Goal: Task Accomplishment & Management: Use online tool/utility

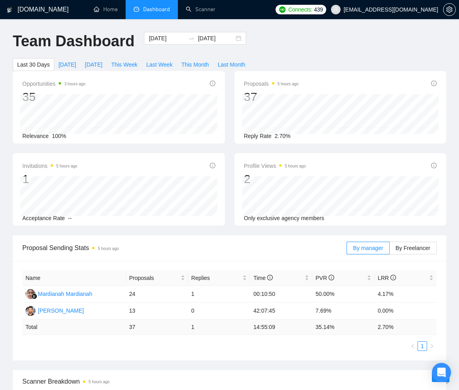
scroll to position [148, 0]
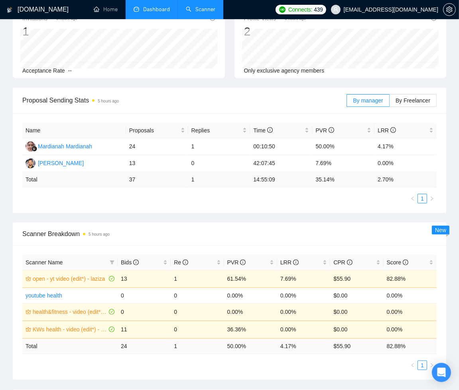
click at [213, 8] on link "Scanner" at bounding box center [201, 9] width 30 height 7
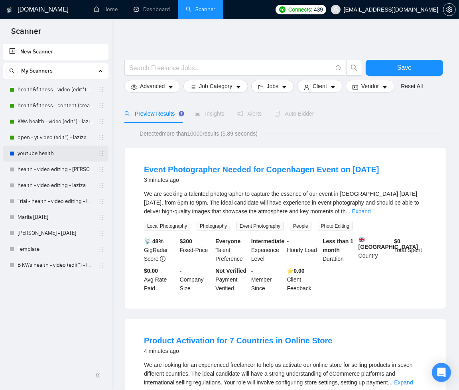
click at [37, 156] on link "youtube health" at bounding box center [56, 154] width 76 height 16
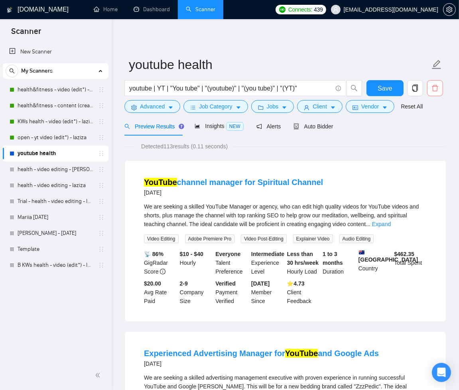
click at [438, 93] on button "button" at bounding box center [436, 88] width 16 height 16
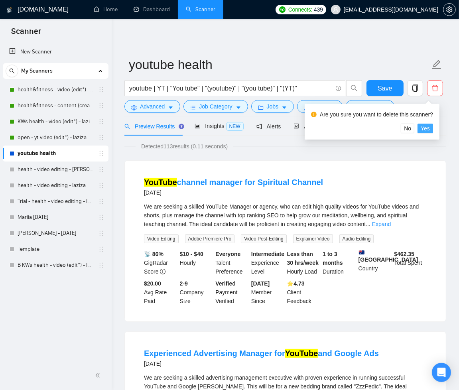
click at [427, 130] on span "Yes" at bounding box center [425, 128] width 9 height 9
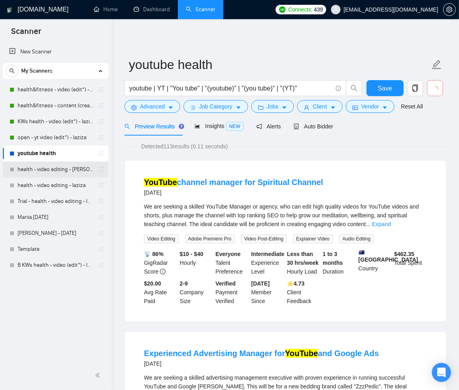
click at [54, 174] on link "health - video editing - [PERSON_NAME]" at bounding box center [56, 170] width 76 height 16
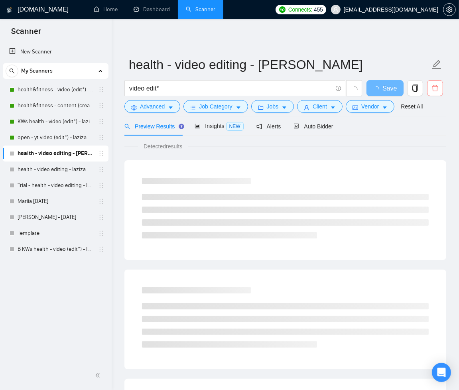
click at [433, 89] on icon "delete" at bounding box center [435, 88] width 7 height 7
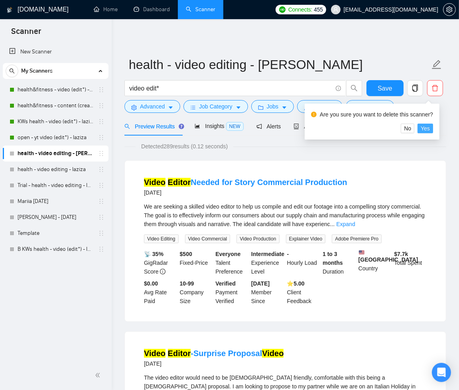
drag, startPoint x: 426, startPoint y: 130, endPoint x: 415, endPoint y: 134, distance: 11.4
click at [426, 130] on span "Yes" at bounding box center [425, 128] width 9 height 9
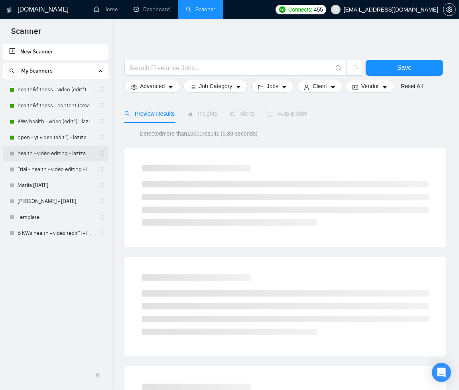
click at [65, 148] on link "health - video editing - laziza" at bounding box center [56, 154] width 76 height 16
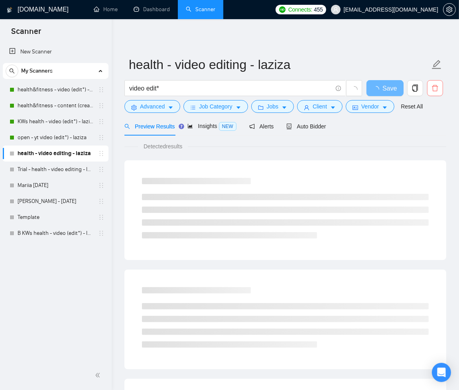
click at [434, 89] on icon "delete" at bounding box center [435, 88] width 7 height 7
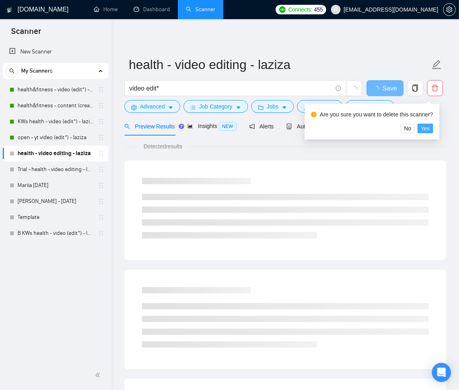
click at [427, 131] on span "Yes" at bounding box center [425, 128] width 9 height 9
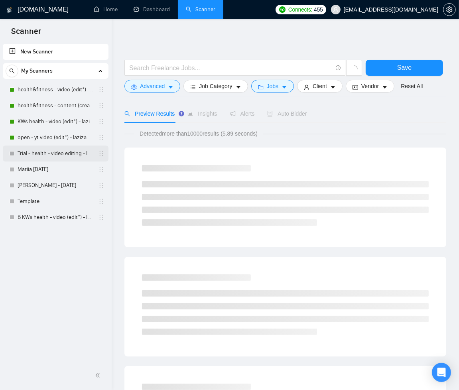
click at [51, 157] on link "Trial - health - video editing - laziza" at bounding box center [56, 154] width 76 height 16
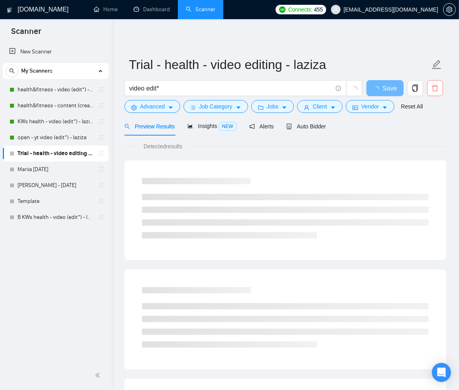
click at [439, 87] on icon "delete" at bounding box center [435, 88] width 7 height 7
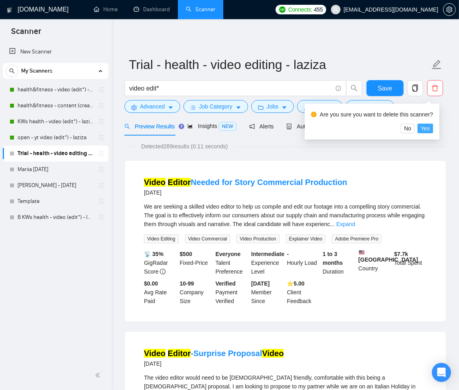
drag, startPoint x: 435, startPoint y: 129, endPoint x: 442, endPoint y: 160, distance: 31.5
click at [434, 129] on button "Yes" at bounding box center [426, 129] width 16 height 10
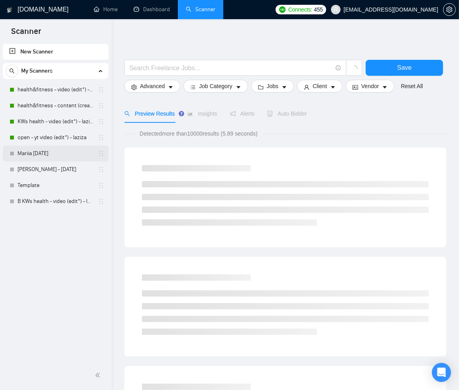
click at [38, 152] on link "Mariia [DATE]" at bounding box center [56, 154] width 76 height 16
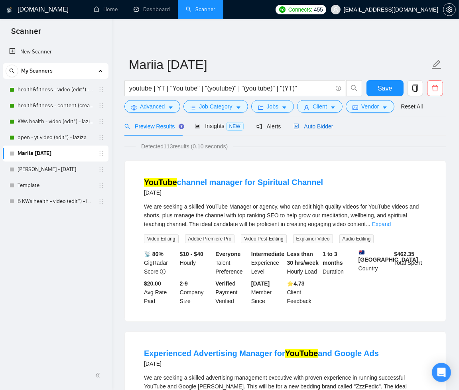
click at [308, 130] on div "Auto Bidder" at bounding box center [314, 126] width 40 height 9
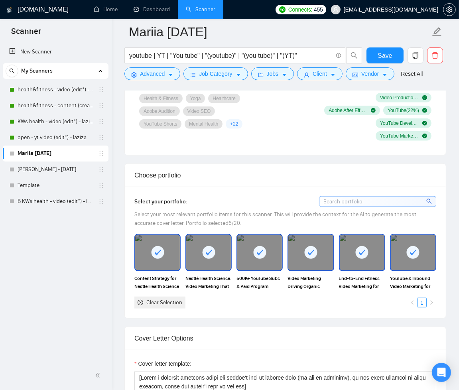
scroll to position [885, 0]
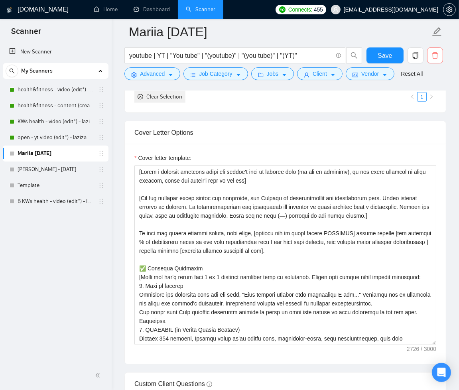
click at [434, 57] on icon "delete" at bounding box center [435, 55] width 7 height 7
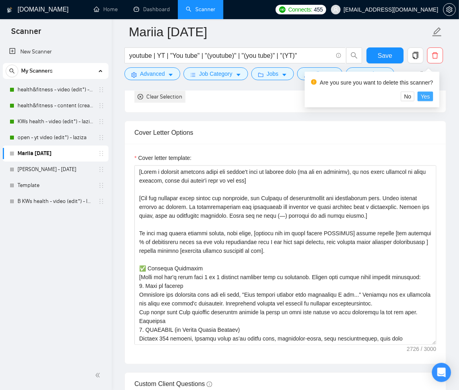
click at [430, 97] on span "Yes" at bounding box center [425, 96] width 9 height 9
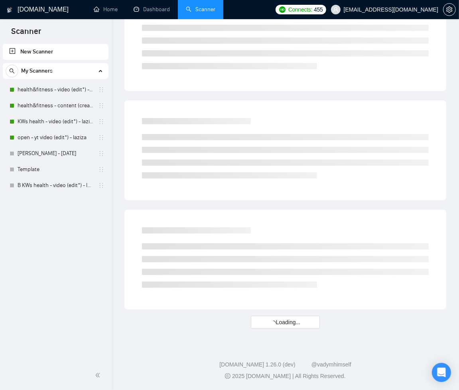
scroll to position [375, 0]
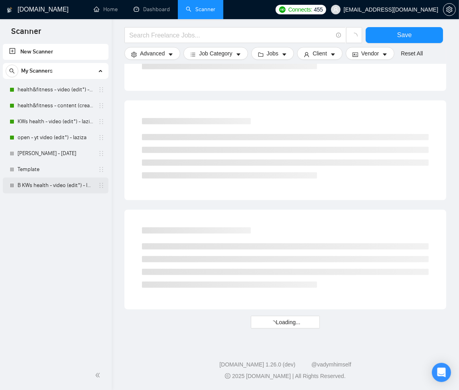
click at [68, 186] on link "B KWs health - video (edit*) - laziza" at bounding box center [56, 186] width 76 height 16
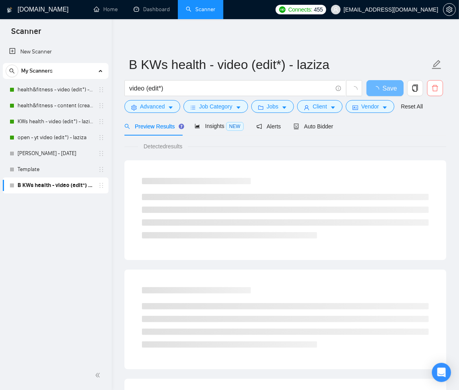
click at [437, 90] on icon "delete" at bounding box center [435, 88] width 7 height 7
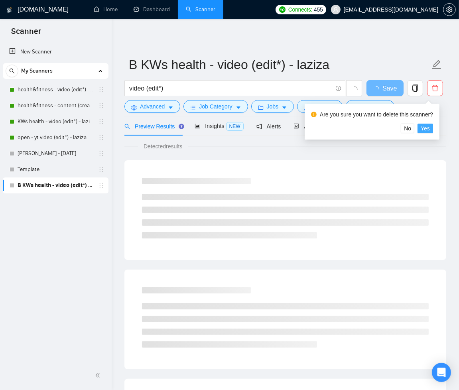
click at [429, 128] on span "Yes" at bounding box center [425, 128] width 9 height 9
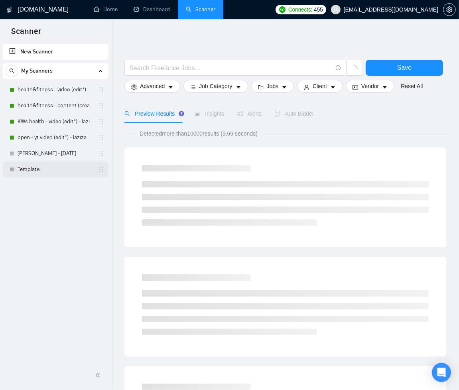
click at [64, 165] on link "Template" at bounding box center [56, 170] width 76 height 16
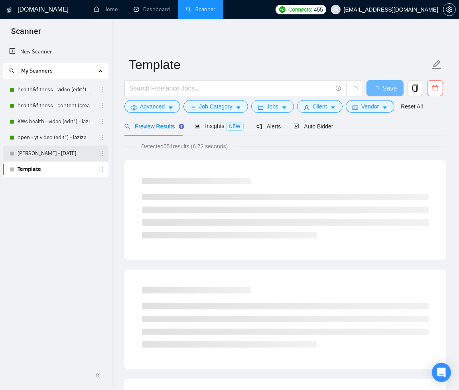
click at [42, 150] on link "[PERSON_NAME] - [DATE]" at bounding box center [56, 154] width 76 height 16
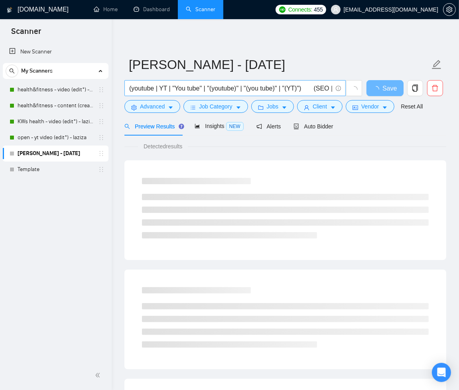
drag, startPoint x: 127, startPoint y: 89, endPoint x: 194, endPoint y: 87, distance: 66.3
click at [194, 87] on span "(youtube | YT | "You tube" | "(youtube)" | "(you tube)" | "(YT)") (SEO | "Searc…" at bounding box center [236, 88] width 222 height 16
click at [194, 87] on input "(youtube | YT | "You tube" | "(youtube)" | "(you tube)" | "(YT)") (SEO | "Searc…" at bounding box center [230, 88] width 203 height 10
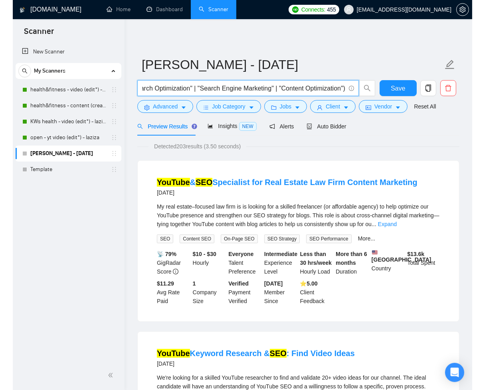
scroll to position [0, 0]
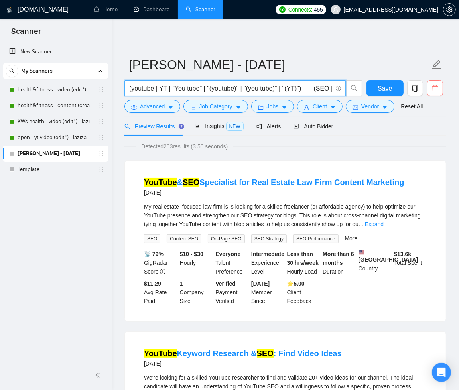
click at [432, 96] on button "button" at bounding box center [436, 88] width 16 height 16
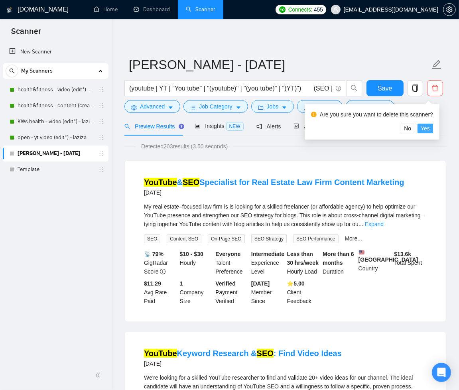
click at [430, 126] on span "Yes" at bounding box center [425, 128] width 9 height 9
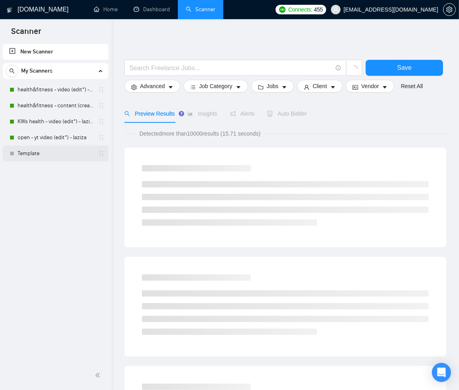
click at [38, 148] on link "Template" at bounding box center [56, 154] width 76 height 16
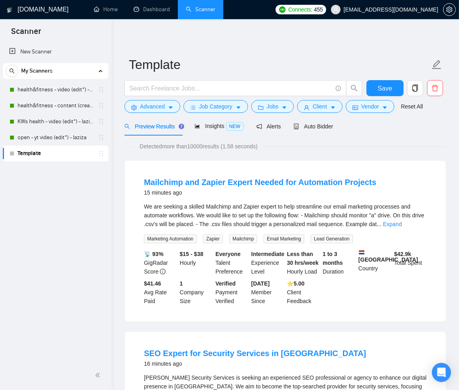
click at [437, 150] on div "Detected more than 10000 results (1.58 seconds)" at bounding box center [286, 146] width 322 height 9
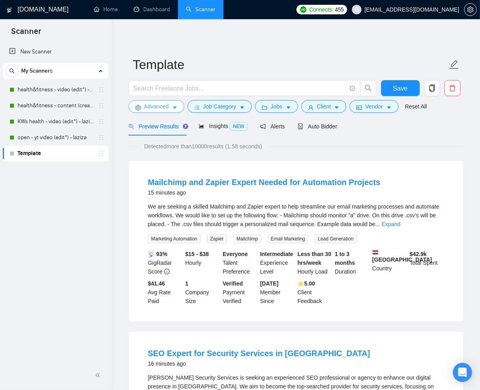
click at [172, 107] on button "Advanced" at bounding box center [157, 106] width 56 height 13
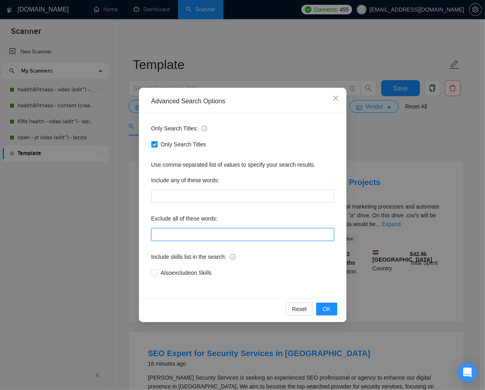
click at [226, 234] on input "text" at bounding box center [242, 234] width 183 height 13
paste input ""lorem ips", "dolorsi ametcon adip", "elitseddo eius", "temporinc.ut labo", "et…"
type input ""lorem ips", "dolorsi ametcon adip", "elitseddo eius", "temporinc.ut labo", "et…"
click at [252, 236] on input "text" at bounding box center [242, 234] width 183 height 13
paste input ""lorem ips", "dolorsi ametcon adip", "elitseddo eius", "temporinc.ut labo", "et…"
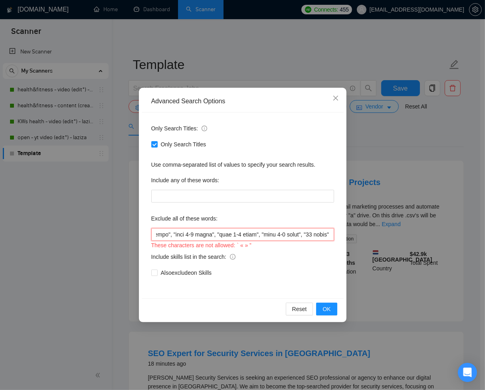
scroll to position [0, 9478]
type input ""lorem ips", "dolorsi ametcon adip", "elitseddo eius", "temporinc.ut labo", "et…"
click at [322, 235] on input "text" at bounding box center [242, 234] width 183 height 13
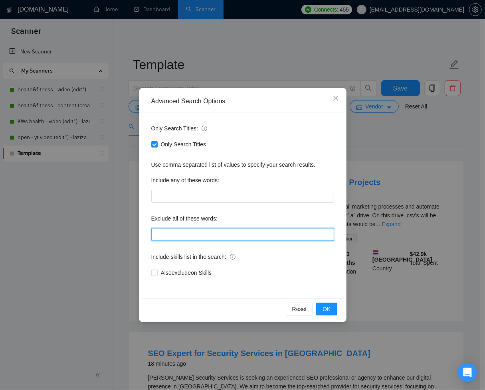
paste input "$5, $10, $15, $20, $25, $30, $35, $40, $45, $50, $55, $60, $65, $70, $75, $80, …"
type input "$5, $10, $15, $20, $25, $30, $35, $40, $45, $50, $55, $60, $65, $70, $75, $80, …"
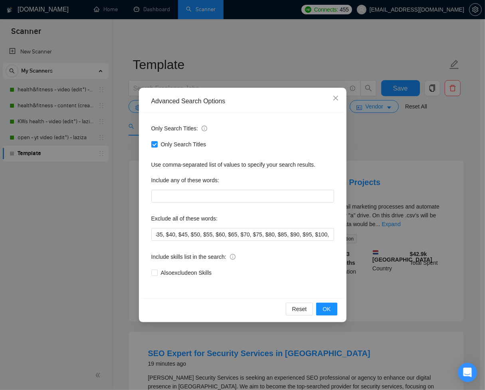
scroll to position [0, 0]
click at [263, 284] on div "Only Search Titles: Only Search Titles Use comma-separated list of values to sp…" at bounding box center [243, 206] width 202 height 186
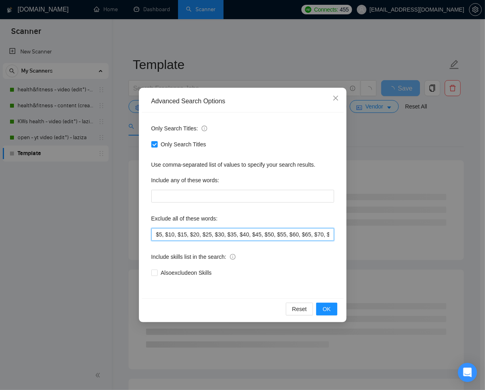
click at [293, 236] on input "$5, $10, $15, $20, $25, $30, $35, $40, $45, $50, $55, $60, $65, $70, $75, $80, …" at bounding box center [242, 234] width 183 height 13
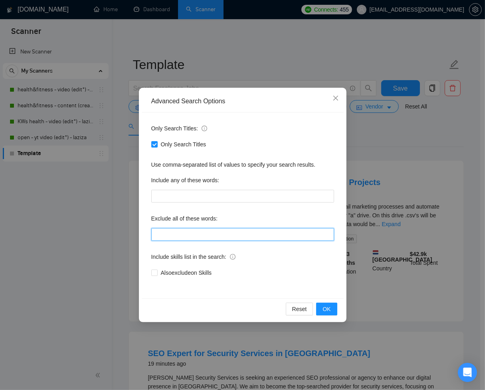
paste input ""(No agencies please)","
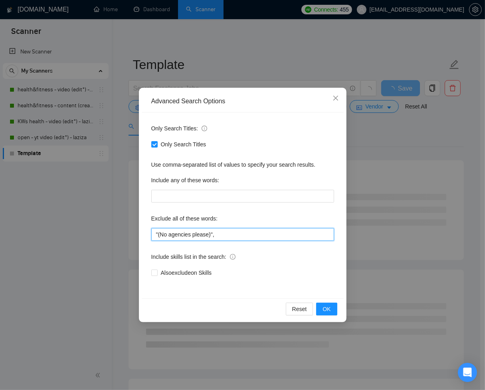
type input ""(No agencies please)","
click at [327, 269] on div "Also exclude on Skills" at bounding box center [242, 273] width 183 height 9
drag, startPoint x: 222, startPoint y: 235, endPoint x: 112, endPoint y: 229, distance: 109.9
click at [112, 229] on div "Advanced Search Options Only Search Titles: Only Search Titles Use comma-separa…" at bounding box center [242, 195] width 485 height 390
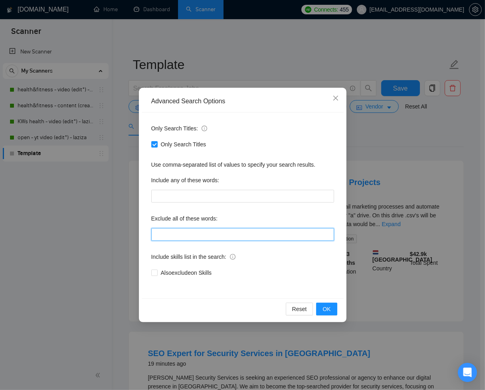
click at [232, 235] on input "text" at bounding box center [242, 234] width 183 height 13
paste input ""german-speaking""
click at [309, 273] on div "Also exclude on Skills" at bounding box center [242, 273] width 183 height 9
drag, startPoint x: 217, startPoint y: 234, endPoint x: 149, endPoint y: 236, distance: 68.7
click at [149, 236] on div "Only Search Titles: Only Search Titles Use comma-separated list of values to sp…" at bounding box center [243, 206] width 202 height 186
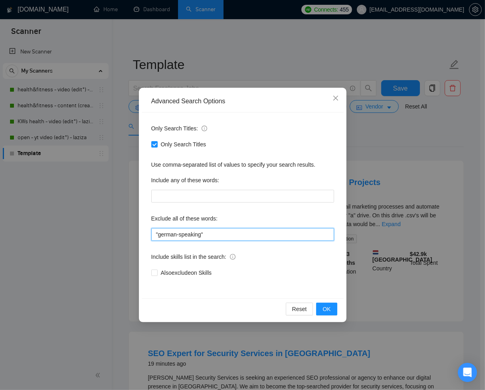
paste input "virtual assistant", [GEOGRAPHIC_DATA], "(virtual assistant)", "(VA)", "virtual …"
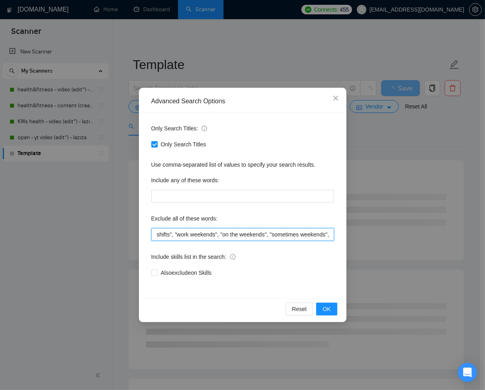
type input ""virtual assistant", VA, "(virtual assistant)", "(VA)", "virtual assistants", "…"
click at [297, 269] on div "Also exclude on Skills" at bounding box center [242, 273] width 183 height 9
click at [299, 234] on input ""virtual assistant", VA, "(virtual assistant)", "(VA)", "virtual assistants", "…" at bounding box center [242, 234] width 183 height 13
paste input ""lorem ips", "dolorsi ametcon adip", "elitseddo eius", "temporinc.ut labo", "et…"
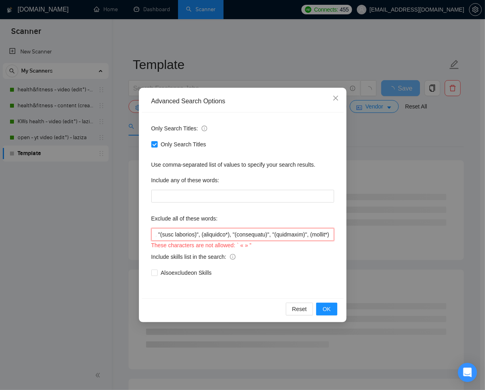
scroll to position [0, 10974]
type input ""lorem ips", "dolorsi ametcon adip", "elitseddo eius", "temporinc.ut labo", "et…"
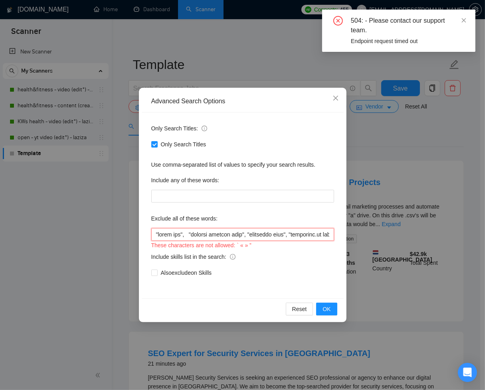
click at [302, 234] on input "text" at bounding box center [242, 234] width 183 height 13
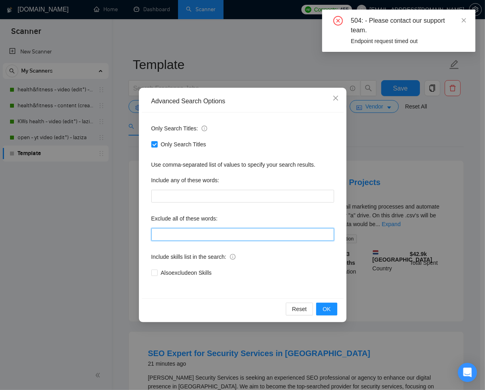
paste input ""lorem ips", "dolorsi ametcon adip", "elitseddo eius", "temporinc.ut labo", "et…"
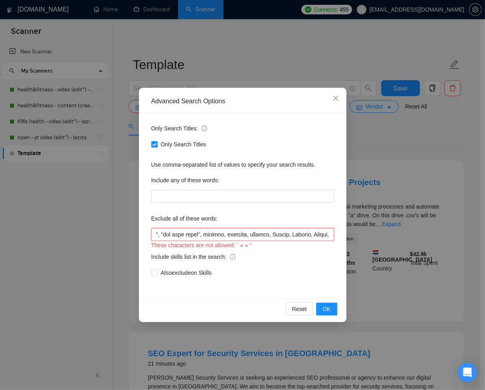
type input ""lorem ips", "dolorsi ametcon adip", "elitseddo eius", "temporinc.ut labo", "et…"
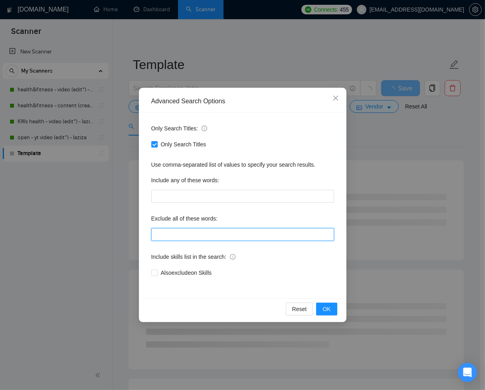
click at [295, 234] on input "text" at bounding box center [242, 234] width 183 height 13
paste input ""No agencies", "won't be recruiting agencies", " agencies not to apply", CV, re…"
type input ""No agencies", "won't be recruiting agencies", " agencies not to apply", CV, re…"
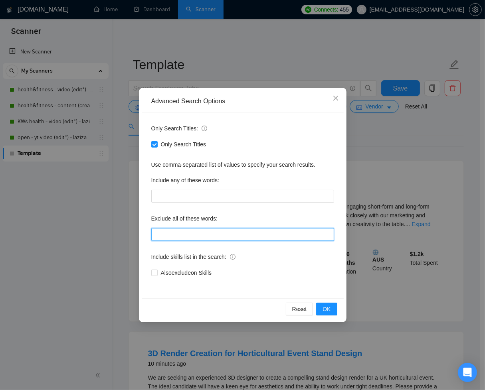
click at [260, 235] on input "text" at bounding box center [242, 234] width 183 height 13
paste input ""lorem ips", "dolorsi ametcon adip", "elitseddo eius", "temporinc.ut labo", "et…"
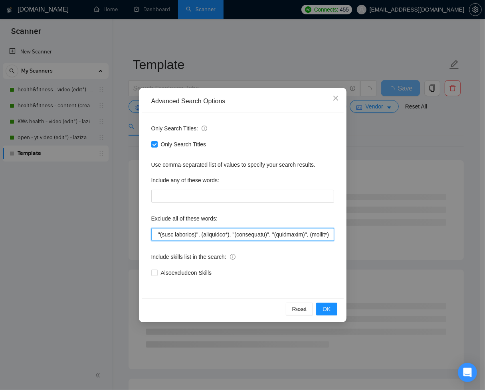
scroll to position [0, 10977]
type input ""lorem ips", "dolorsi ametcon adip", "elitseddo eius", "temporinc.ut labo", "et…"
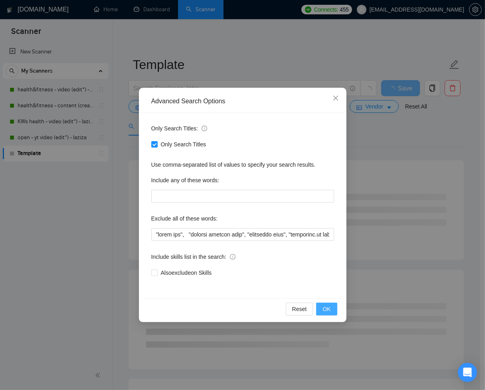
click at [325, 307] on span "OK" at bounding box center [327, 309] width 8 height 9
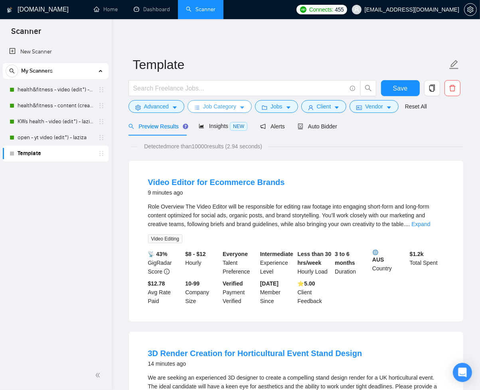
click at [250, 102] on button "Job Category" at bounding box center [220, 106] width 64 height 13
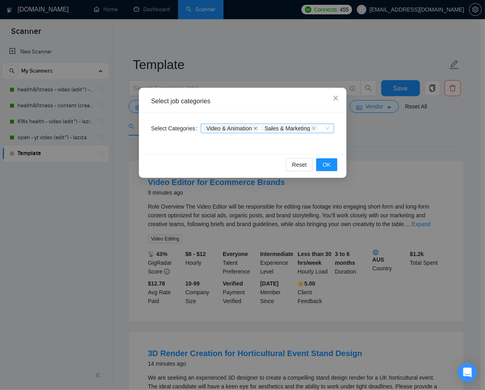
click at [257, 129] on icon "close" at bounding box center [255, 129] width 4 height 4
drag, startPoint x: 259, startPoint y: 129, endPoint x: 265, endPoint y: 136, distance: 9.4
click at [257, 129] on icon "close" at bounding box center [255, 129] width 4 height 4
click at [329, 166] on span "OK" at bounding box center [327, 164] width 8 height 9
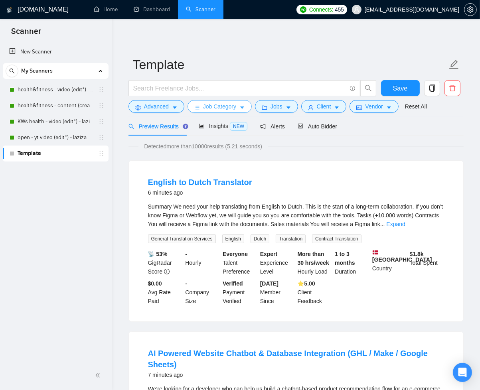
click at [236, 109] on span "Job Category" at bounding box center [219, 106] width 33 height 9
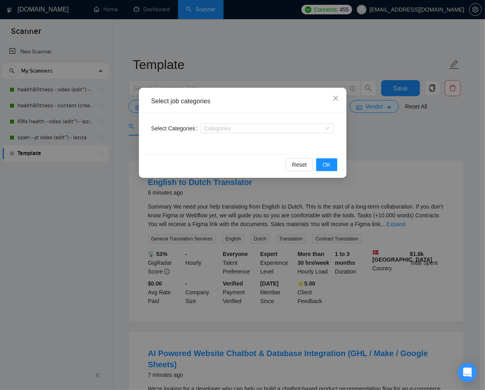
click at [408, 142] on div "Select job categories Select Categories Categories Reset OK" at bounding box center [242, 195] width 485 height 390
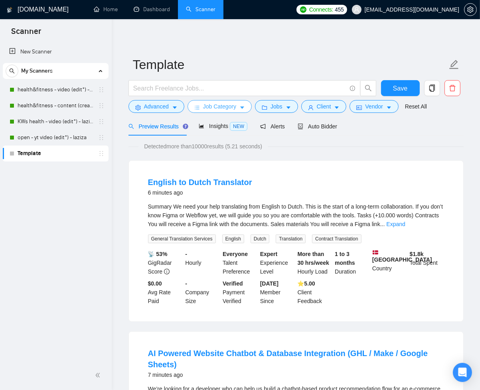
click at [245, 111] on button "Job Category" at bounding box center [220, 106] width 64 height 13
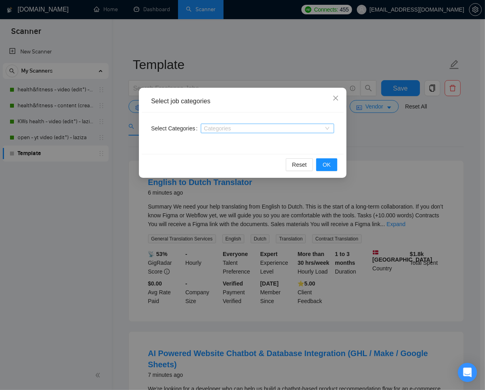
click at [263, 127] on div at bounding box center [263, 128] width 121 height 6
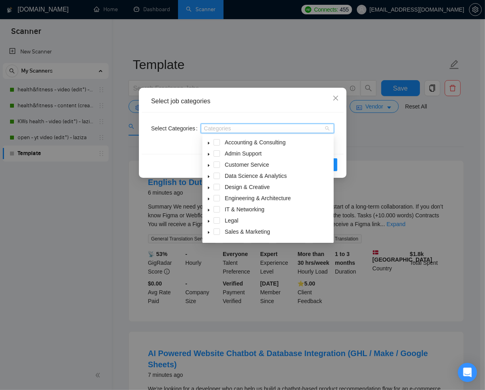
click at [210, 232] on icon "caret-down" at bounding box center [209, 233] width 4 height 4
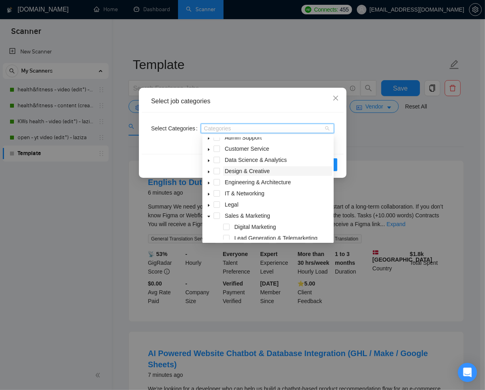
scroll to position [62, 0]
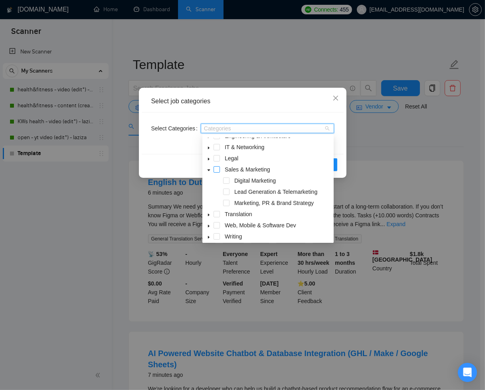
click at [217, 171] on span at bounding box center [217, 169] width 6 height 6
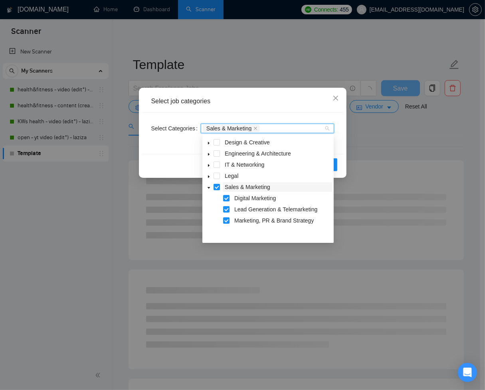
scroll to position [18, 0]
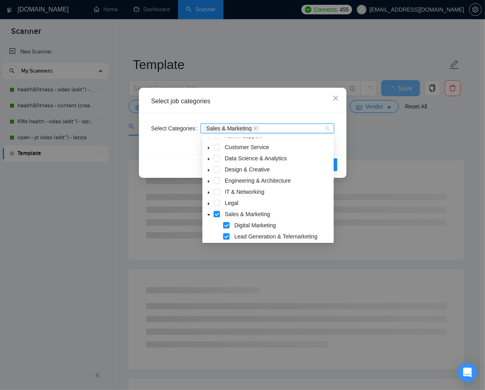
click at [210, 170] on icon "caret-down" at bounding box center [209, 170] width 4 height 4
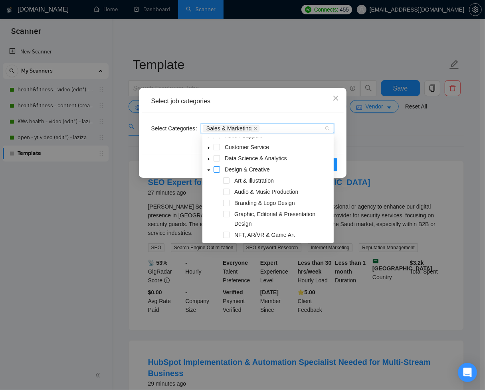
click at [218, 168] on span at bounding box center [217, 169] width 6 height 6
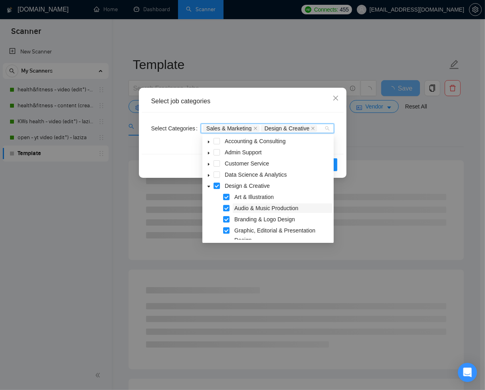
scroll to position [0, 0]
click at [209, 187] on icon "caret-down" at bounding box center [209, 188] width 4 height 4
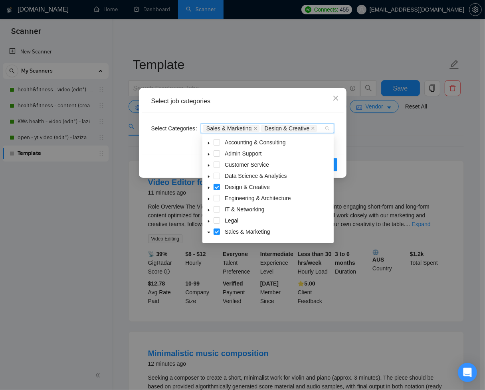
click at [210, 188] on icon "caret-down" at bounding box center [209, 188] width 2 height 3
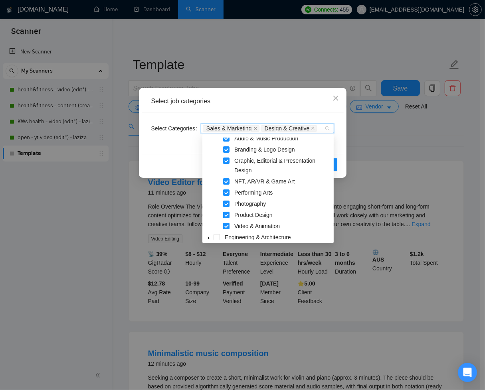
scroll to position [32, 0]
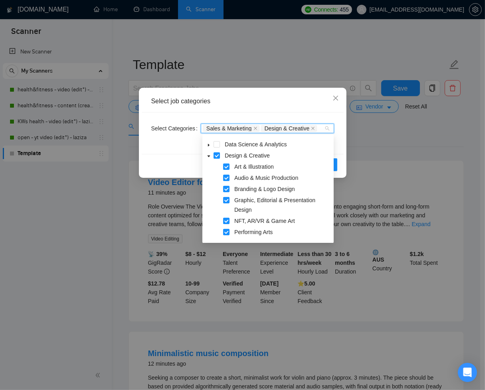
click at [210, 155] on icon "caret-down" at bounding box center [209, 156] width 4 height 4
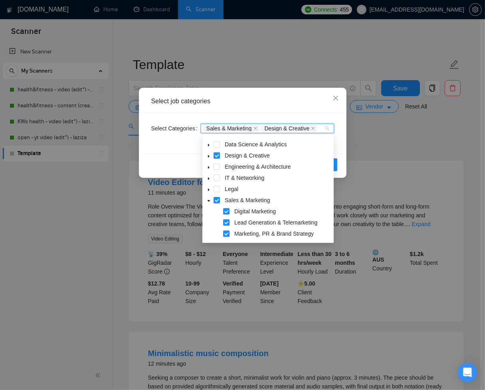
click at [209, 200] on icon "caret-down" at bounding box center [209, 201] width 3 height 2
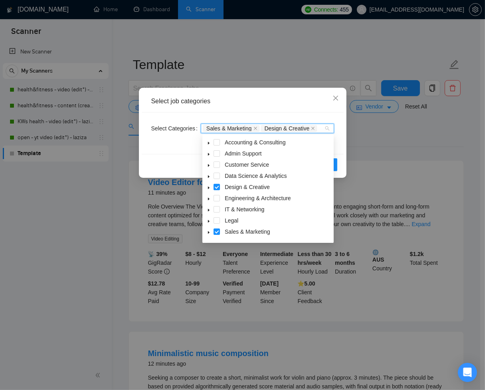
click at [343, 139] on div "Select job categories Select Categories Sales & Marketing Design & Creative Res…" at bounding box center [243, 133] width 208 height 90
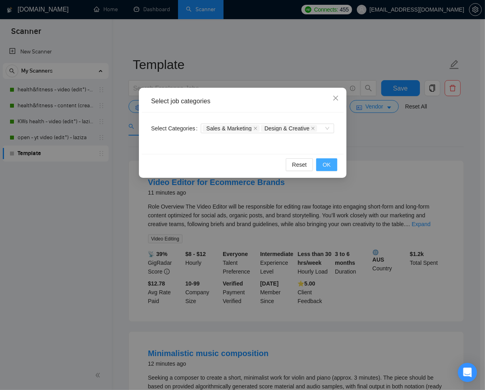
click at [327, 161] on span "OK" at bounding box center [327, 164] width 8 height 9
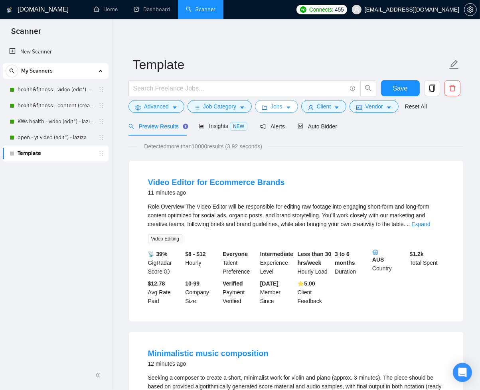
click at [296, 112] on button "Jobs" at bounding box center [276, 106] width 43 height 13
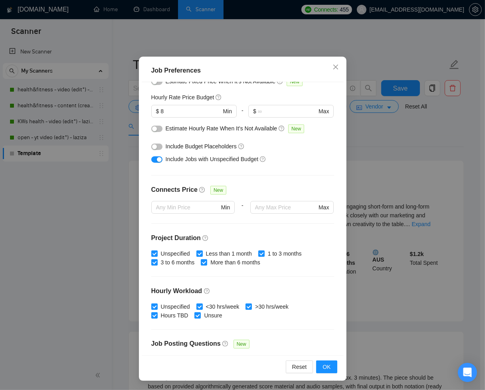
scroll to position [6, 0]
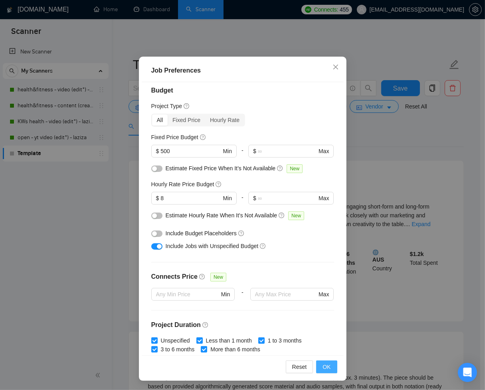
click at [326, 365] on span "OK" at bounding box center [327, 367] width 8 height 9
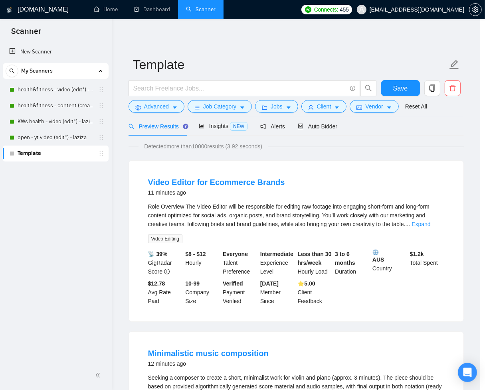
scroll to position [0, 0]
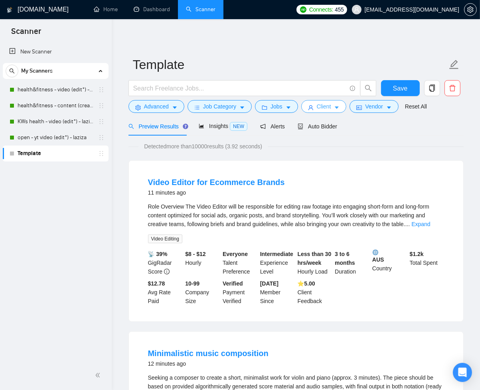
click at [321, 108] on span "Client" at bounding box center [324, 106] width 14 height 9
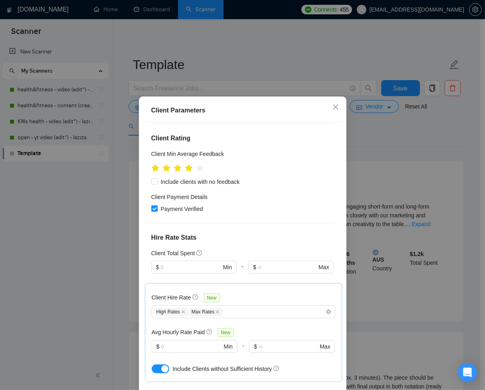
scroll to position [219, 0]
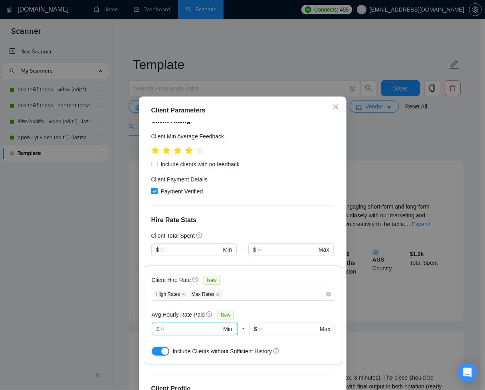
click at [181, 325] on input "text" at bounding box center [191, 329] width 61 height 9
type input "8"
click at [323, 313] on div "Client Hire Rate New High Rates Max Rates Avg Hourly Rate Paid New $ 8 Min - $ …" at bounding box center [243, 315] width 197 height 99
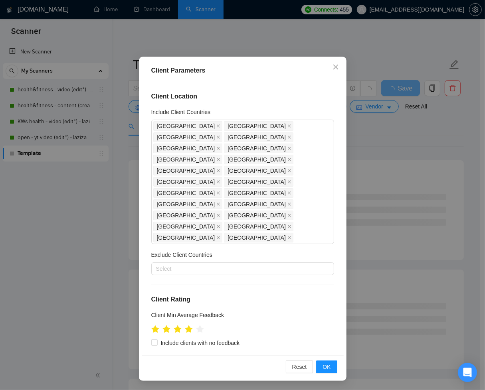
scroll to position [291, 0]
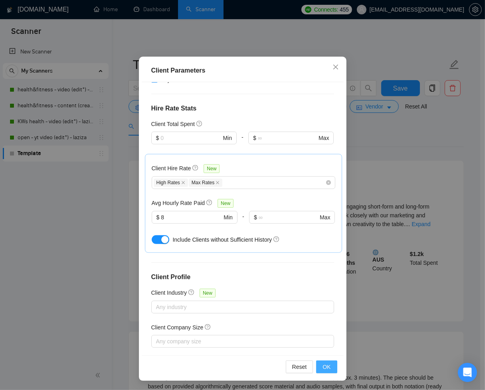
click at [326, 366] on span "OK" at bounding box center [327, 367] width 8 height 9
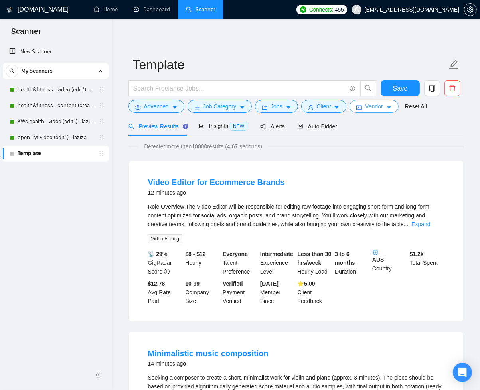
click at [388, 110] on button "Vendor" at bounding box center [374, 106] width 49 height 13
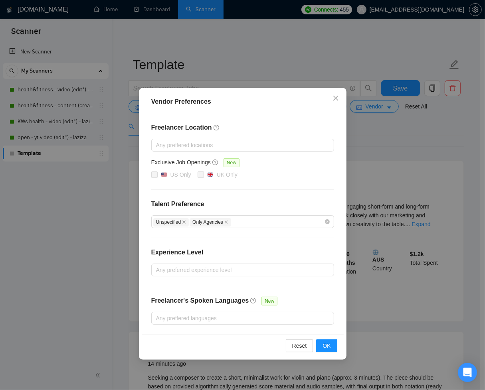
click at [320, 165] on div "Exclusive Job Openings New" at bounding box center [242, 164] width 183 height 12
click at [263, 267] on div at bounding box center [238, 270] width 171 height 10
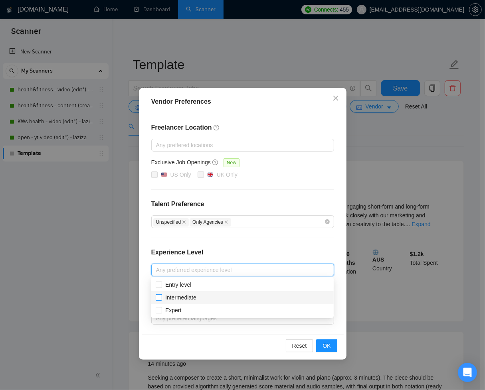
click at [163, 295] on span "Intermediate" at bounding box center [181, 297] width 38 height 9
click at [161, 295] on input "Intermediate" at bounding box center [159, 298] width 6 height 6
click at [158, 298] on input "Intermediate" at bounding box center [159, 298] width 6 height 6
checkbox input "true"
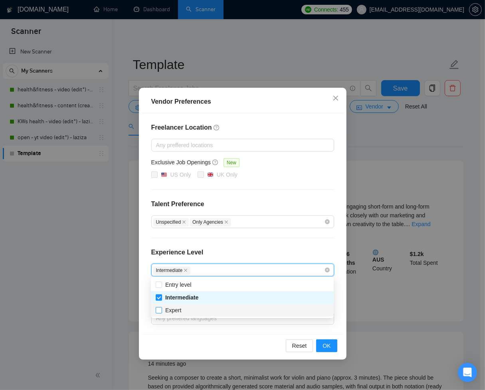
click at [160, 307] on input "Expert" at bounding box center [159, 310] width 6 height 6
checkbox input "true"
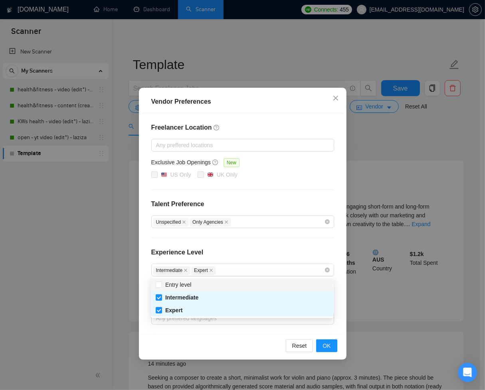
click at [345, 283] on div "Vendor Preferences Freelancer Location Any preffered locations Exclusive Job Op…" at bounding box center [243, 224] width 208 height 272
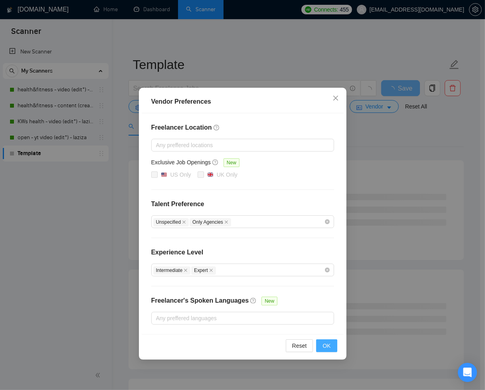
click at [324, 345] on span "OK" at bounding box center [327, 346] width 8 height 9
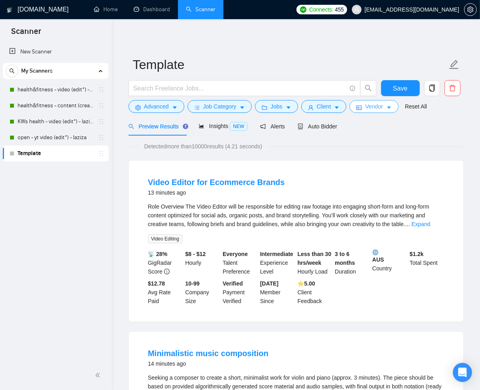
click at [398, 104] on button "Vendor" at bounding box center [374, 106] width 49 height 13
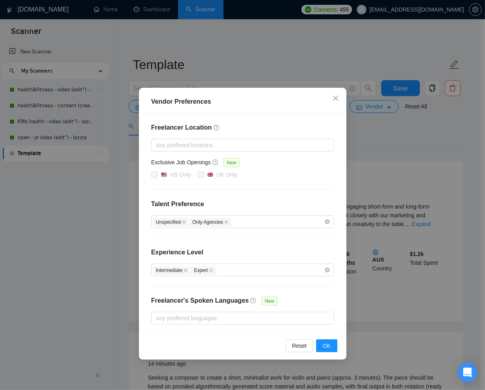
click at [409, 115] on div "Vendor Preferences Freelancer Location Any preffered locations Exclusive Job Op…" at bounding box center [242, 195] width 485 height 390
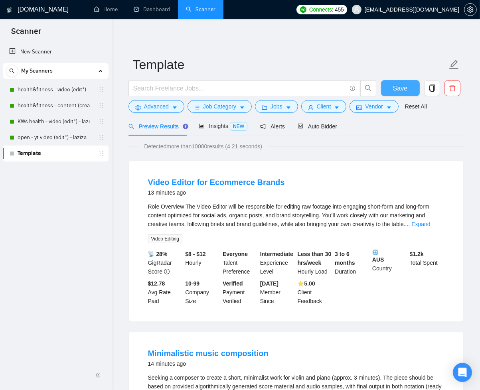
click at [408, 93] on button "Save" at bounding box center [400, 88] width 39 height 16
click at [65, 90] on link "health&fitness - video (edit*) - laziza" at bounding box center [56, 90] width 76 height 16
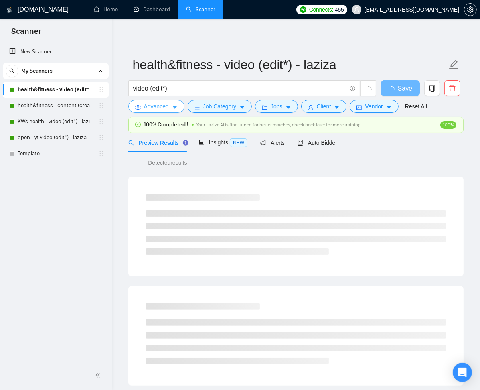
click at [171, 109] on button "Advanced" at bounding box center [157, 106] width 56 height 13
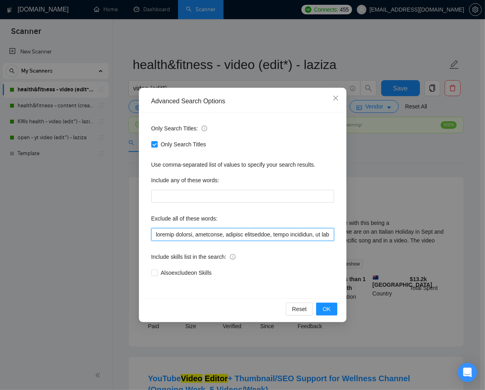
click at [173, 236] on input "text" at bounding box center [242, 234] width 183 height 13
paste input ""lorem ips", "dolorsi ametcon adip", "elitseddo eius", "temporinc.ut labo", "et…"
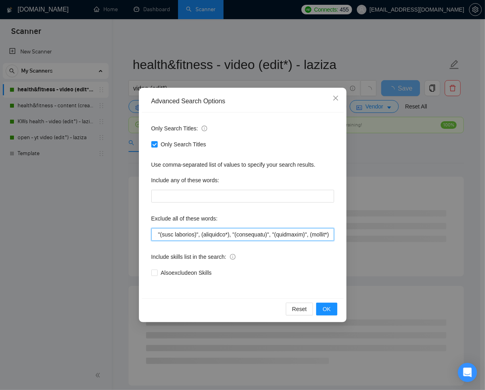
scroll to position [0, 10977]
type input ""lorem ips", "dolorsi ametcon adip", "elitseddo eius", "temporinc.ut labo", "et…"
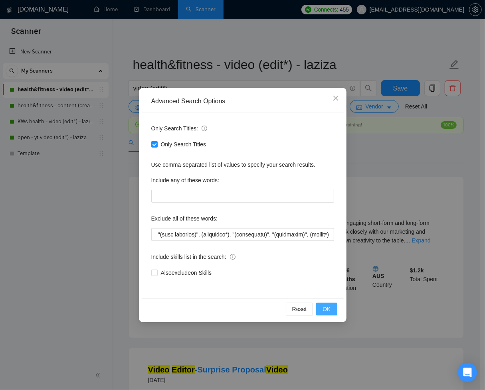
click at [332, 309] on button "OK" at bounding box center [326, 309] width 21 height 13
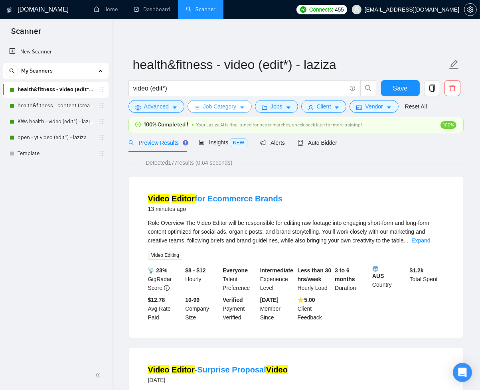
click at [244, 105] on icon "caret-down" at bounding box center [243, 108] width 6 height 6
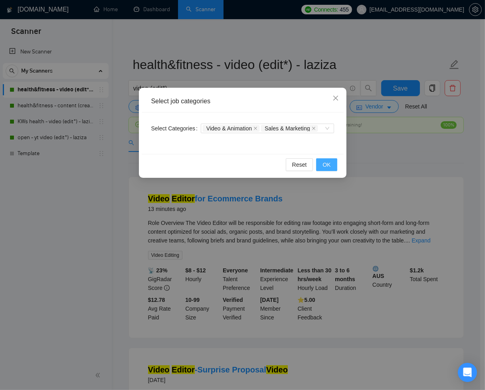
click at [326, 166] on span "OK" at bounding box center [327, 164] width 8 height 9
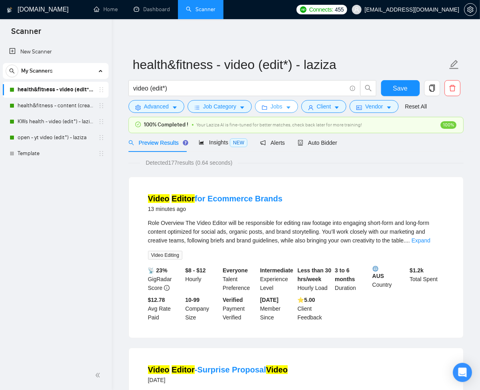
click at [285, 107] on button "Jobs" at bounding box center [276, 106] width 43 height 13
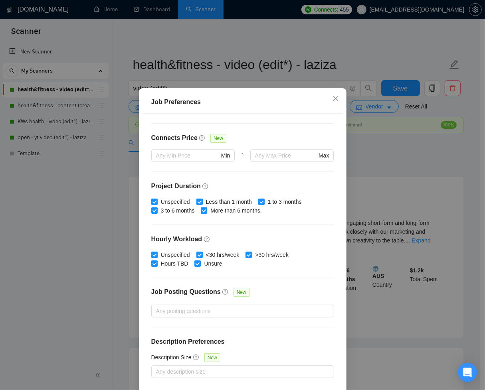
scroll to position [40, 0]
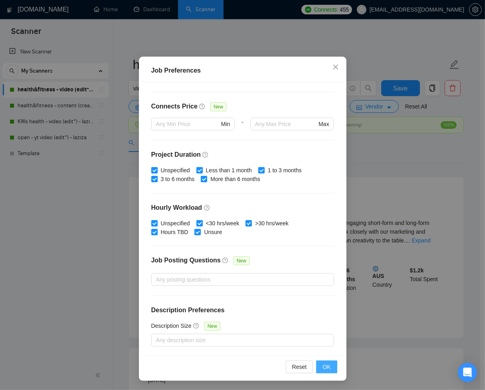
click at [323, 366] on span "OK" at bounding box center [327, 367] width 8 height 9
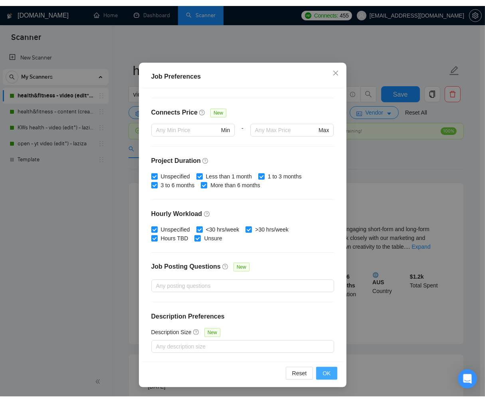
scroll to position [0, 0]
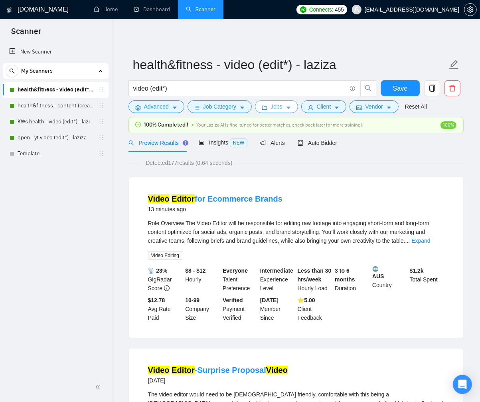
click at [289, 105] on icon "caret-down" at bounding box center [289, 108] width 6 height 6
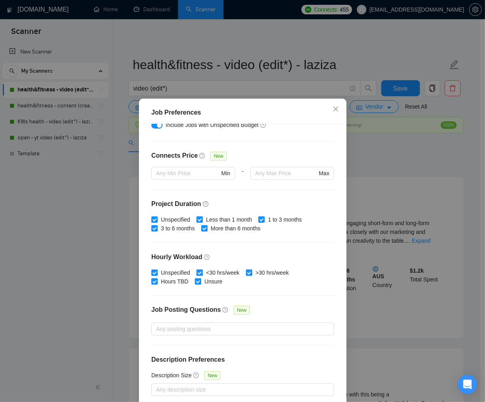
scroll to position [168, 0]
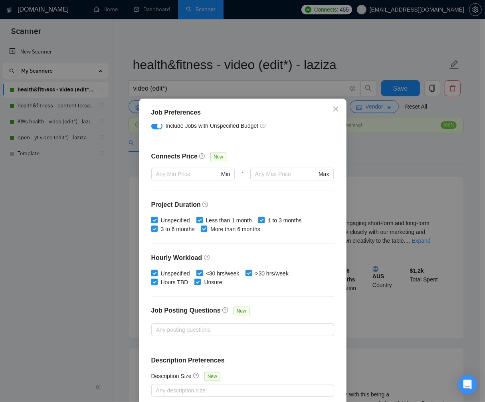
drag, startPoint x: 357, startPoint y: 140, endPoint x: 351, endPoint y: 130, distance: 12.0
click at [357, 141] on div "Job Preferences Budget Project Type All Fixed Price Hourly Rate Fixed Price Bud…" at bounding box center [242, 201] width 485 height 402
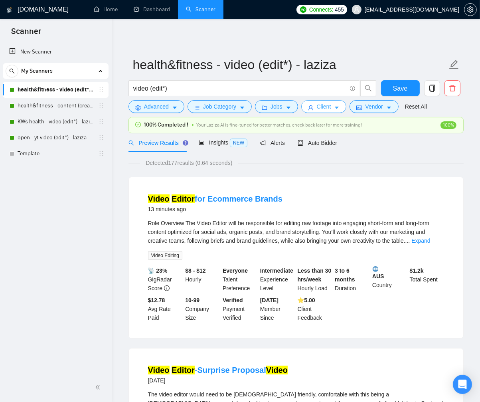
click at [343, 108] on button "Client" at bounding box center [324, 106] width 46 height 13
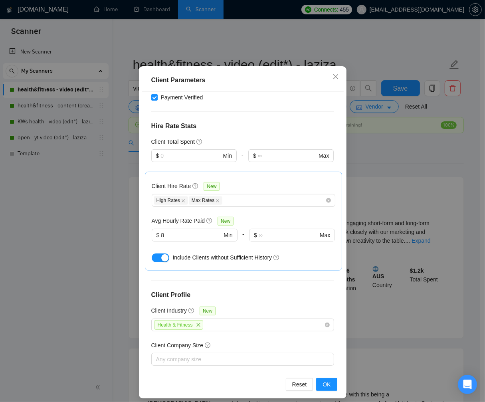
scroll to position [38, 0]
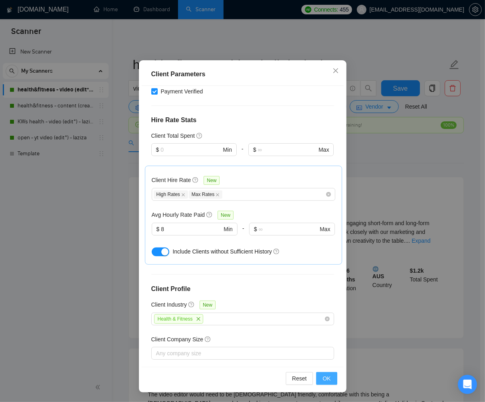
click at [325, 376] on span "OK" at bounding box center [327, 378] width 8 height 9
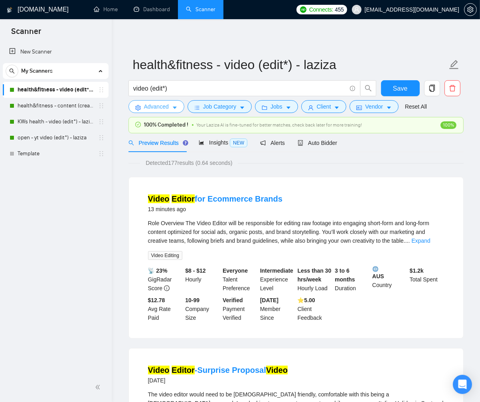
click at [165, 110] on span "Advanced" at bounding box center [156, 106] width 25 height 9
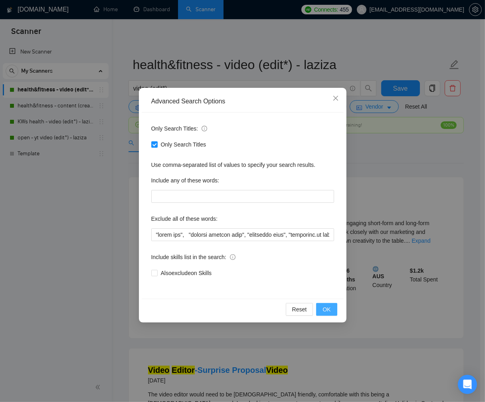
click at [328, 311] on span "OK" at bounding box center [327, 309] width 8 height 9
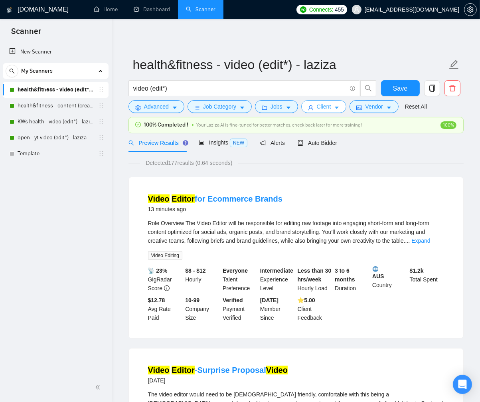
click at [340, 111] on icon "caret-down" at bounding box center [337, 108] width 6 height 6
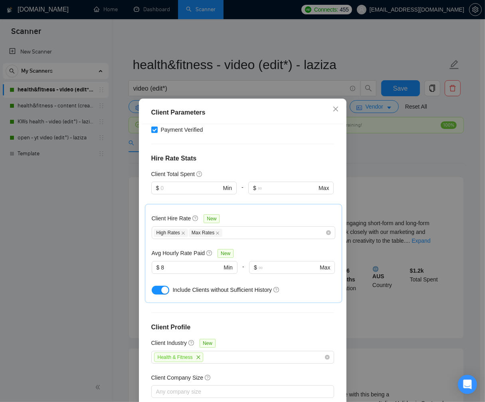
click at [370, 151] on div "Client Parameters Client Location Include Client Countries [GEOGRAPHIC_DATA] [G…" at bounding box center [242, 201] width 485 height 402
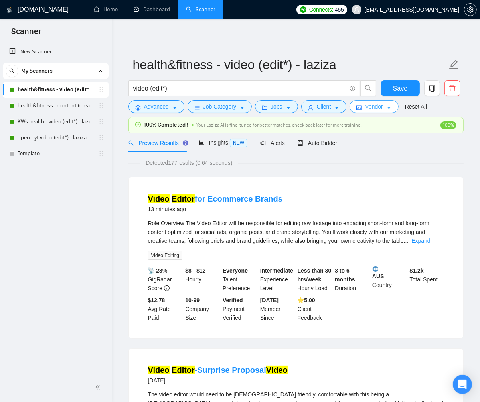
click at [387, 110] on button "Vendor" at bounding box center [374, 106] width 49 height 13
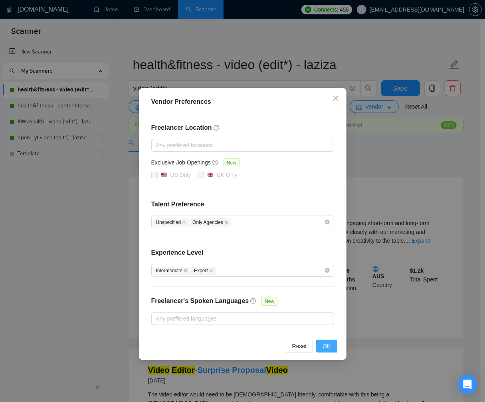
click at [323, 345] on span "OK" at bounding box center [327, 346] width 8 height 9
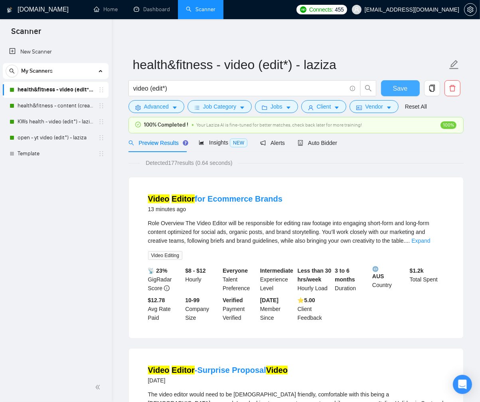
click at [402, 90] on span "Save" at bounding box center [400, 88] width 14 height 10
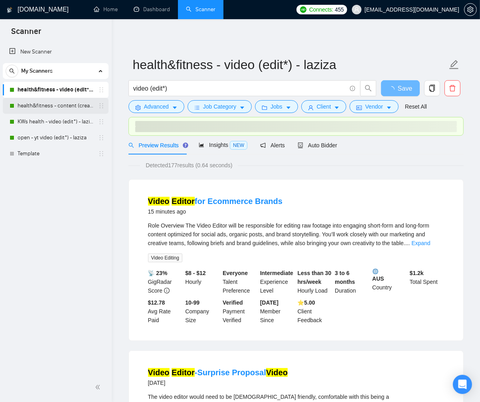
click at [39, 106] on link "health&fitness - content (creat*) - laziza" at bounding box center [56, 106] width 76 height 16
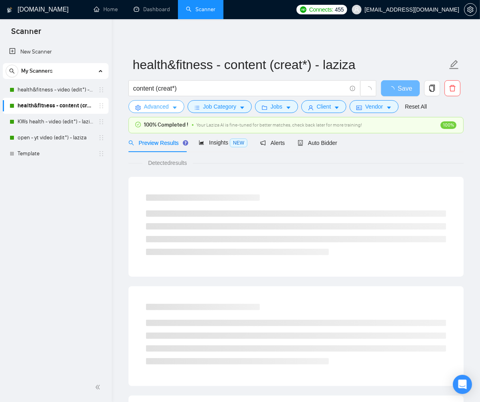
click at [175, 107] on icon "caret-down" at bounding box center [175, 108] width 4 height 2
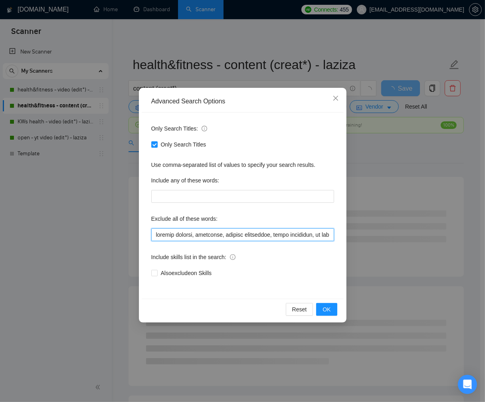
click at [187, 234] on input "text" at bounding box center [242, 234] width 183 height 13
paste input ""lorem ips", "dolorsi ametcon adip", "elitseddo eius", "temporinc.ut labo", "et…"
type input ""lorem ips", "dolorsi ametcon adip", "elitseddo eius", "temporinc.ut labo", "et…"
click at [325, 311] on span "OK" at bounding box center [327, 309] width 8 height 9
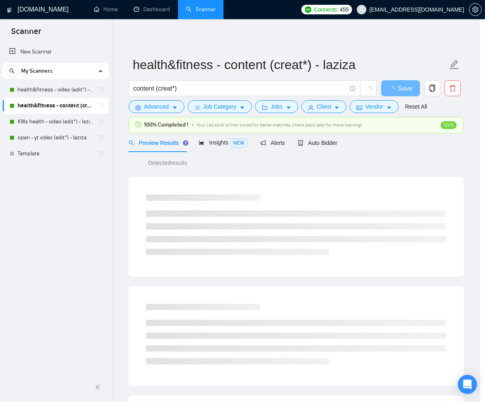
scroll to position [0, 0]
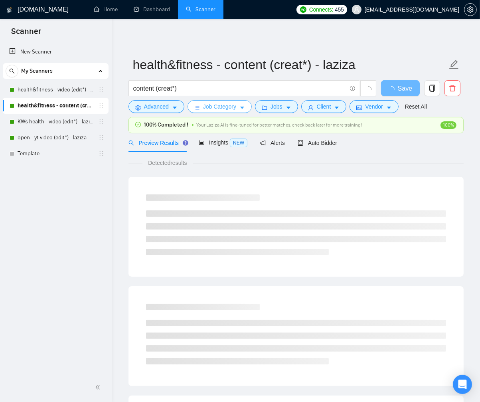
click at [239, 103] on button "Job Category" at bounding box center [220, 106] width 64 height 13
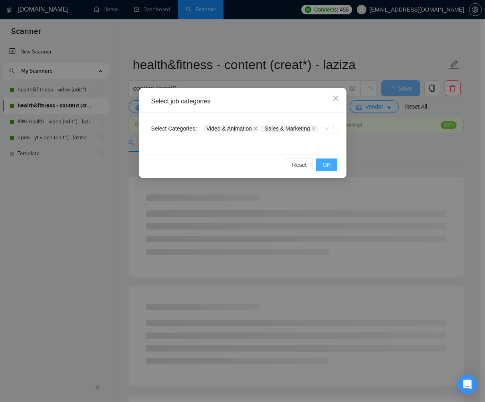
click at [324, 162] on span "OK" at bounding box center [327, 164] width 8 height 9
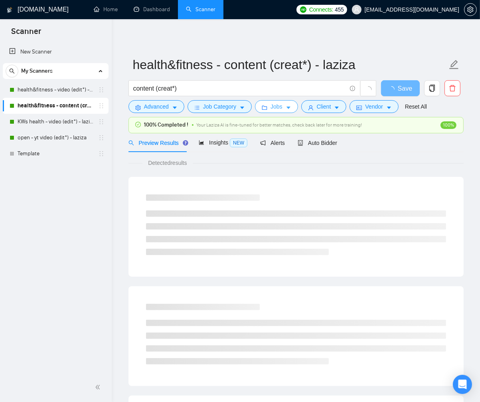
click at [294, 110] on button "Jobs" at bounding box center [276, 106] width 43 height 13
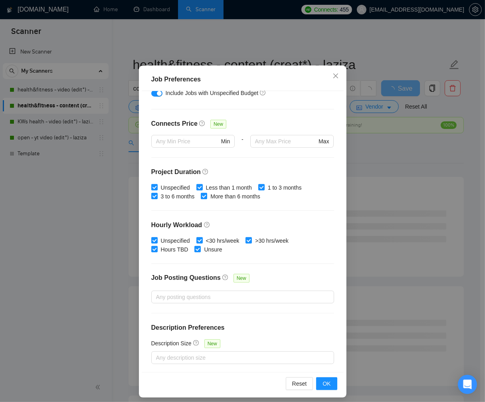
scroll to position [38, 0]
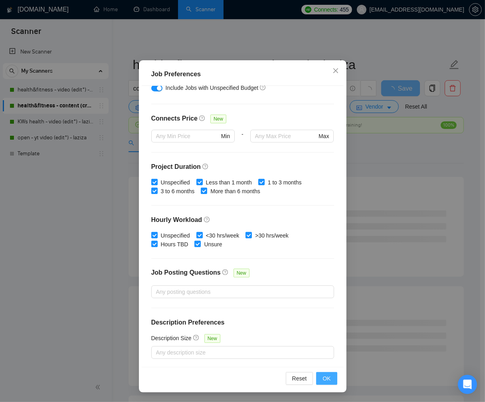
click at [323, 372] on button "OK" at bounding box center [326, 378] width 21 height 13
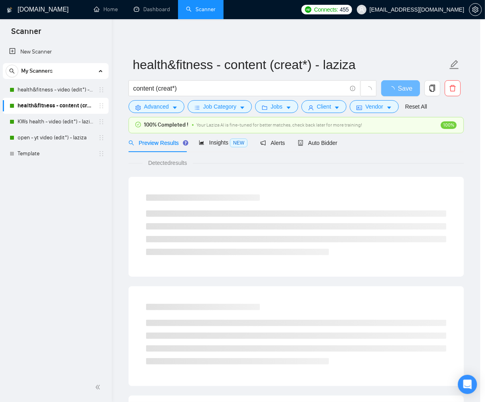
scroll to position [0, 0]
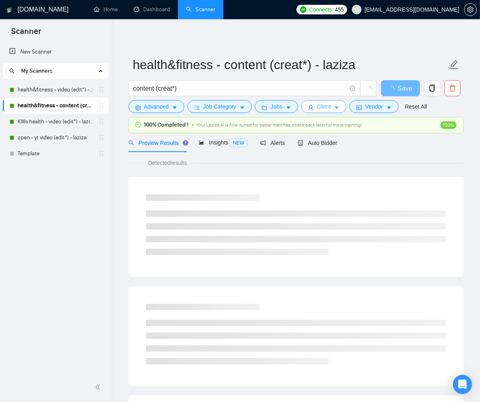
click at [323, 110] on span "Client" at bounding box center [324, 106] width 14 height 9
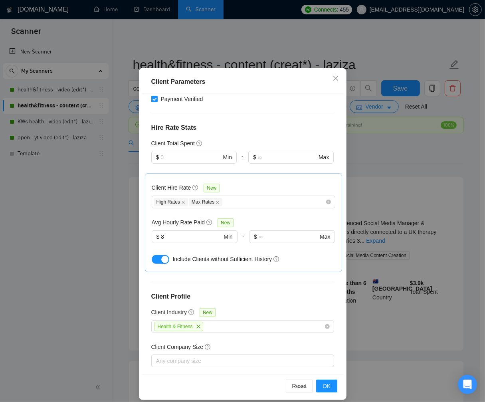
scroll to position [38, 0]
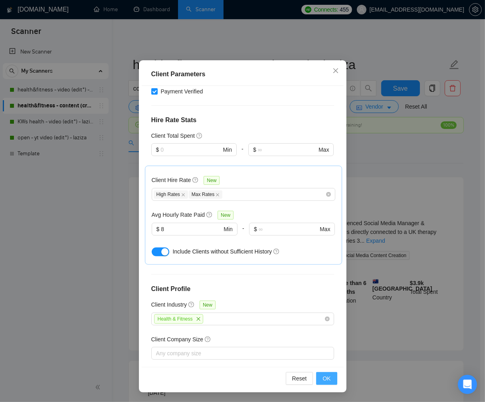
click at [325, 378] on span "OK" at bounding box center [327, 378] width 8 height 9
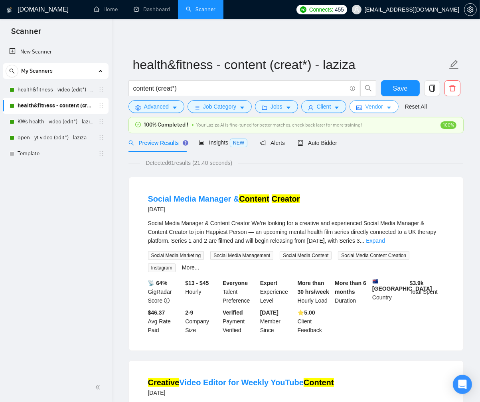
click at [376, 105] on span "Vendor" at bounding box center [374, 106] width 18 height 9
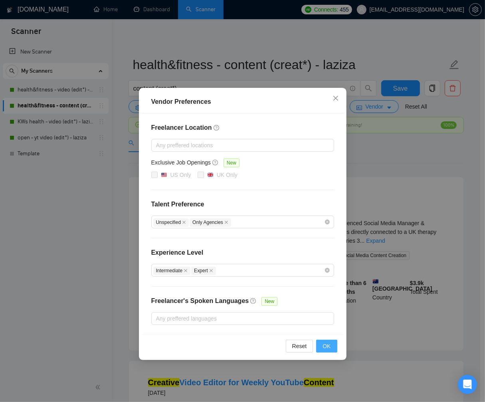
click at [323, 349] on span "OK" at bounding box center [327, 346] width 8 height 9
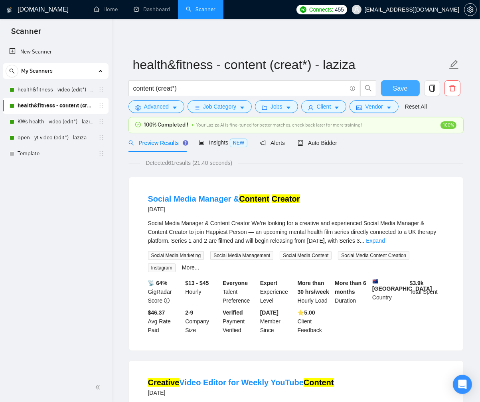
click at [398, 86] on span "Save" at bounding box center [400, 88] width 14 height 10
click at [219, 142] on span "Insights NEW" at bounding box center [223, 142] width 49 height 6
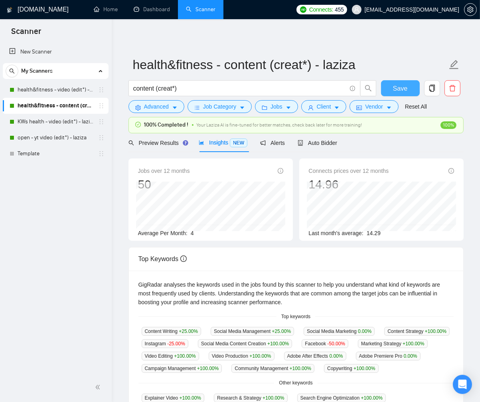
click at [392, 85] on button "Save" at bounding box center [400, 88] width 39 height 16
click at [75, 88] on link "health&fitness - video (edit*) - laziza" at bounding box center [56, 90] width 76 height 16
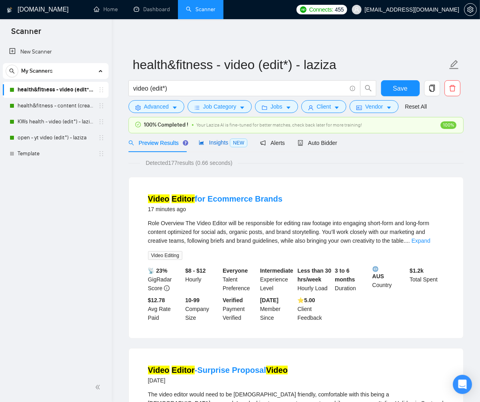
click at [222, 141] on span "Insights NEW" at bounding box center [223, 142] width 49 height 6
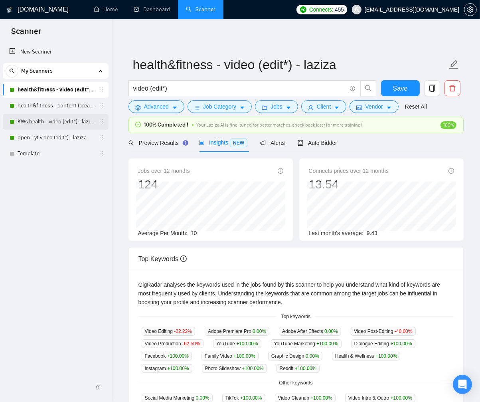
click at [58, 121] on link "KWs health - video (edit*) - laziza" at bounding box center [56, 122] width 76 height 16
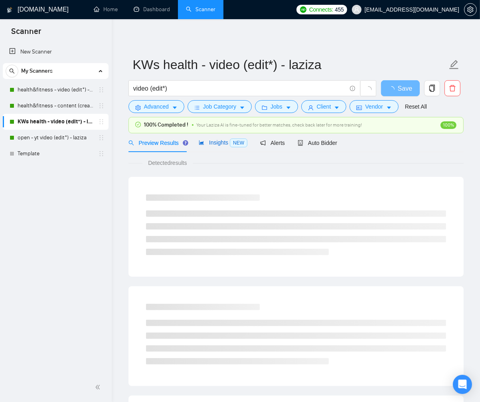
click at [221, 143] on span "Insights NEW" at bounding box center [223, 142] width 49 height 6
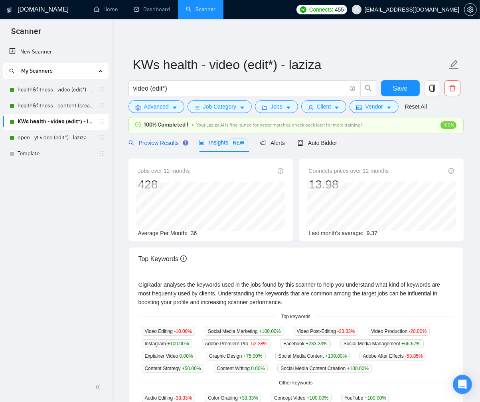
click at [161, 142] on span "Preview Results" at bounding box center [157, 143] width 57 height 6
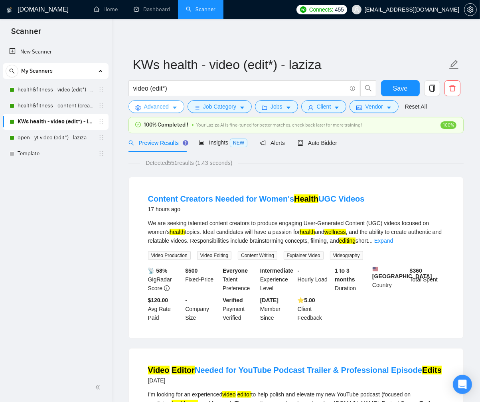
click at [174, 108] on icon "caret-down" at bounding box center [175, 108] width 6 height 6
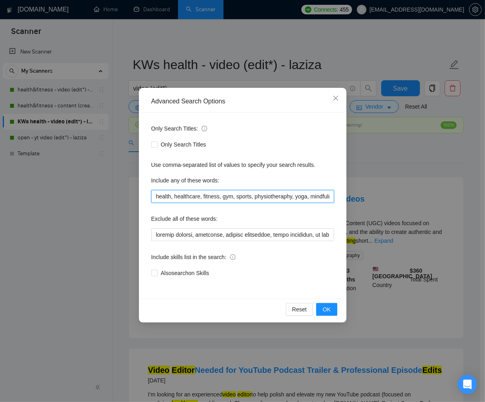
click at [255, 196] on input "health, healthcare, fitness, gym, sports, physiotheraphy, yoga, mindfulness, we…" at bounding box center [242, 196] width 183 height 13
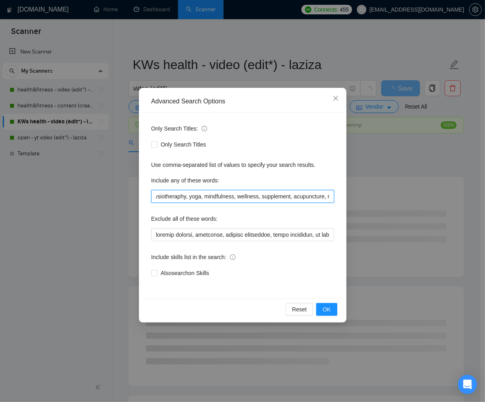
scroll to position [0, 128]
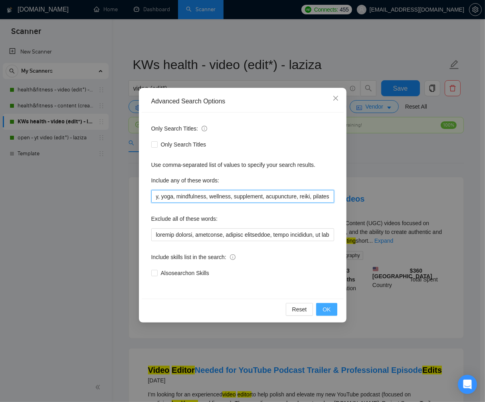
type input "health, healthcare, fitness, gym, physiotheraphy, yoga, mindfulness, wellness, …"
click at [328, 308] on span "OK" at bounding box center [327, 309] width 8 height 9
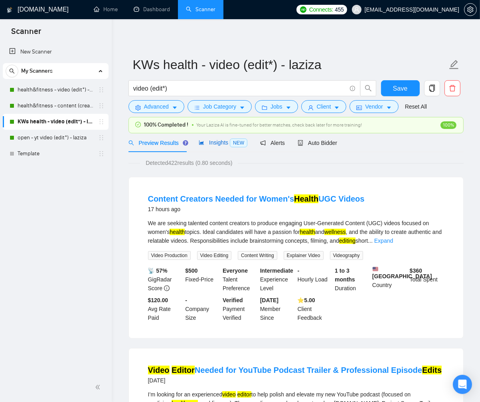
click at [221, 141] on span "Insights NEW" at bounding box center [223, 142] width 49 height 6
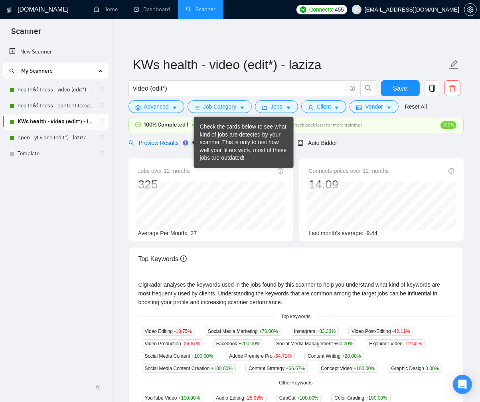
click at [166, 142] on span "Preview Results" at bounding box center [157, 143] width 57 height 6
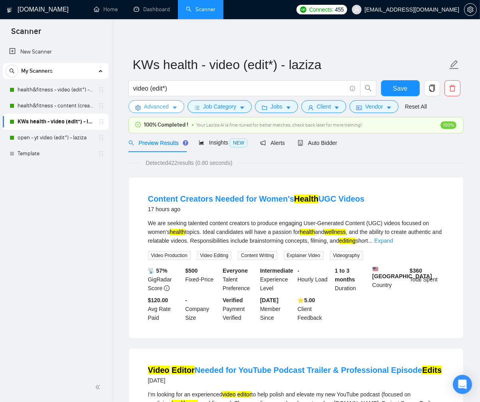
click at [155, 108] on span "Advanced" at bounding box center [156, 106] width 25 height 9
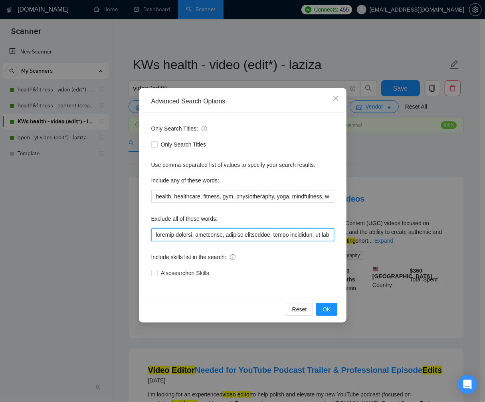
drag, startPoint x: 182, startPoint y: 236, endPoint x: 232, endPoint y: 256, distance: 53.9
click at [182, 236] on input "text" at bounding box center [242, 234] width 183 height 13
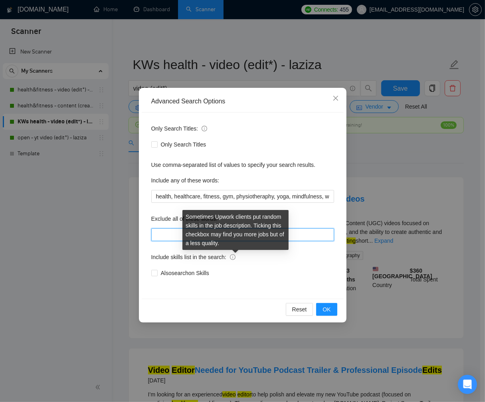
paste input ""lorem ips", "dolorsi ametcon adip", "elitseddo eius", "temporinc.ut labo", "et…"
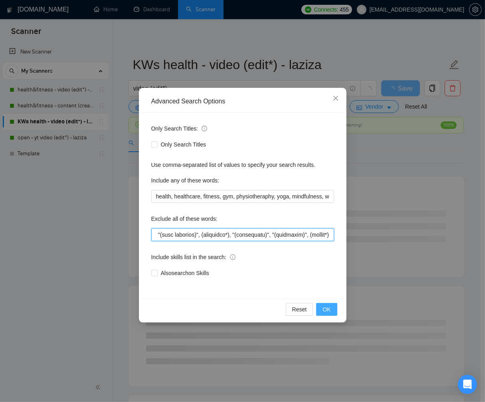
type input ""lorem ips", "dolorsi ametcon adip", "elitseddo eius", "temporinc.ut labo", "et…"
click at [331, 307] on button "OK" at bounding box center [326, 309] width 21 height 13
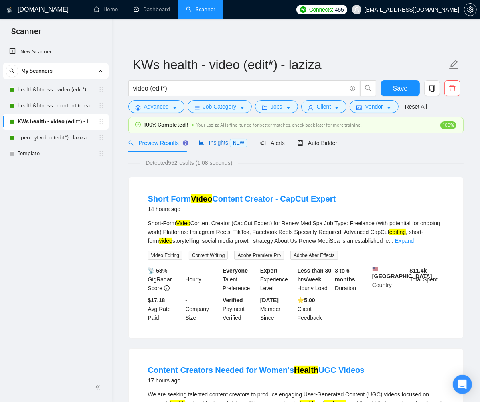
drag, startPoint x: 211, startPoint y: 143, endPoint x: 391, endPoint y: 153, distance: 179.9
click at [212, 143] on span "Insights NEW" at bounding box center [223, 142] width 49 height 6
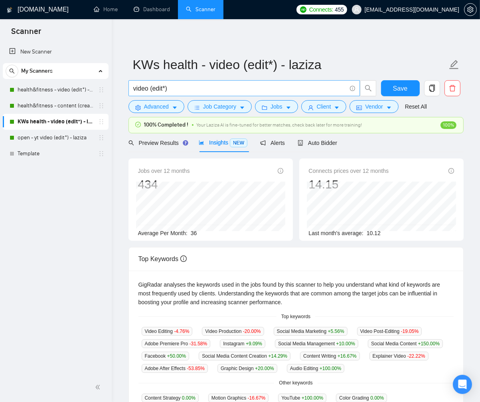
click at [206, 87] on input "video (edit*)" at bounding box center [239, 88] width 213 height 10
click at [162, 110] on span "Advanced" at bounding box center [156, 106] width 25 height 9
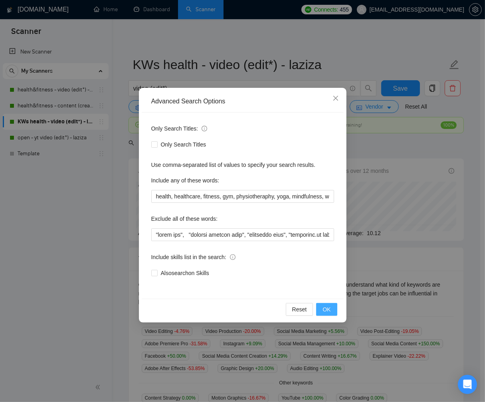
click at [324, 305] on span "OK" at bounding box center [327, 309] width 8 height 9
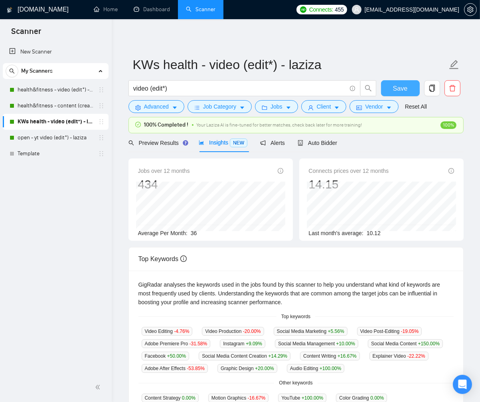
drag, startPoint x: 409, startPoint y: 90, endPoint x: 426, endPoint y: 98, distance: 18.4
click at [409, 90] on button "Save" at bounding box center [400, 88] width 39 height 16
click at [243, 107] on icon "caret-down" at bounding box center [242, 108] width 4 height 2
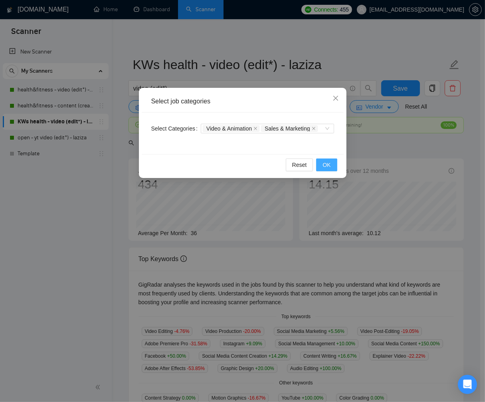
click at [333, 164] on button "OK" at bounding box center [326, 164] width 21 height 13
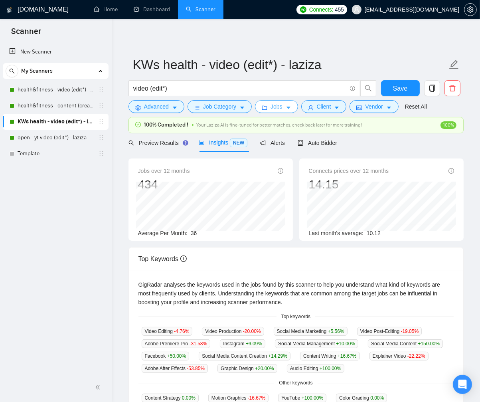
click at [295, 112] on button "Jobs" at bounding box center [276, 106] width 43 height 13
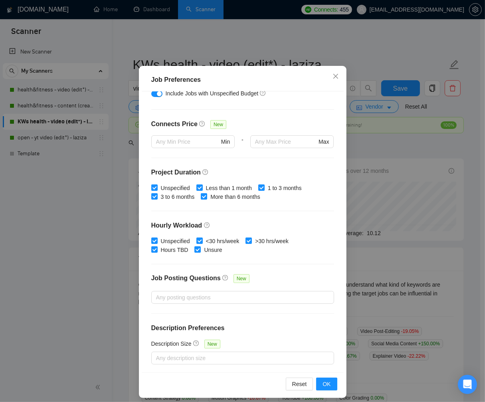
scroll to position [38, 0]
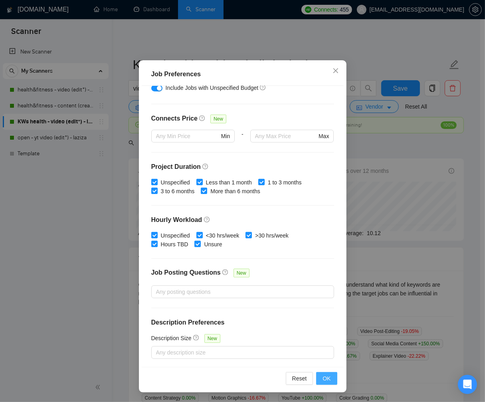
click at [324, 377] on span "OK" at bounding box center [327, 378] width 8 height 9
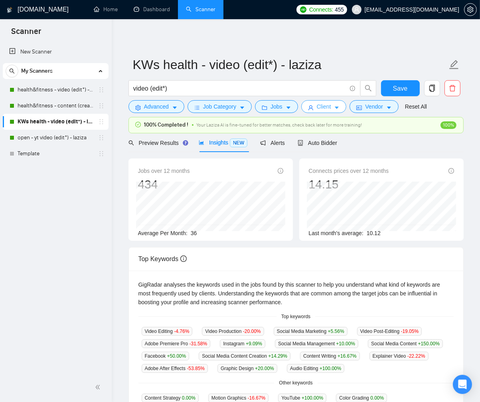
click at [330, 106] on span "Client" at bounding box center [324, 106] width 14 height 9
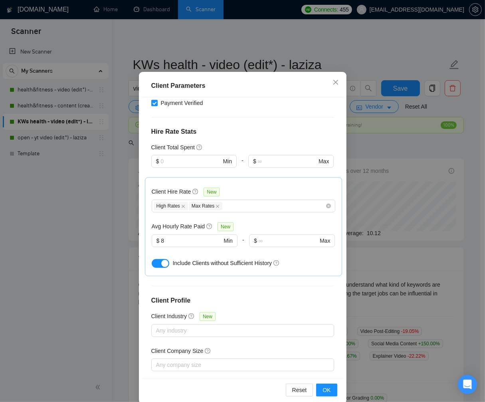
scroll to position [38, 0]
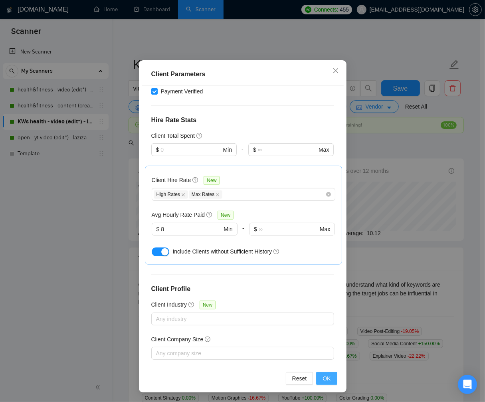
click at [323, 377] on span "OK" at bounding box center [327, 378] width 8 height 9
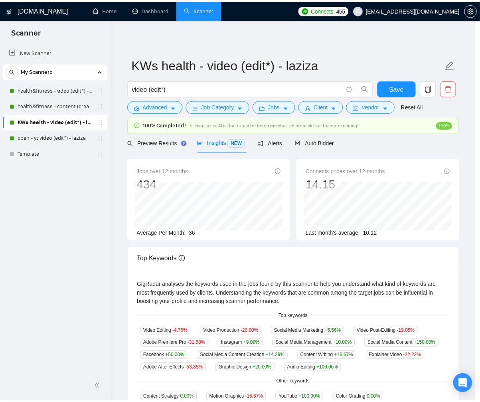
scroll to position [0, 0]
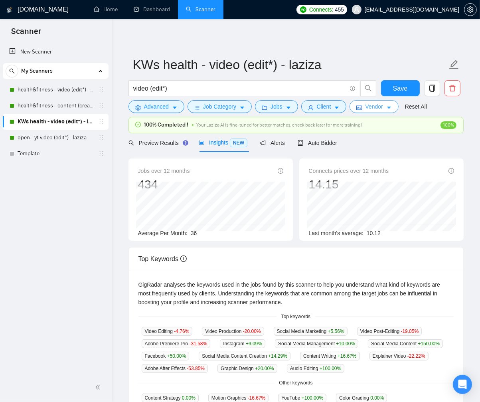
click at [383, 107] on span "Vendor" at bounding box center [374, 106] width 18 height 9
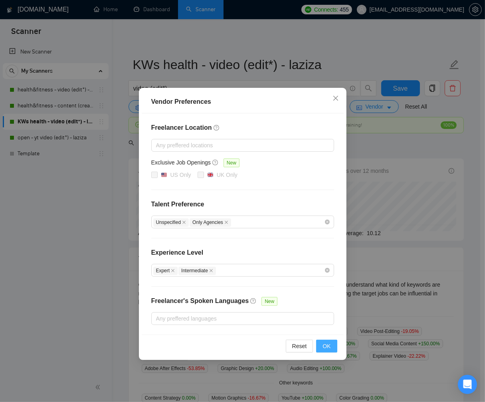
click at [326, 344] on span "OK" at bounding box center [327, 346] width 8 height 9
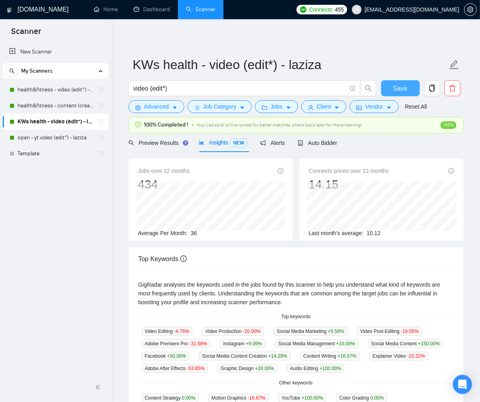
click at [408, 92] on button "Save" at bounding box center [400, 88] width 39 height 16
click at [143, 146] on div "Preview Results" at bounding box center [157, 143] width 57 height 9
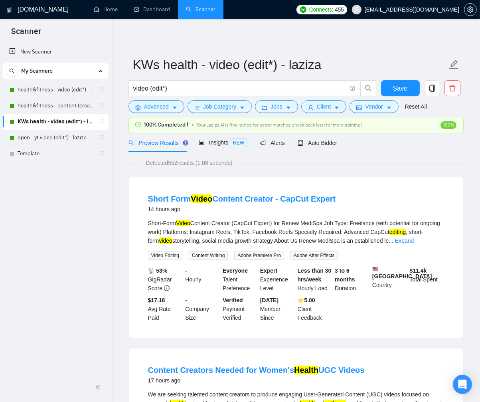
click at [94, 278] on div "New Scanner My Scanners health&fitness - video (edit*) - laziza health&fitness …" at bounding box center [56, 207] width 112 height 331
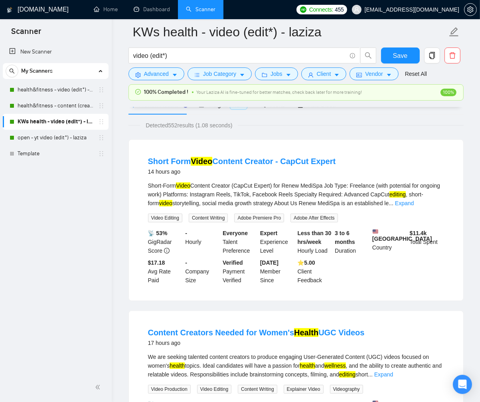
scroll to position [67, 0]
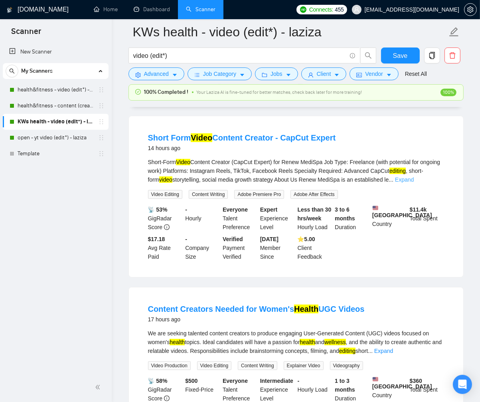
click at [414, 180] on link "Expand" at bounding box center [404, 179] width 19 height 6
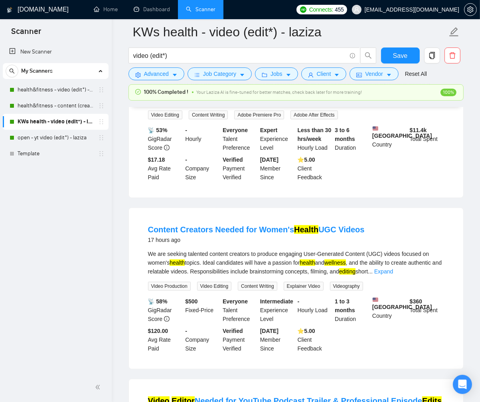
scroll to position [343, 0]
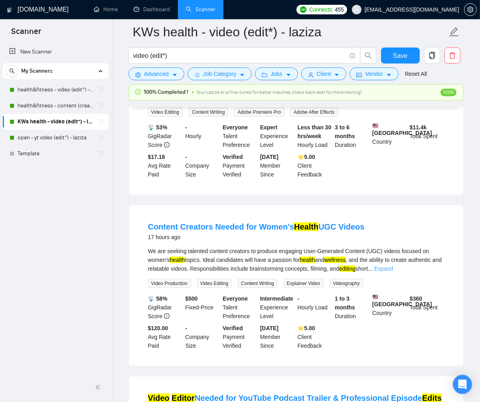
click at [393, 272] on link "Expand" at bounding box center [383, 268] width 19 height 6
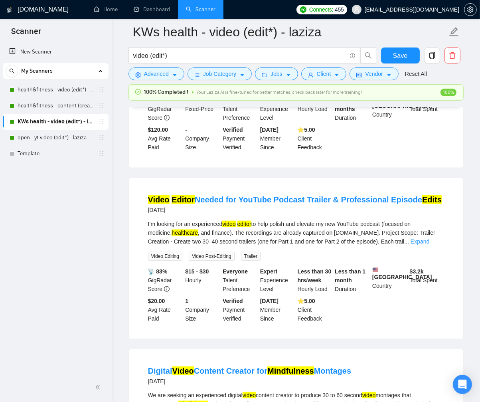
scroll to position [562, 0]
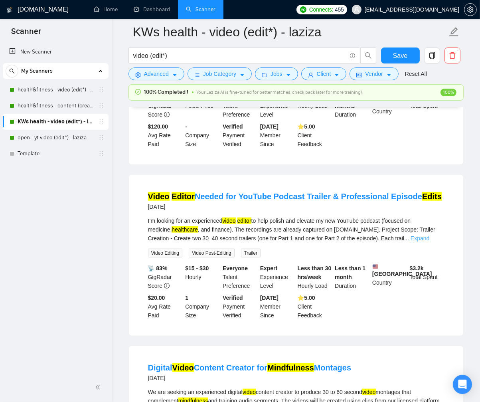
click at [430, 242] on link "Expand" at bounding box center [420, 238] width 19 height 6
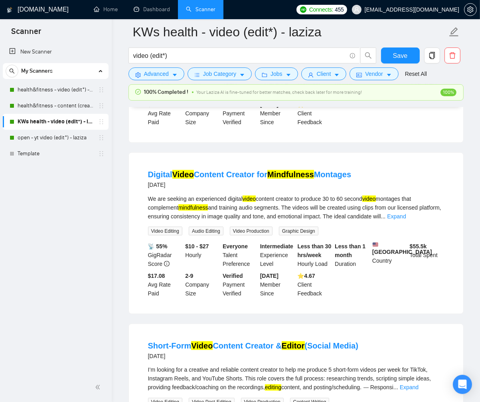
scroll to position [850, 0]
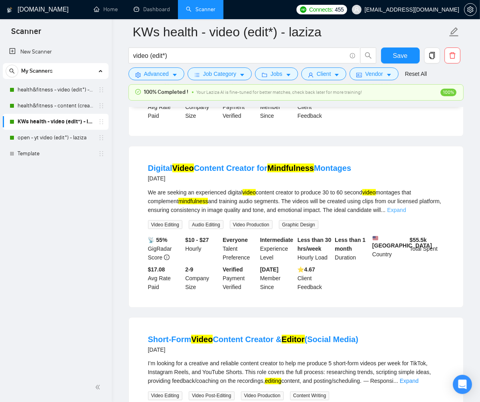
click at [406, 213] on link "Expand" at bounding box center [396, 210] width 19 height 6
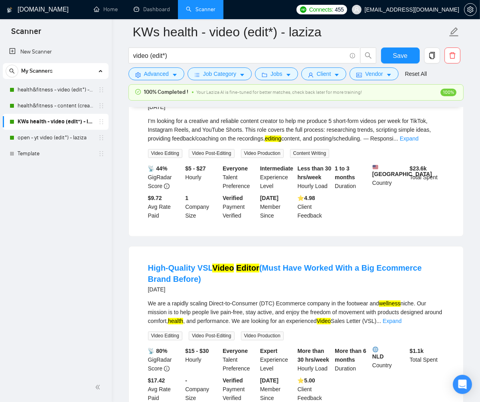
scroll to position [1083, 0]
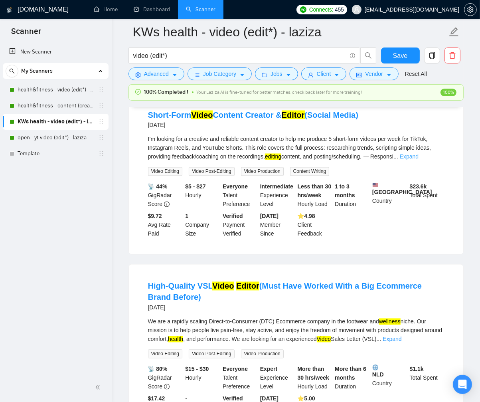
click at [419, 160] on link "Expand" at bounding box center [409, 157] width 19 height 6
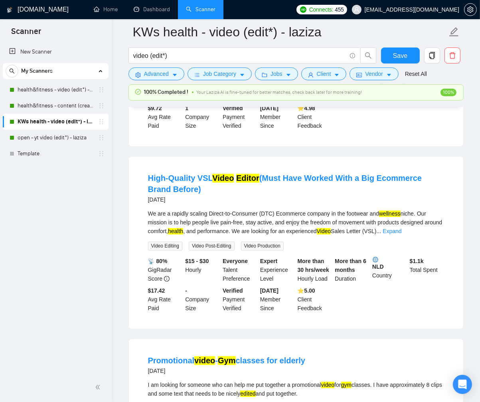
scroll to position [1266, 0]
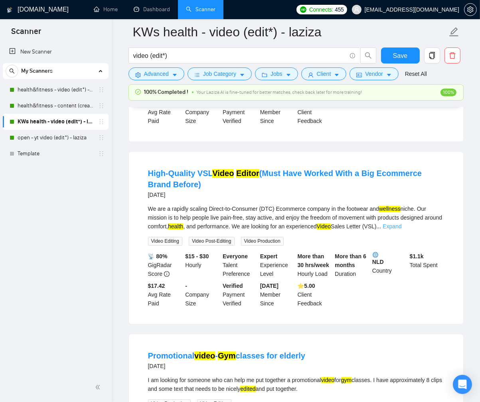
click at [402, 230] on link "Expand" at bounding box center [392, 226] width 19 height 6
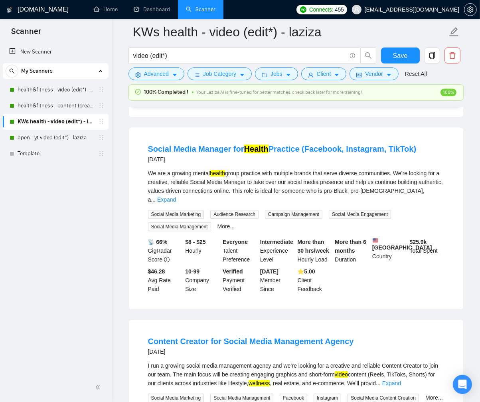
scroll to position [1762, 0]
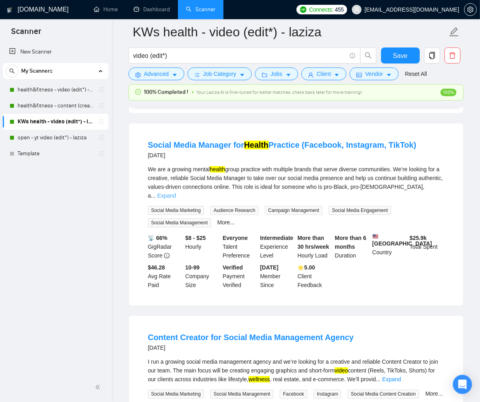
click at [176, 199] on link "Expand" at bounding box center [166, 195] width 19 height 6
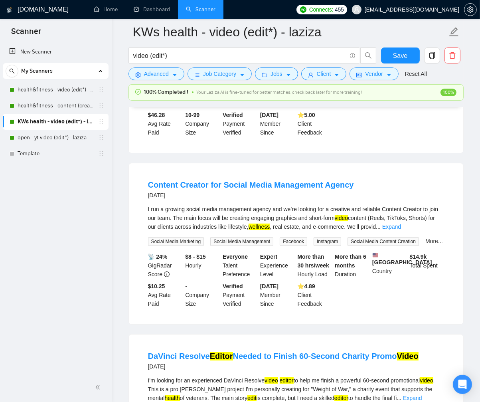
scroll to position [2044, 0]
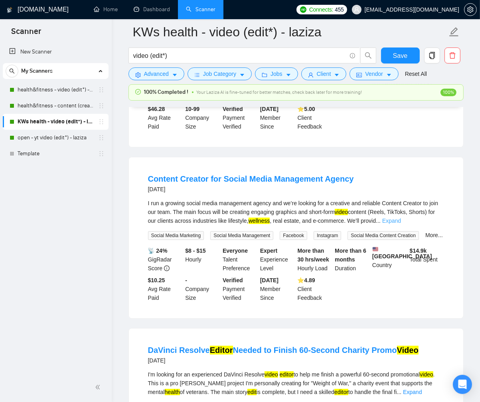
click at [401, 224] on link "Expand" at bounding box center [391, 221] width 19 height 6
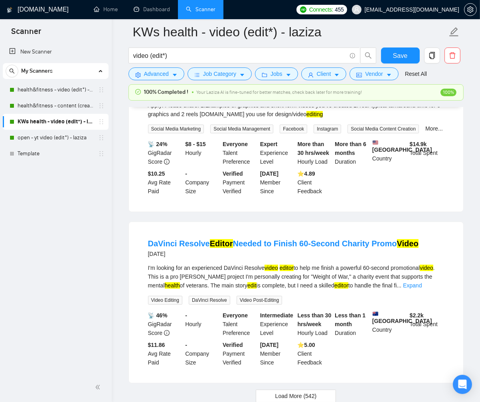
scroll to position [2332, 0]
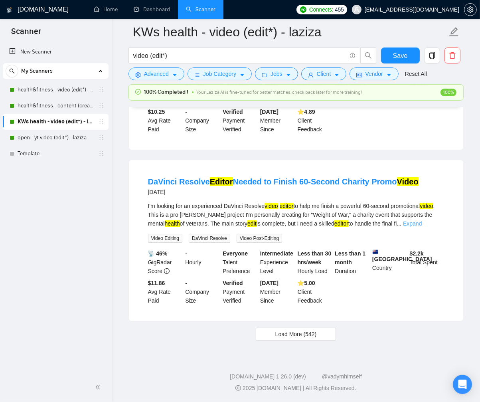
click at [422, 227] on link "Expand" at bounding box center [412, 223] width 19 height 6
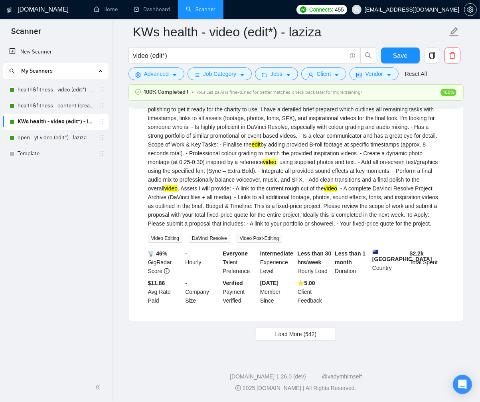
scroll to position [2531, 0]
click at [304, 331] on span "Load More (542)" at bounding box center [296, 334] width 42 height 9
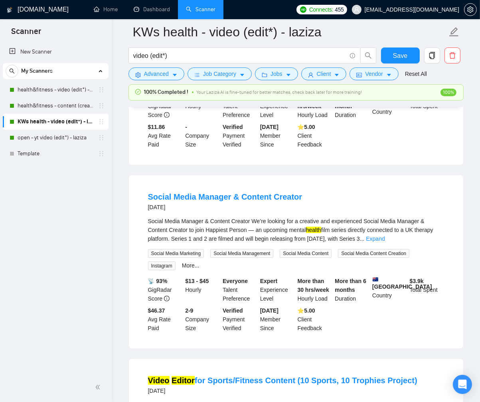
scroll to position [2688, 0]
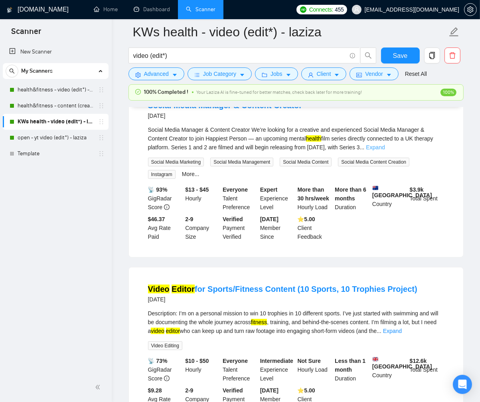
click at [385, 151] on link "Expand" at bounding box center [375, 147] width 19 height 6
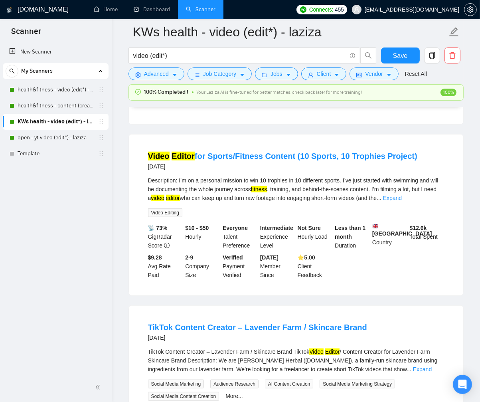
scroll to position [2942, 0]
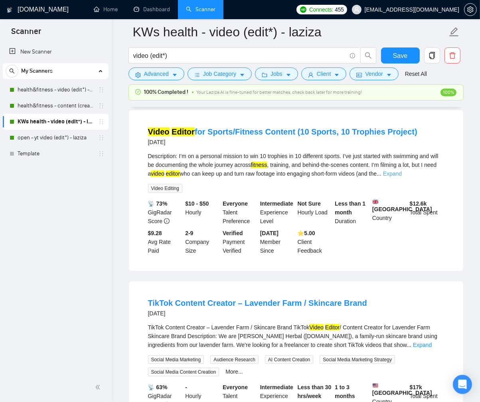
click at [402, 177] on link "Expand" at bounding box center [392, 173] width 19 height 6
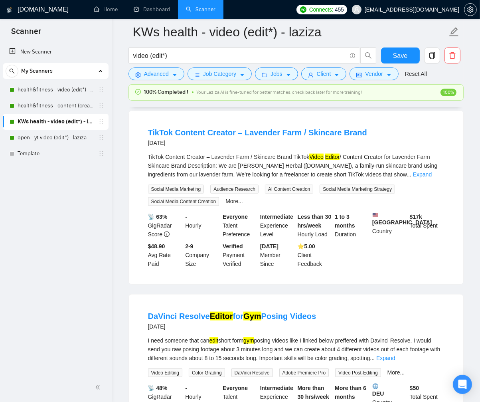
scroll to position [3190, 0]
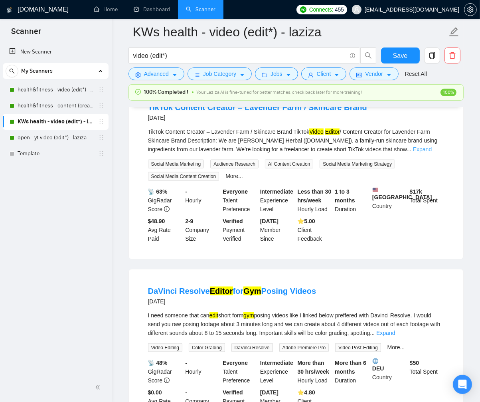
click at [432, 152] on link "Expand" at bounding box center [422, 149] width 19 height 6
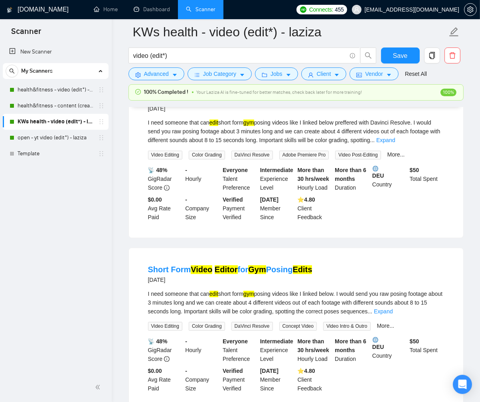
scroll to position [3658, 0]
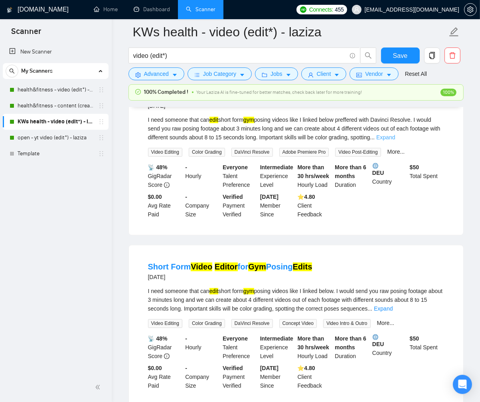
click at [395, 141] on link "Expand" at bounding box center [385, 137] width 19 height 6
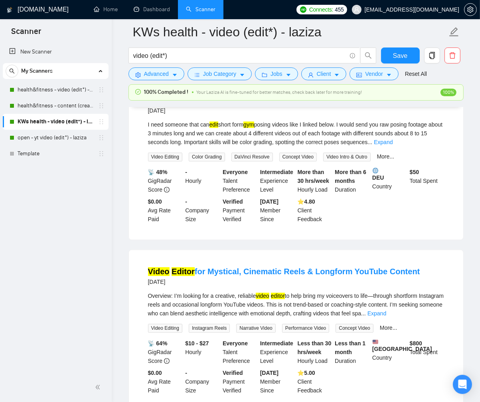
scroll to position [3845, 0]
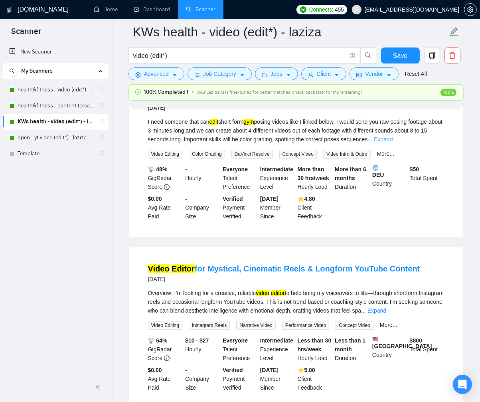
click at [393, 143] on link "Expand" at bounding box center [383, 139] width 19 height 6
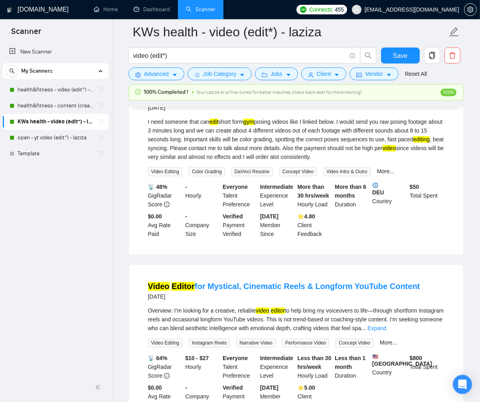
click at [136, 254] on div "Short Form Video Editor for Gym Posing Edits [DATE] I need someone that can edi…" at bounding box center [296, 165] width 335 height 178
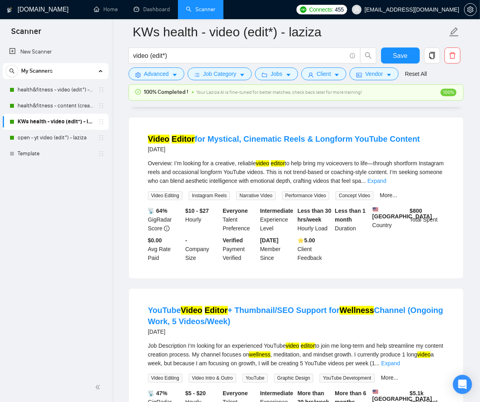
scroll to position [4085, 0]
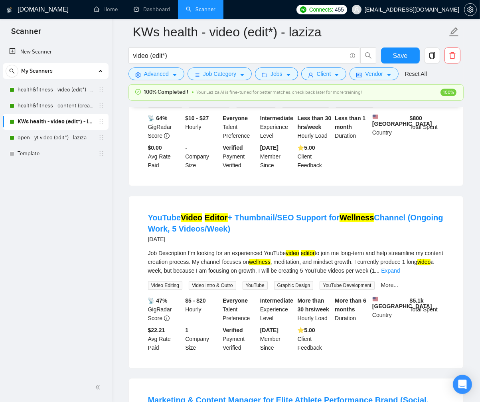
click at [386, 91] on link "Expand" at bounding box center [377, 88] width 19 height 6
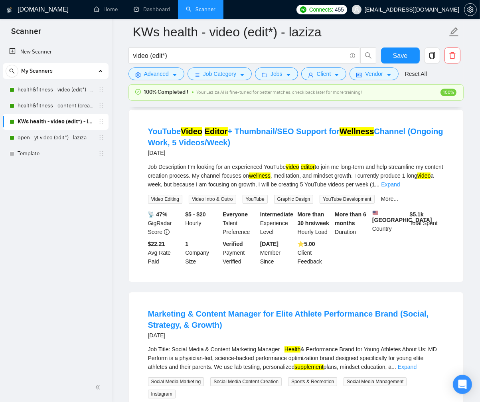
scroll to position [4439, 0]
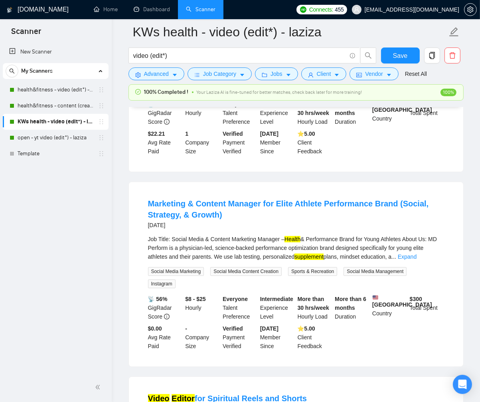
click at [400, 77] on link "Expand" at bounding box center [390, 74] width 19 height 6
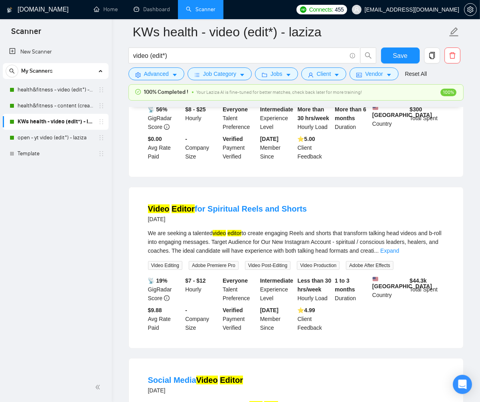
scroll to position [4846, 0]
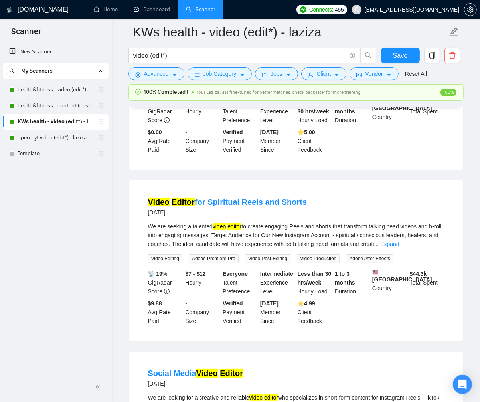
drag, startPoint x: 427, startPoint y: 228, endPoint x: 350, endPoint y: 241, distance: 77.8
click at [417, 63] on link "Expand" at bounding box center [407, 60] width 19 height 6
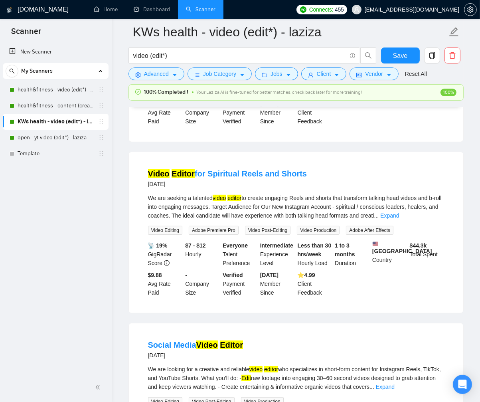
scroll to position [5130, 0]
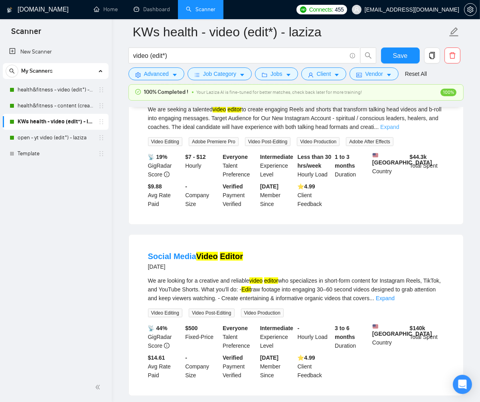
click at [399, 130] on link "Expand" at bounding box center [389, 127] width 19 height 6
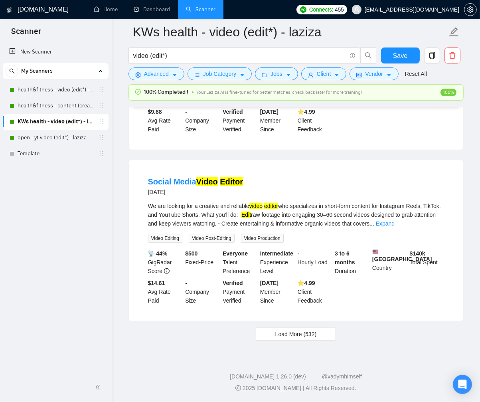
scroll to position [5365, 0]
click at [395, 227] on link "Expand" at bounding box center [385, 223] width 19 height 6
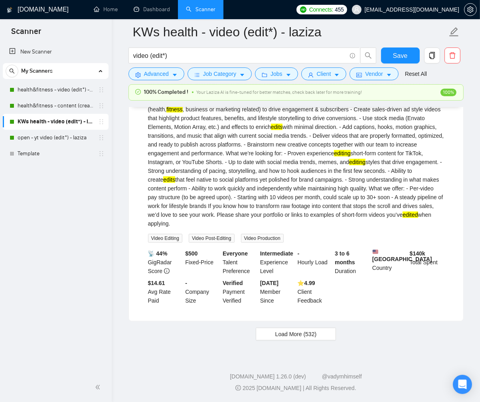
scroll to position [5520, 0]
drag, startPoint x: 295, startPoint y: 333, endPoint x: 182, endPoint y: 307, distance: 115.1
click at [295, 333] on span "Load More (532)" at bounding box center [296, 334] width 42 height 9
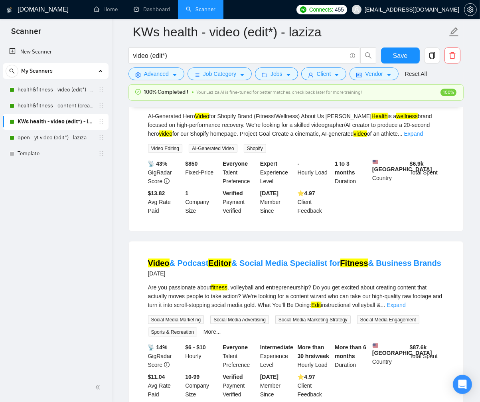
scroll to position [5685, 0]
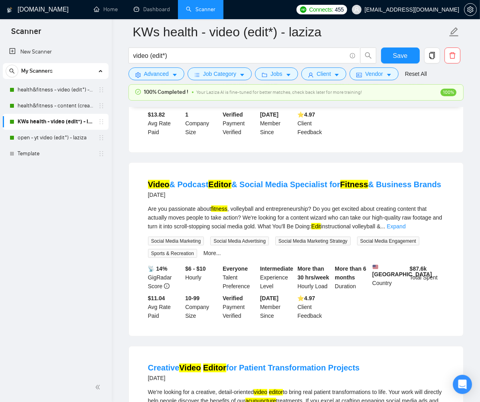
click at [423, 58] on link "Expand" at bounding box center [413, 55] width 19 height 6
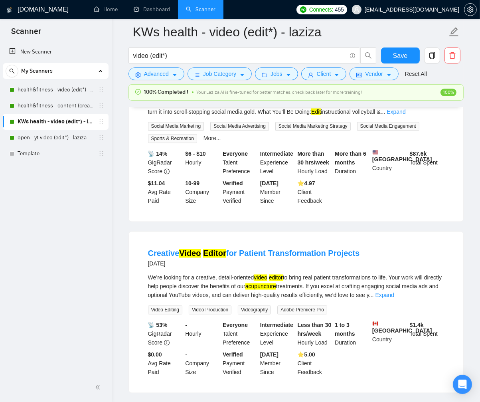
scroll to position [5890, 0]
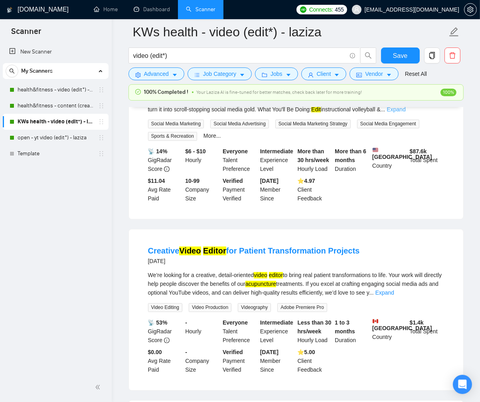
click at [406, 113] on link "Expand" at bounding box center [396, 109] width 19 height 6
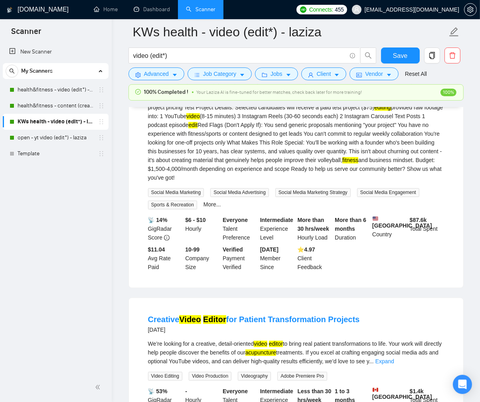
scroll to position [5989, 0]
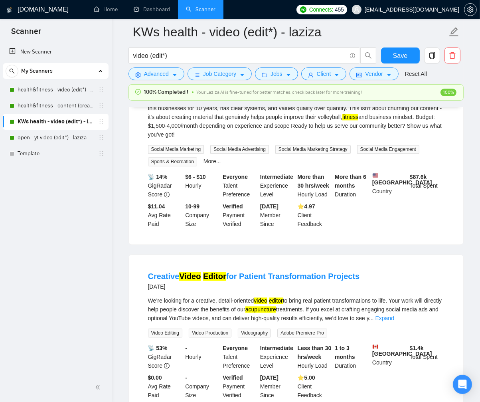
scroll to position [6032, 0]
click at [132, 243] on div "Video & Podcast Editor & Social Media Specialist for Fitness & Business Brands …" at bounding box center [296, 74] width 335 height 340
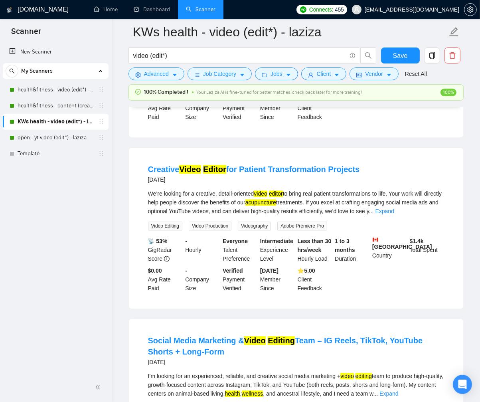
scroll to position [6245, 0]
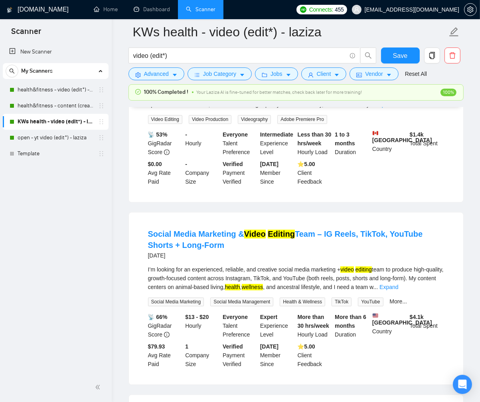
click at [394, 108] on link "Expand" at bounding box center [385, 104] width 19 height 6
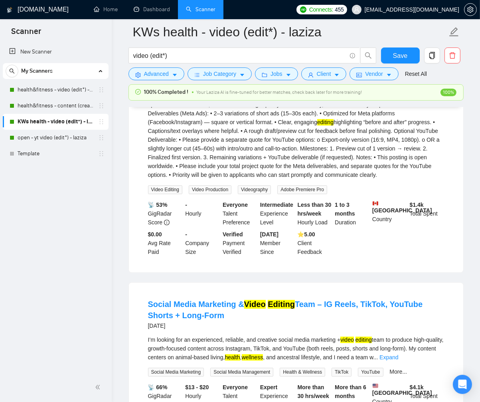
click at [430, 179] on div "We’re looking for a creative, detail-oriented video editor to bring real patien…" at bounding box center [296, 131] width 296 height 97
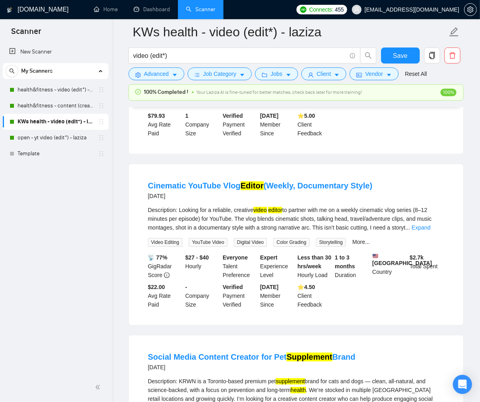
scroll to position [6547, 0]
click at [398, 59] on link "Expand" at bounding box center [389, 56] width 19 height 6
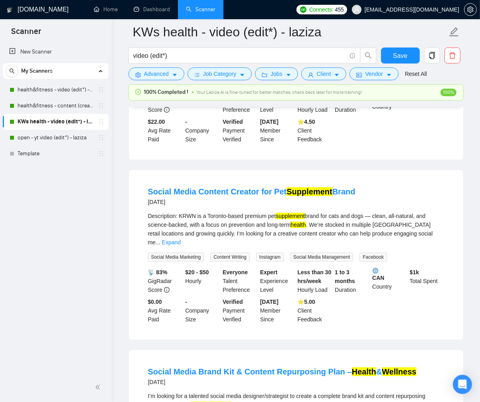
scroll to position [6877, 0]
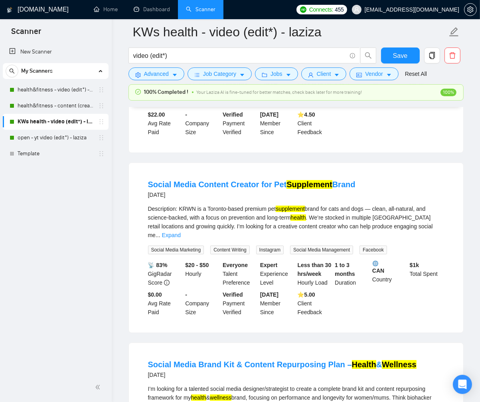
click at [431, 58] on link "Expand" at bounding box center [421, 55] width 19 height 6
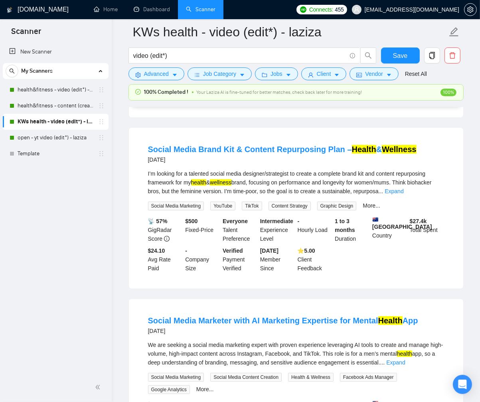
scroll to position [7199, 0]
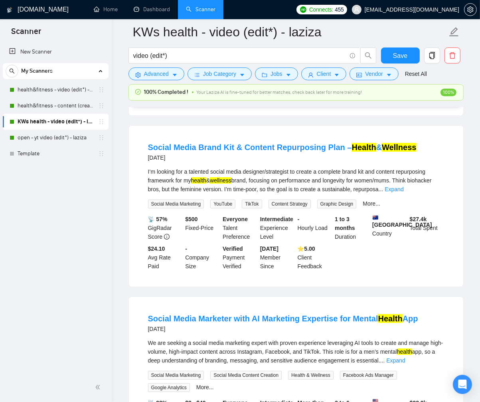
click at [181, 21] on link "Expand" at bounding box center [171, 18] width 19 height 6
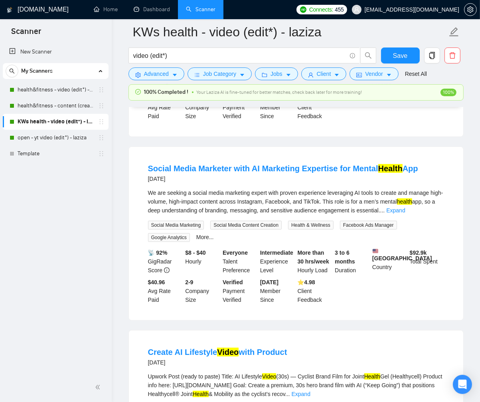
scroll to position [7451, 0]
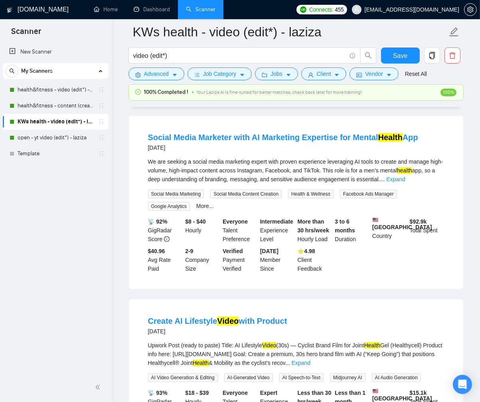
click at [404, 11] on link "Expand" at bounding box center [394, 8] width 19 height 6
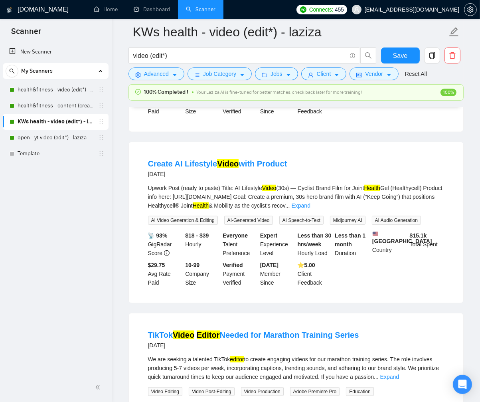
click at [405, 25] on link "Expand" at bounding box center [395, 22] width 19 height 6
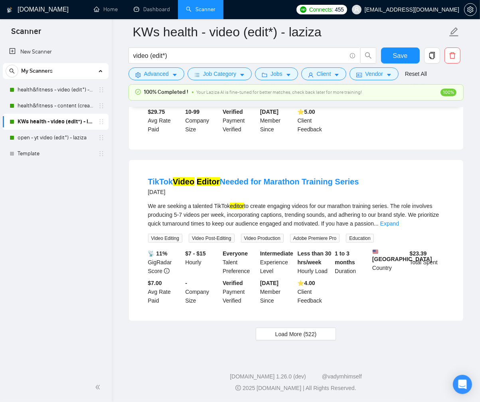
scroll to position [7986, 0]
click at [311, 55] on link "Expand" at bounding box center [301, 52] width 19 height 6
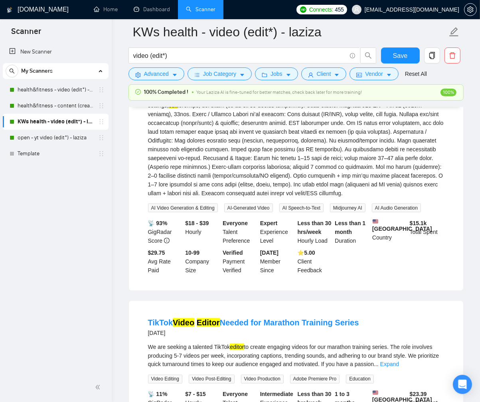
scroll to position [8048, 0]
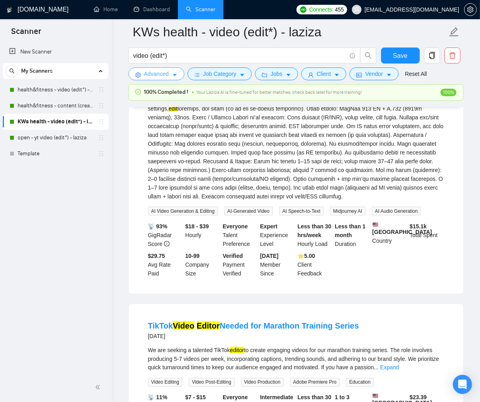
click at [177, 76] on icon "caret-down" at bounding box center [175, 75] width 6 height 6
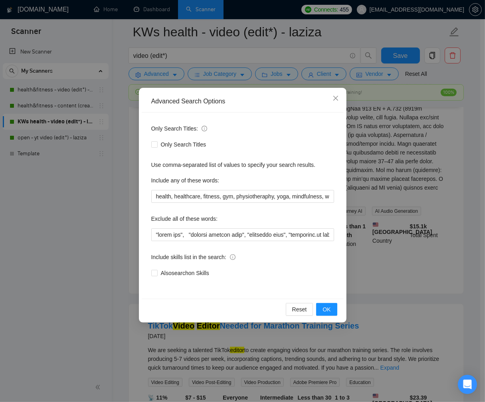
click at [133, 184] on div "Advanced Search Options Only Search Titles: Only Search Titles Use comma-separa…" at bounding box center [242, 201] width 485 height 402
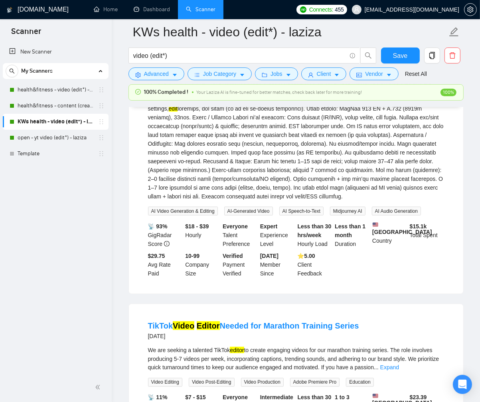
drag, startPoint x: 134, startPoint y: 55, endPoint x: 191, endPoint y: 95, distance: 69.1
click at [134, 55] on input "video (edit*)" at bounding box center [239, 56] width 213 height 10
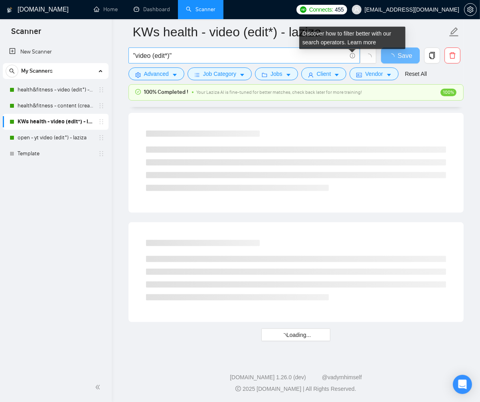
click at [353, 55] on icon "info-circle" at bounding box center [352, 55] width 5 height 5
click at [358, 43] on link "Learn more" at bounding box center [362, 42] width 29 height 6
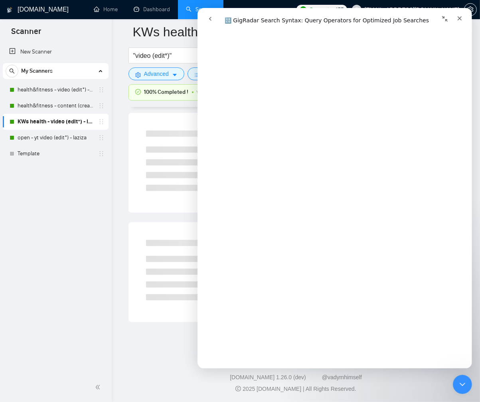
scroll to position [86, 0]
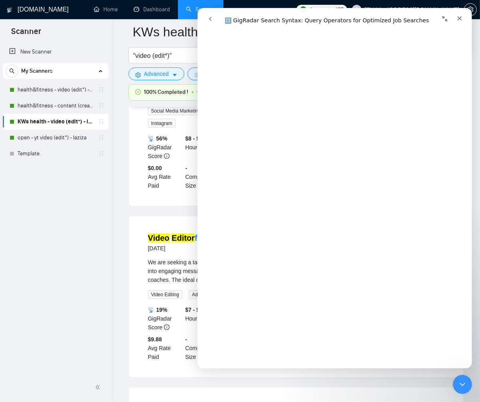
click at [135, 206] on div "Marketing & Content Manager for Elite Athlete Performance Brand (Social, Strate…" at bounding box center [296, 114] width 335 height 184
click at [459, 19] on icon "Close" at bounding box center [459, 18] width 6 height 6
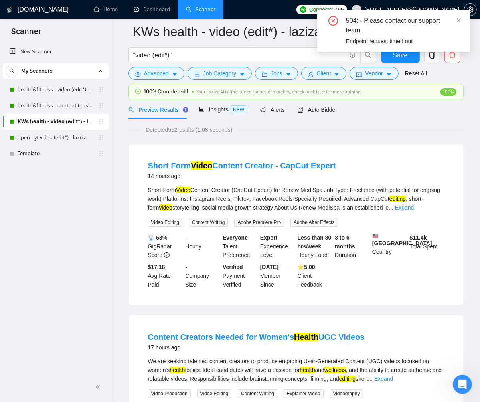
scroll to position [0, 0]
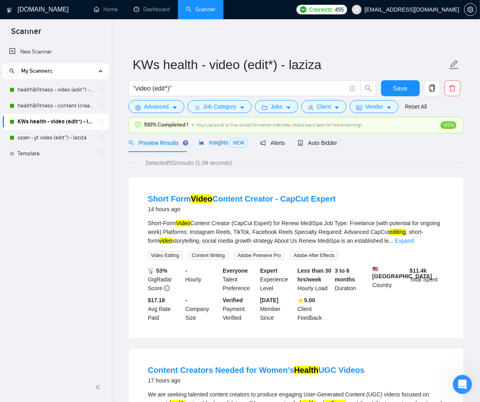
click at [217, 141] on span "Insights NEW" at bounding box center [223, 142] width 49 height 6
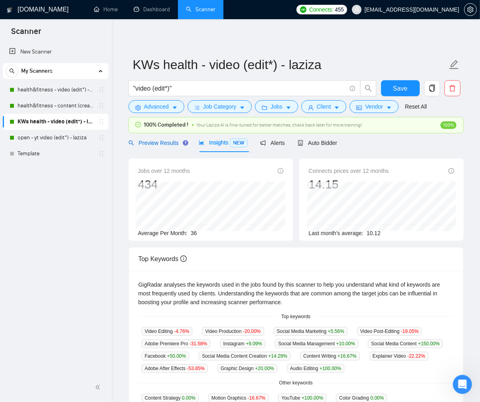
click at [158, 145] on span "Preview Results" at bounding box center [157, 143] width 57 height 6
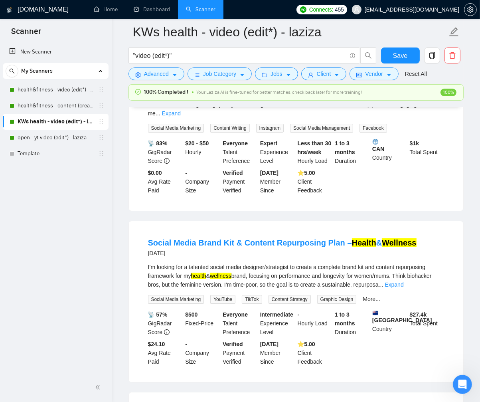
scroll to position [4533, 0]
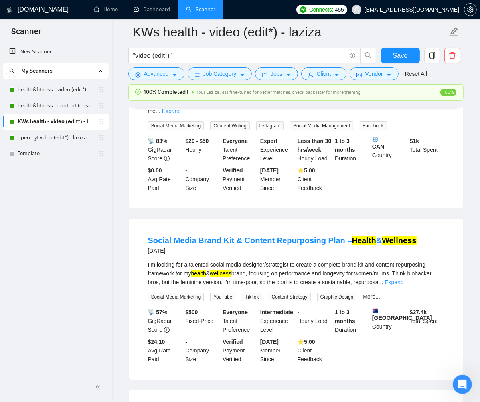
click at [437, 115] on div "Description: KRWN is a Toronto-based premium pet supplement brand for cats and …" at bounding box center [296, 97] width 296 height 35
click at [181, 114] on link "Expand" at bounding box center [171, 111] width 19 height 6
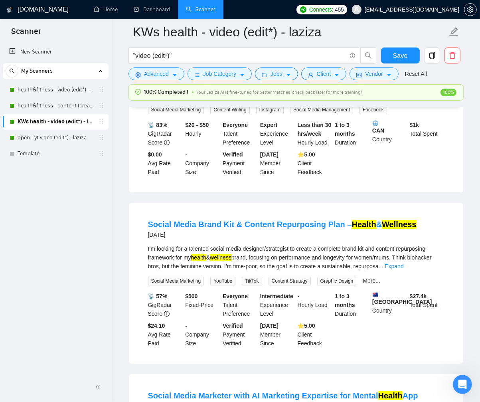
scroll to position [4686, 0]
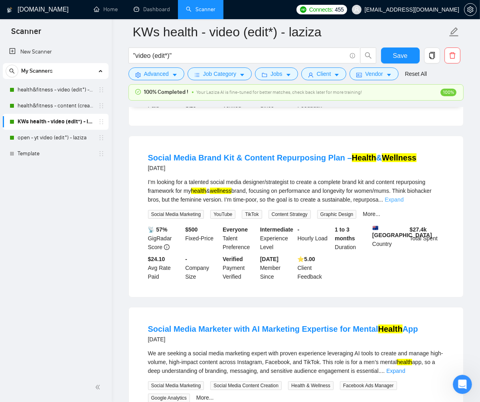
click at [404, 203] on link "Expand" at bounding box center [394, 199] width 19 height 6
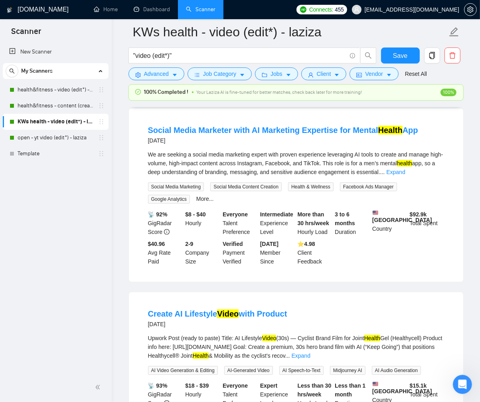
scroll to position [4973, 0]
click at [405, 175] on link "Expand" at bounding box center [395, 171] width 19 height 6
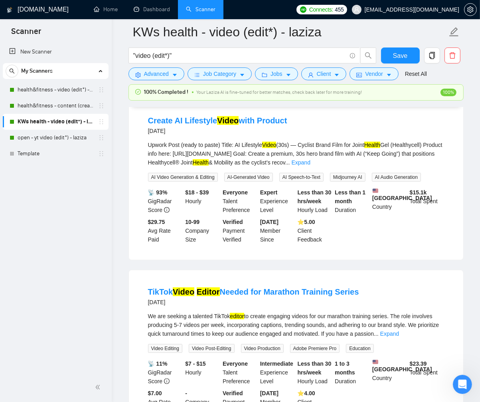
scroll to position [5279, 0]
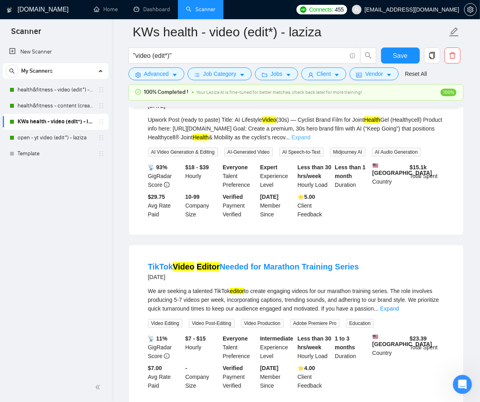
click at [311, 141] on link "Expand" at bounding box center [301, 137] width 19 height 6
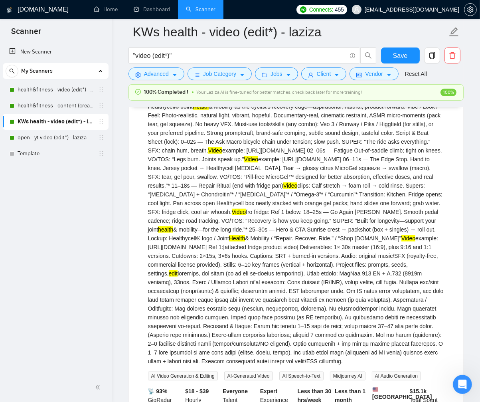
scroll to position [5315, 0]
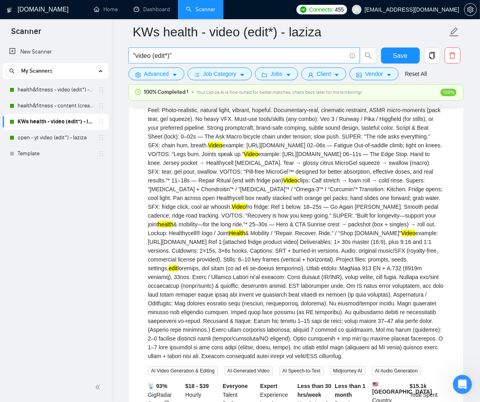
click at [202, 56] on input ""video (edit*)"" at bounding box center [239, 56] width 213 height 10
click at [137, 55] on input ""video (edit*)" at bounding box center [239, 56] width 213 height 10
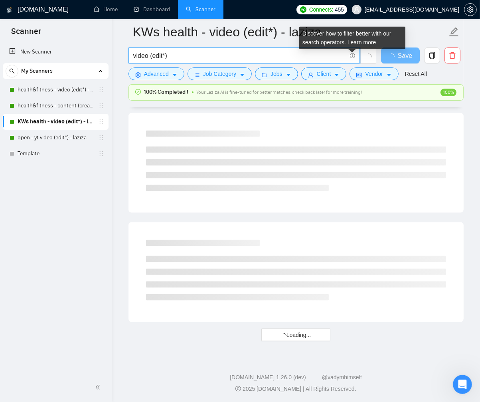
click at [352, 56] on icon "info-circle" at bounding box center [352, 55] width 5 height 5
click at [354, 43] on link "Learn more" at bounding box center [362, 42] width 29 height 6
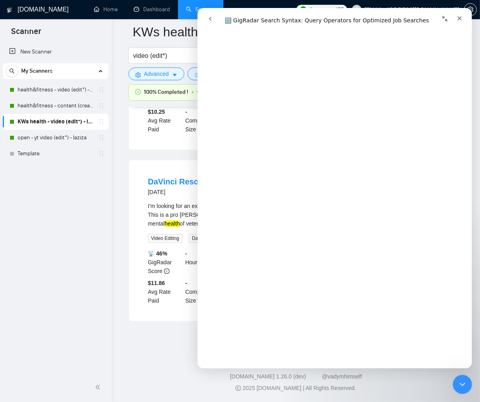
scroll to position [1613, 0]
drag, startPoint x: 134, startPoint y: 55, endPoint x: 150, endPoint y: 67, distance: 20.4
click at [134, 55] on input "video (edit*)" at bounding box center [239, 56] width 213 height 10
paste input """
click at [182, 57] on input ""video (edit*)" at bounding box center [239, 56] width 213 height 10
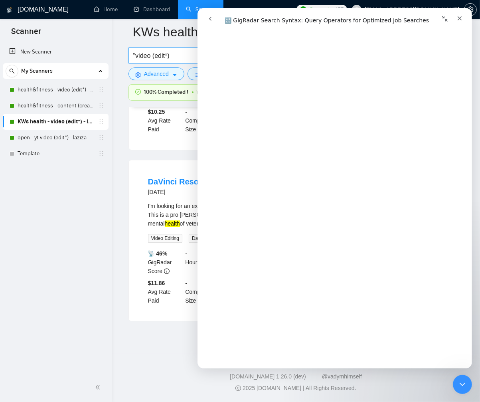
paste input """
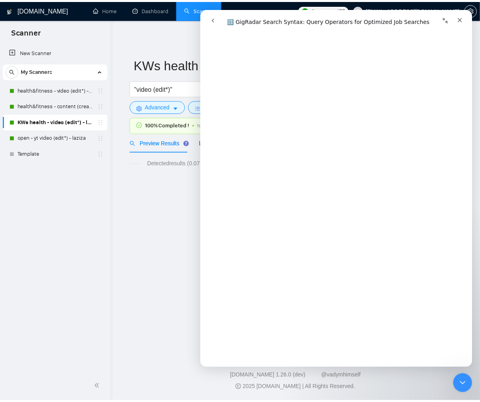
scroll to position [1801, 0]
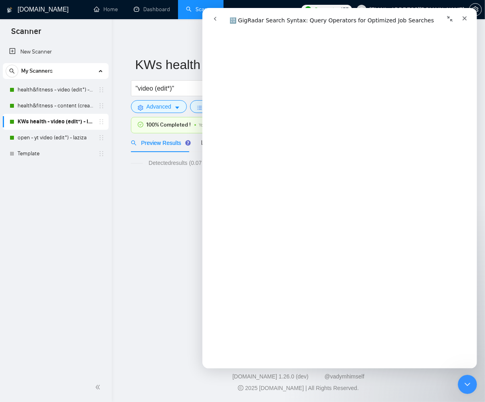
click at [153, 240] on div "No data" at bounding box center [298, 207] width 335 height 66
drag, startPoint x: 467, startPoint y: 18, endPoint x: 574, endPoint y: 135, distance: 158.5
click at [459, 18] on icon "Close" at bounding box center [464, 18] width 6 height 6
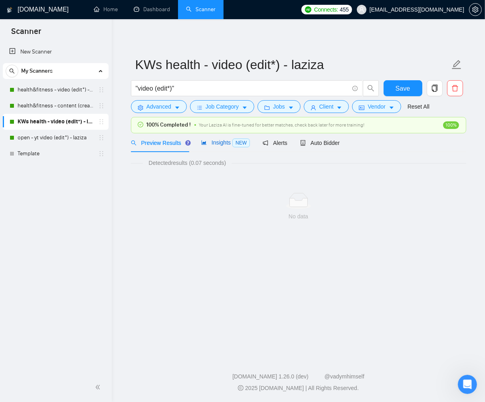
drag, startPoint x: 221, startPoint y: 140, endPoint x: 230, endPoint y: 149, distance: 12.4
click at [221, 140] on span "Insights NEW" at bounding box center [225, 142] width 49 height 6
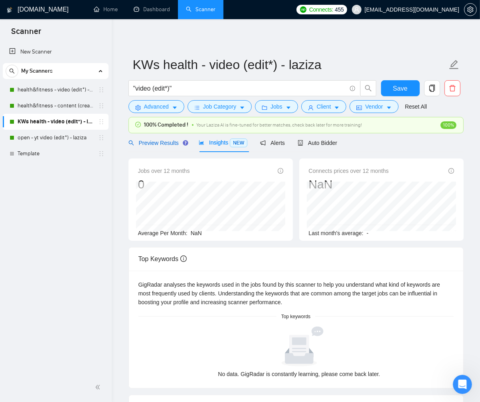
click at [169, 140] on span "Preview Results" at bounding box center [157, 143] width 57 height 6
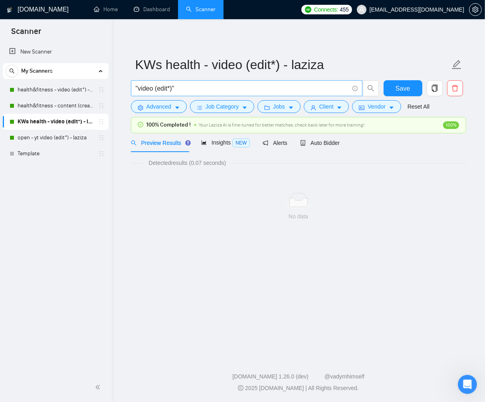
click at [192, 87] on input ""video (edit*)"" at bounding box center [242, 88] width 213 height 10
type input "video (edit*)"
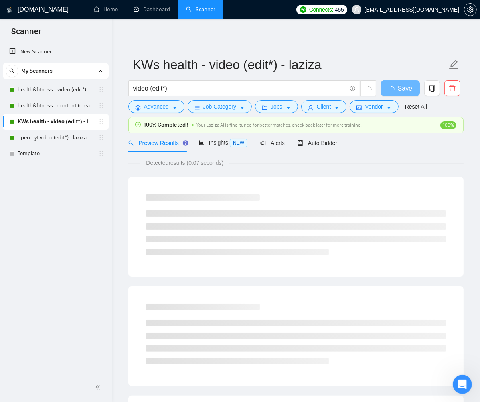
click at [347, 51] on div "KWs health - video (edit*) - laziza video (edit*) Save Advanced Job Category Jo…" at bounding box center [296, 373] width 335 height 682
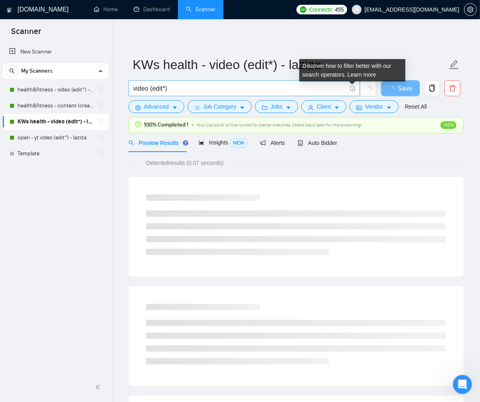
click at [351, 88] on icon "info-circle" at bounding box center [352, 88] width 5 height 5
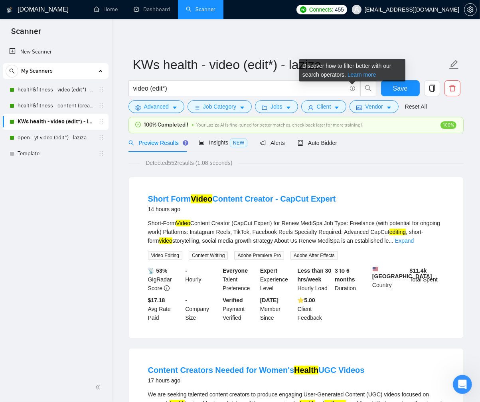
click at [358, 76] on link "Learn more" at bounding box center [362, 74] width 29 height 6
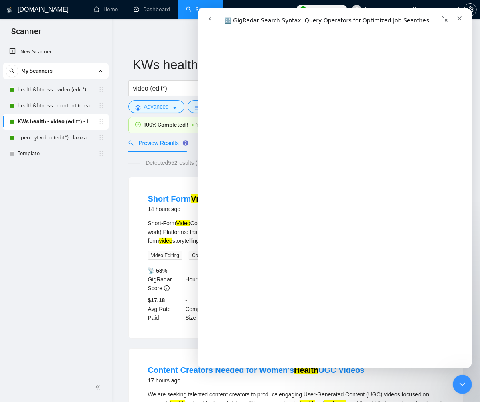
scroll to position [1983, 0]
click at [76, 149] on link "Template" at bounding box center [56, 154] width 76 height 16
click at [459, 18] on icon "Close" at bounding box center [459, 18] width 6 height 6
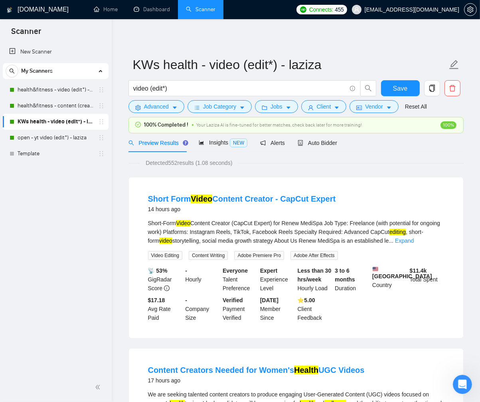
click at [133, 183] on div "Short Form Video Content Creator - CapCut Expert 14 hours ago Short-Form Video …" at bounding box center [296, 257] width 335 height 161
click at [315, 90] on input "video (edit*)" at bounding box center [239, 88] width 213 height 10
click at [398, 86] on span "Save" at bounding box center [400, 88] width 14 height 10
click at [222, 141] on span "Insights NEW" at bounding box center [223, 142] width 49 height 6
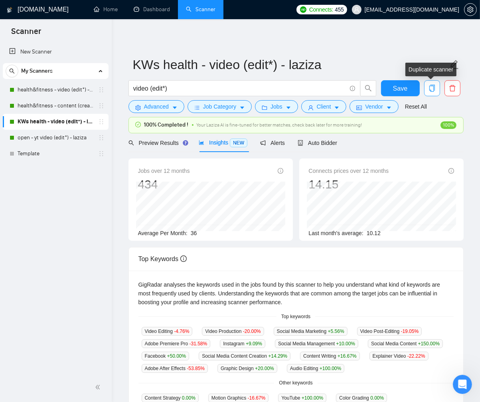
click at [431, 87] on icon "copy" at bounding box center [432, 88] width 7 height 7
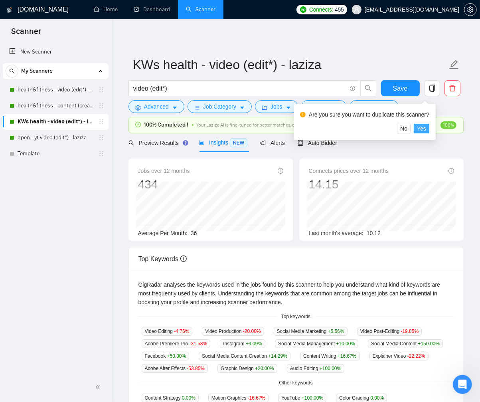
click at [430, 126] on button "Yes" at bounding box center [422, 129] width 16 height 10
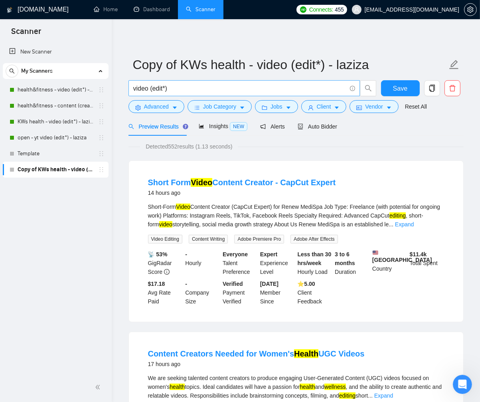
click at [172, 87] on input "video (edit*)" at bounding box center [239, 88] width 213 height 10
click at [215, 122] on div "Insights NEW" at bounding box center [223, 126] width 49 height 9
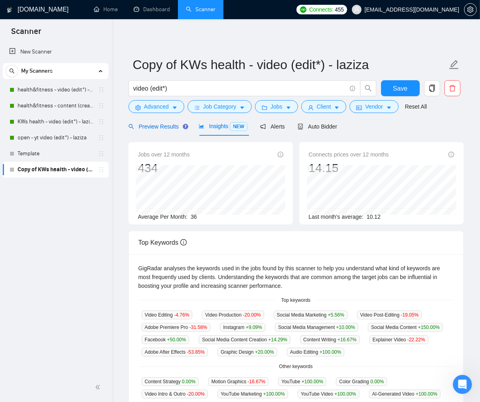
click at [154, 125] on span "Preview Results" at bounding box center [157, 126] width 57 height 6
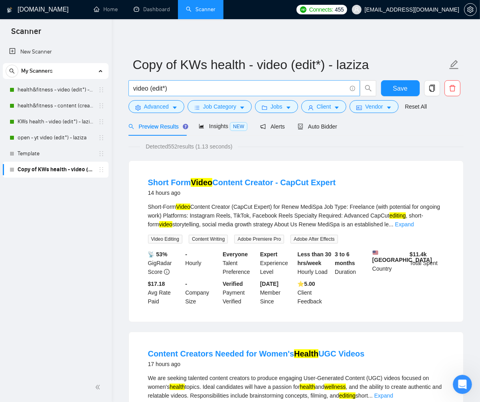
click at [179, 88] on input "video (edit*)" at bounding box center [239, 88] width 213 height 10
paste input """
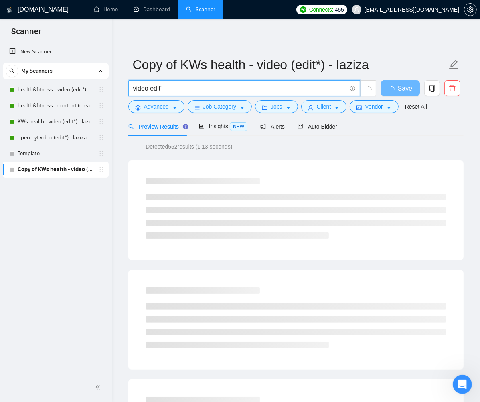
paste input """
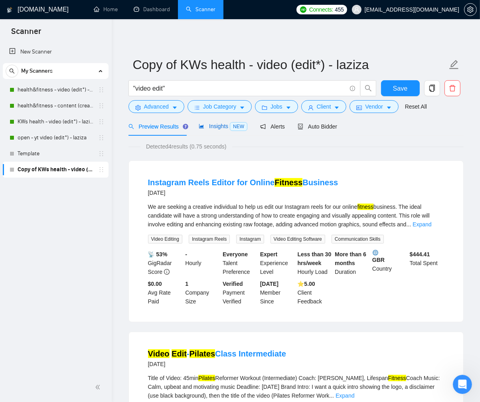
click at [218, 123] on span "Insights NEW" at bounding box center [223, 126] width 49 height 6
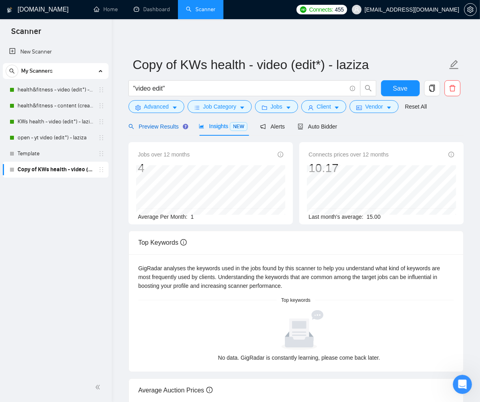
click at [170, 125] on span "Preview Results" at bounding box center [157, 126] width 57 height 6
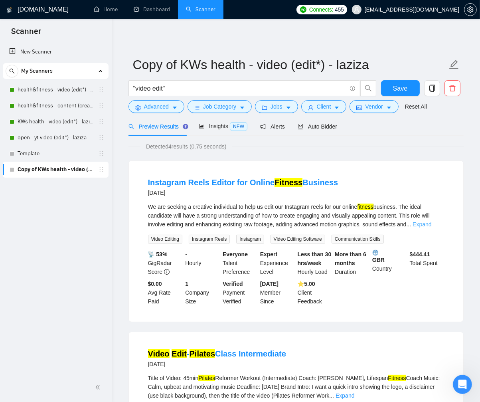
click at [430, 224] on link "Expand" at bounding box center [422, 224] width 19 height 6
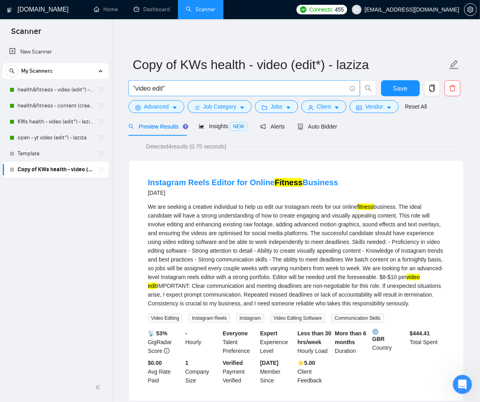
click at [164, 89] on input ""video edit"" at bounding box center [239, 88] width 213 height 10
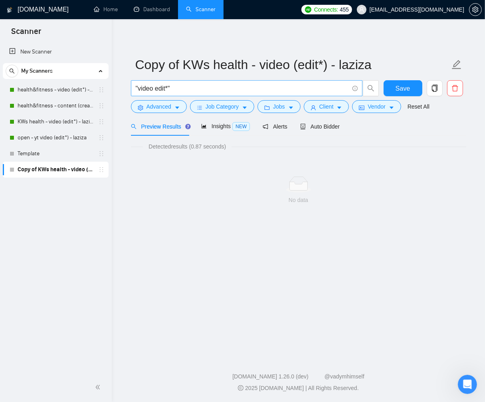
click at [168, 88] on input ""video edit*"" at bounding box center [242, 88] width 213 height 10
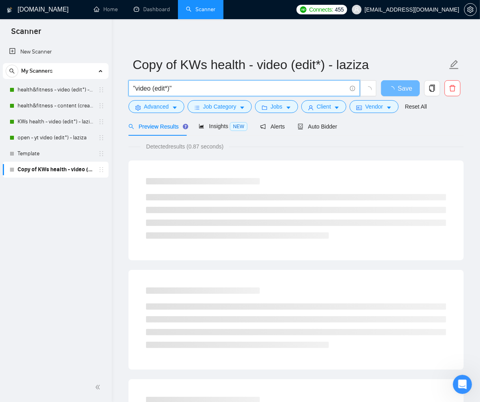
type input ""video (edit*)""
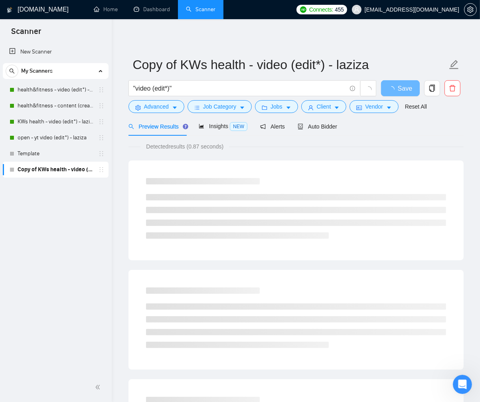
click at [122, 152] on div "[DOMAIN_NAME] Home Dashboard Scanner Connects: 455 [EMAIL_ADDRESS][DOMAIN_NAME]…" at bounding box center [296, 379] width 368 height 759
click at [222, 128] on span "Insights NEW" at bounding box center [223, 126] width 49 height 6
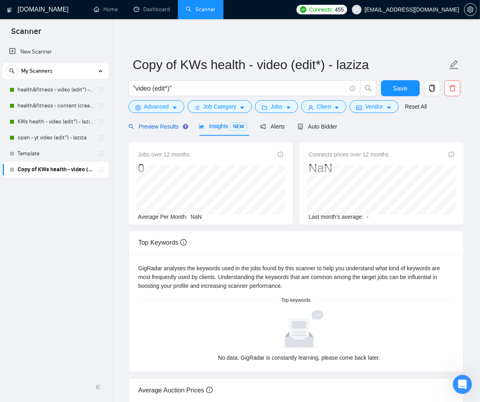
click at [156, 128] on span "Preview Results" at bounding box center [157, 126] width 57 height 6
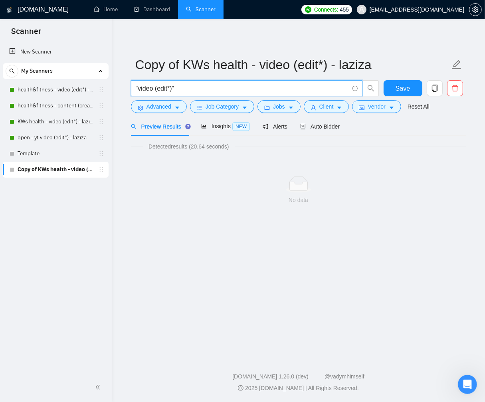
drag, startPoint x: 180, startPoint y: 86, endPoint x: 126, endPoint y: 86, distance: 53.9
click at [126, 86] on main "Copy of KWs health - video (edit*) - laziza "video (edit*)" Save Advanced Job C…" at bounding box center [299, 186] width 348 height 309
click at [455, 88] on icon "delete" at bounding box center [455, 88] width 7 height 7
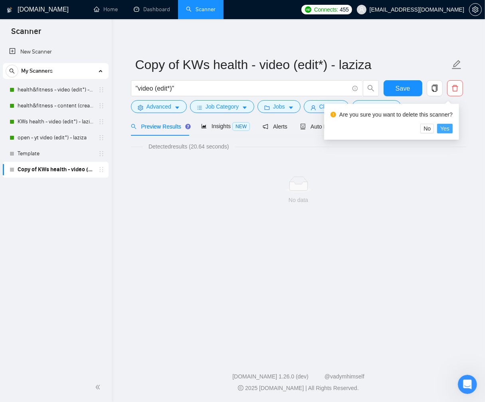
click at [448, 127] on span "Yes" at bounding box center [444, 128] width 9 height 9
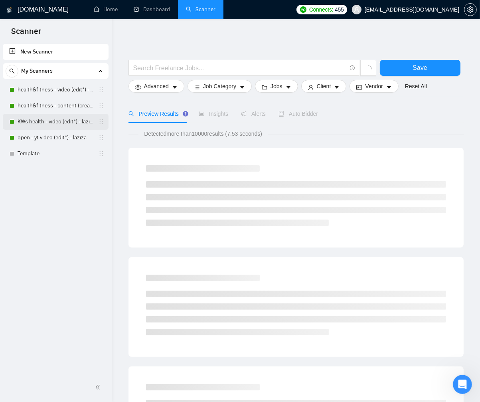
click at [64, 122] on link "KWs health - video (edit*) - laziza" at bounding box center [56, 122] width 76 height 16
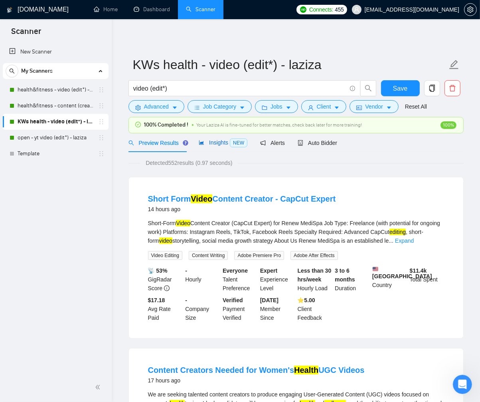
click at [214, 141] on span "Insights NEW" at bounding box center [223, 142] width 49 height 6
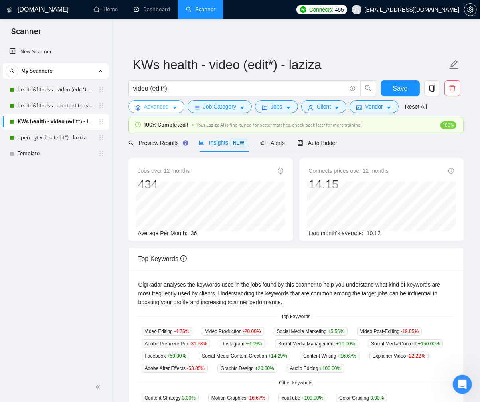
click at [174, 106] on icon "caret-down" at bounding box center [175, 108] width 6 height 6
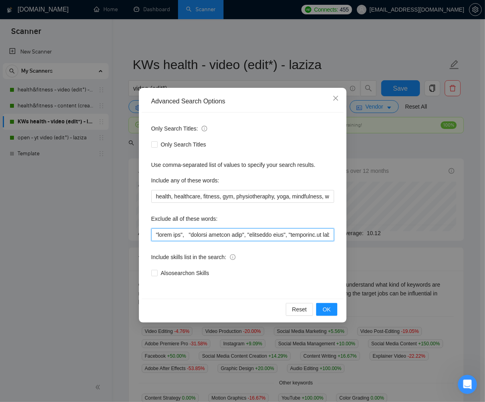
click at [180, 236] on input "text" at bounding box center [242, 234] width 183 height 13
paste input ""video ads", vsl, "davinci resolve only", "riverside only", "[DOMAIN_NAME] only…"
type input ""video ads", vsl, "davinci resolve only", "riverside only", "[DOMAIN_NAME] only…"
click at [325, 308] on span "OK" at bounding box center [327, 309] width 8 height 9
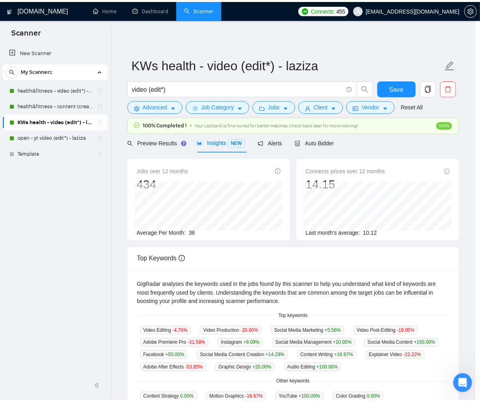
scroll to position [0, 0]
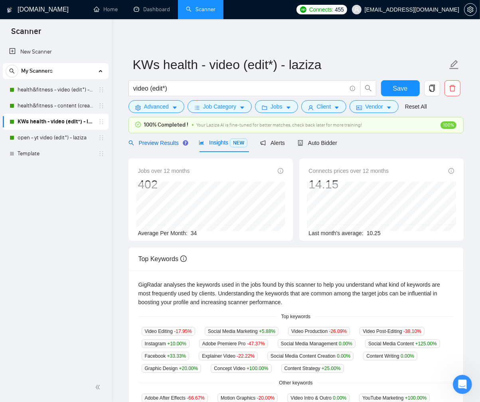
click at [167, 142] on span "Preview Results" at bounding box center [157, 143] width 57 height 6
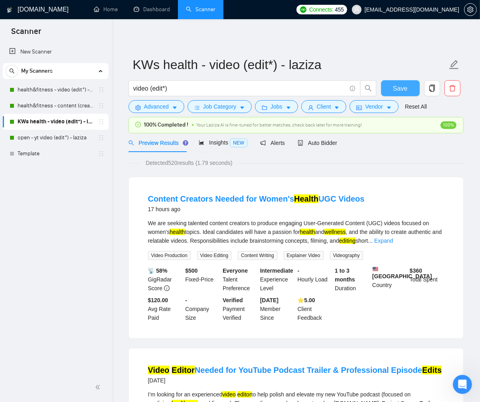
click at [402, 87] on span "Save" at bounding box center [400, 88] width 14 height 10
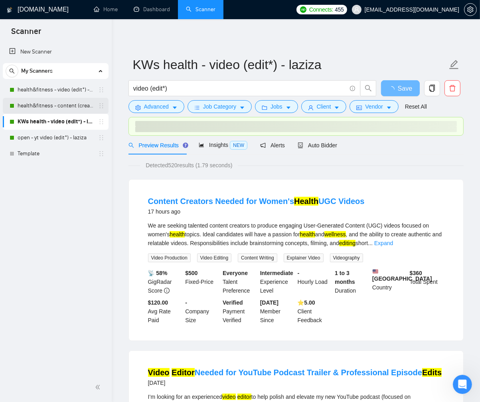
click at [84, 107] on link "health&fitness - content (creat*) - laziza" at bounding box center [56, 106] width 76 height 16
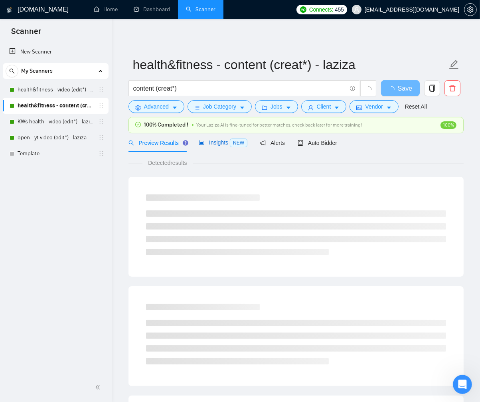
click at [222, 144] on span "Insights NEW" at bounding box center [223, 142] width 49 height 6
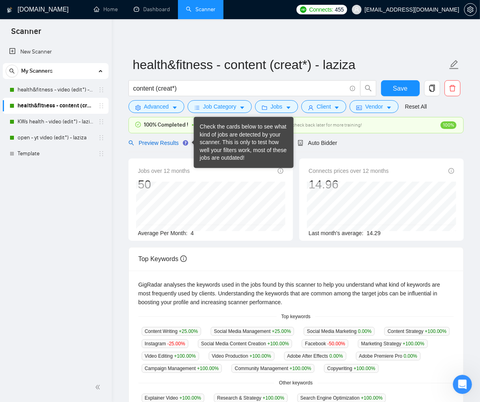
click at [173, 141] on span "Preview Results" at bounding box center [157, 143] width 57 height 6
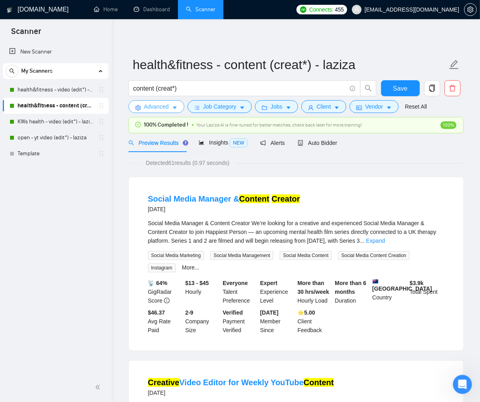
click at [172, 107] on icon "caret-down" at bounding box center [175, 108] width 6 height 6
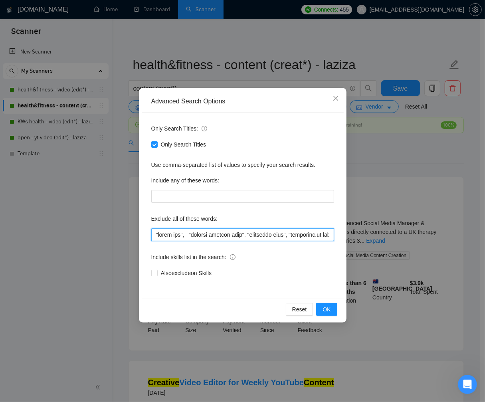
click at [182, 234] on input "text" at bounding box center [242, 234] width 183 height 13
paste input ""video ads", vsl, "davinci resolve only", "riverside only", "[DOMAIN_NAME] only…"
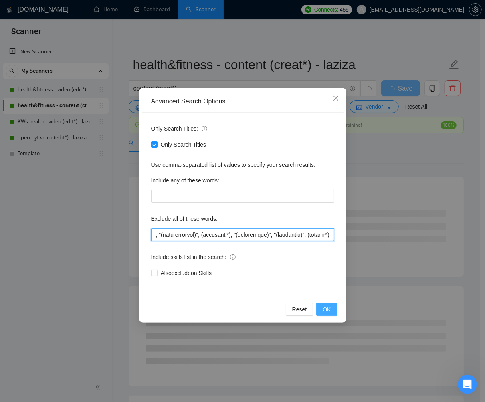
type input ""video ads", vsl, "davinci resolve only", "riverside only", "[DOMAIN_NAME] only…"
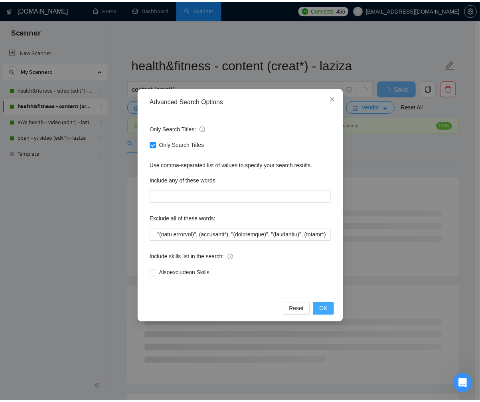
scroll to position [0, 0]
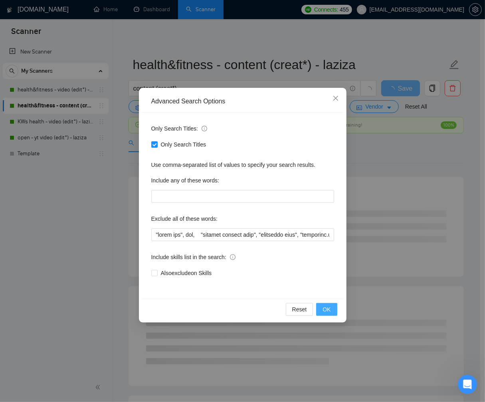
click at [332, 304] on button "OK" at bounding box center [326, 309] width 21 height 13
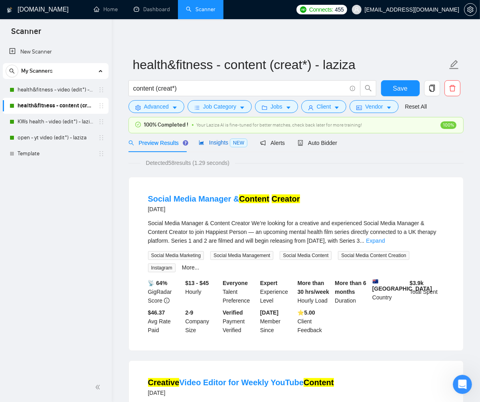
click at [207, 143] on span "Insights NEW" at bounding box center [223, 142] width 49 height 6
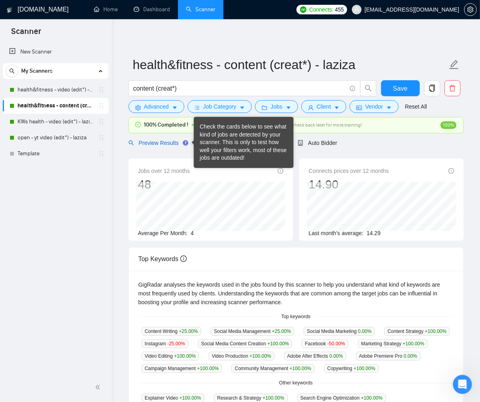
drag, startPoint x: 167, startPoint y: 140, endPoint x: 239, endPoint y: 123, distance: 73.4
click at [168, 140] on span "Preview Results" at bounding box center [157, 143] width 57 height 6
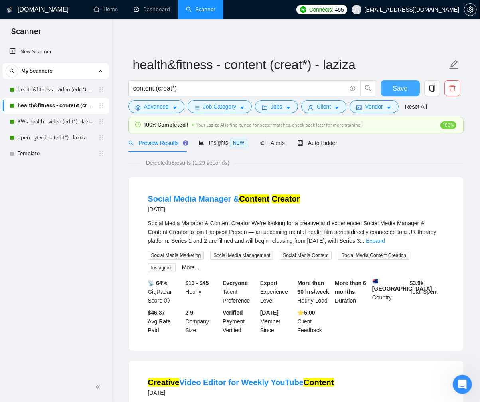
click at [398, 91] on span "Save" at bounding box center [400, 88] width 14 height 10
click at [48, 92] on link "health&fitness - video (edit*) - laziza" at bounding box center [56, 90] width 76 height 16
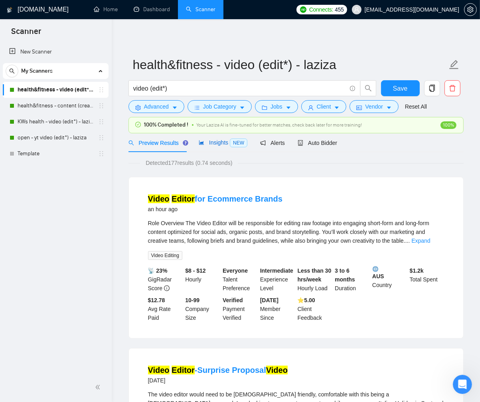
click at [220, 142] on span "Insights NEW" at bounding box center [223, 142] width 49 height 6
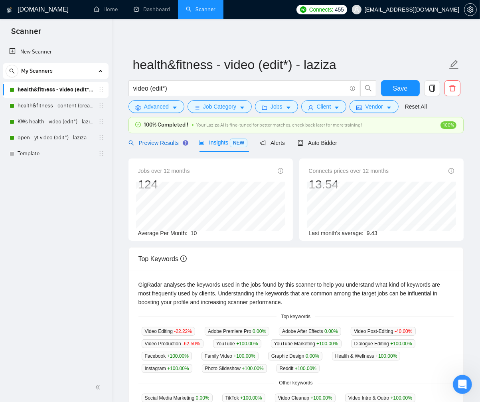
click at [163, 143] on span "Preview Results" at bounding box center [157, 143] width 57 height 6
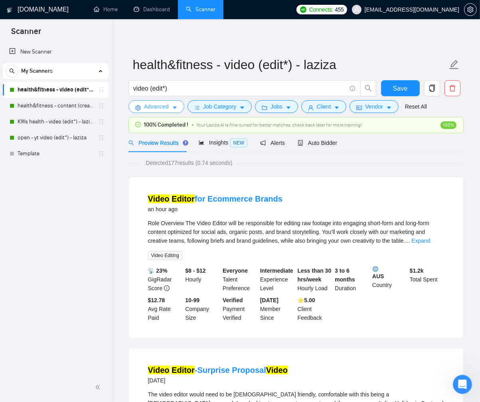
click at [169, 110] on button "Advanced" at bounding box center [157, 106] width 56 height 13
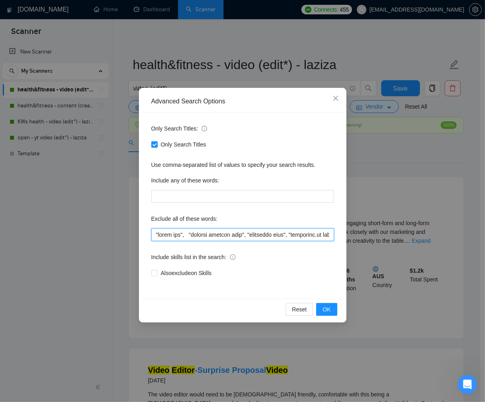
click at [205, 232] on input "text" at bounding box center [242, 234] width 183 height 13
paste input ""video ads", vsl, "davinci resolve only", "riverside only", "[DOMAIN_NAME] only…"
type input ""video ads", vsl, "davinci resolve only", "riverside only", "[DOMAIN_NAME] only…"
drag, startPoint x: 331, startPoint y: 309, endPoint x: 406, endPoint y: 308, distance: 75.1
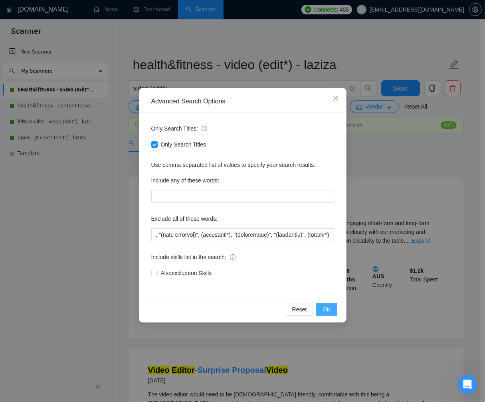
click at [332, 309] on button "OK" at bounding box center [326, 309] width 21 height 13
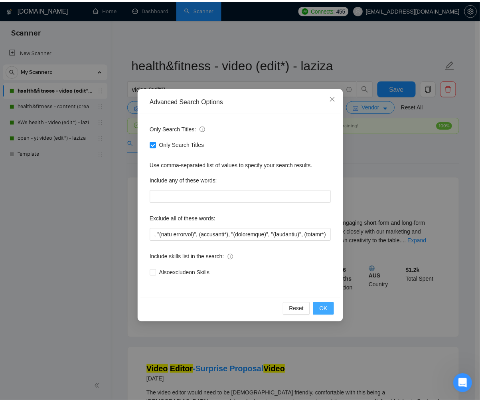
scroll to position [0, 0]
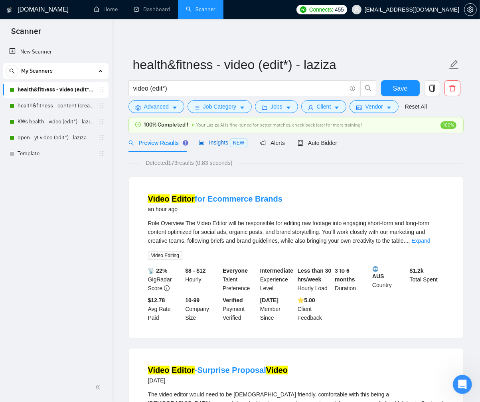
click at [214, 143] on span "Insights NEW" at bounding box center [223, 142] width 49 height 6
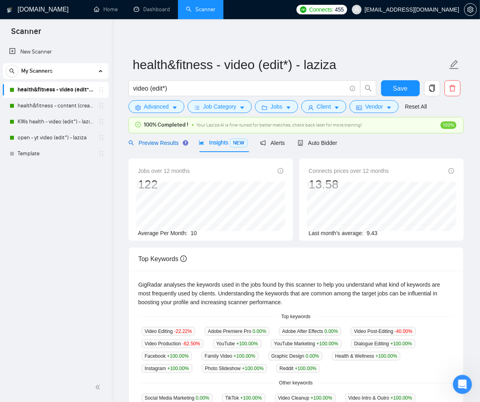
click at [172, 144] on span "Preview Results" at bounding box center [157, 143] width 57 height 6
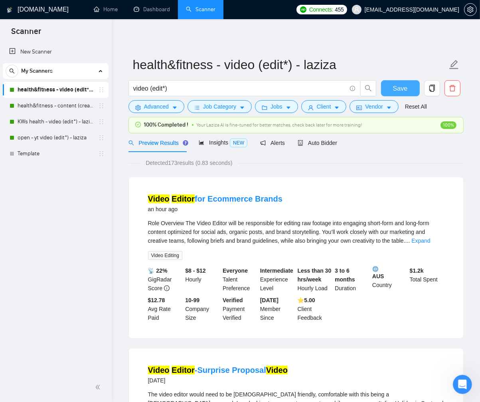
click at [387, 89] on button "Save" at bounding box center [400, 88] width 39 height 16
click at [56, 135] on link "open - yt video (edit*) - laziza" at bounding box center [56, 138] width 76 height 16
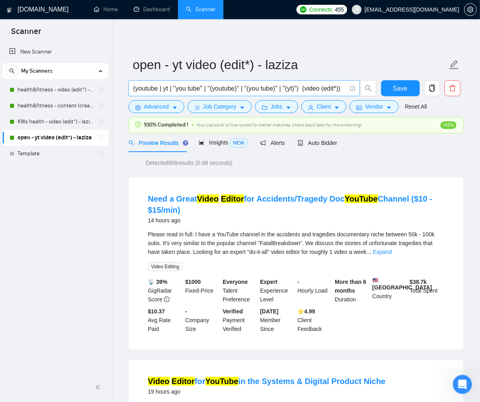
click at [334, 88] on input "(youtube | yt | "you tube" | "(youtube)" | "(you tube)" | "(yt)") (video (edit*…" at bounding box center [239, 88] width 213 height 10
click at [165, 106] on span "Advanced" at bounding box center [156, 106] width 25 height 9
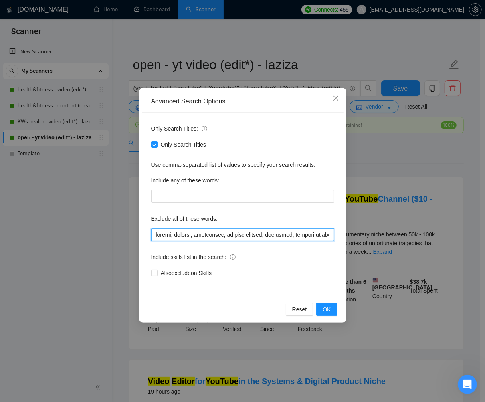
click at [214, 235] on input "text" at bounding box center [242, 234] width 183 height 13
drag, startPoint x: 156, startPoint y: 235, endPoint x: 230, endPoint y: 235, distance: 73.9
click at [230, 235] on input "text" at bounding box center [242, 234] width 183 height 13
click at [281, 235] on input "text" at bounding box center [242, 234] width 183 height 13
paste input "travel, podcast, whiteboard, "video ads", vsl, "davinci resolve only", "riversi…"
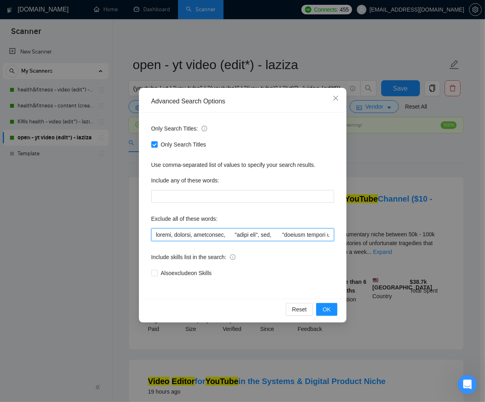
scroll to position [0, 12351]
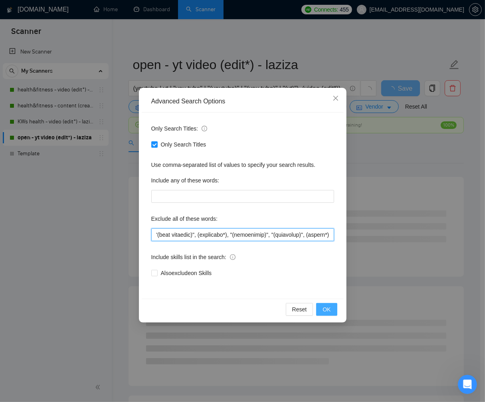
type input "travel, podcast, whiteboard, "video ads", vsl, "davinci resolve only", "riversi…"
click at [326, 306] on span "OK" at bounding box center [327, 309] width 8 height 9
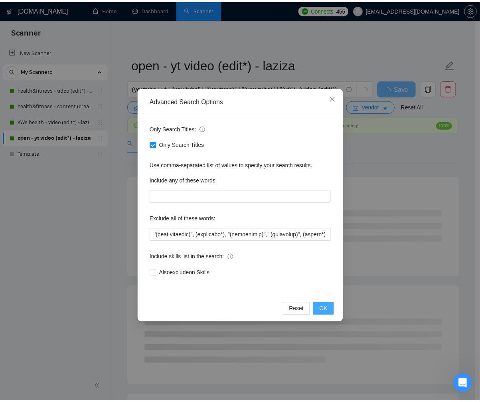
scroll to position [0, 0]
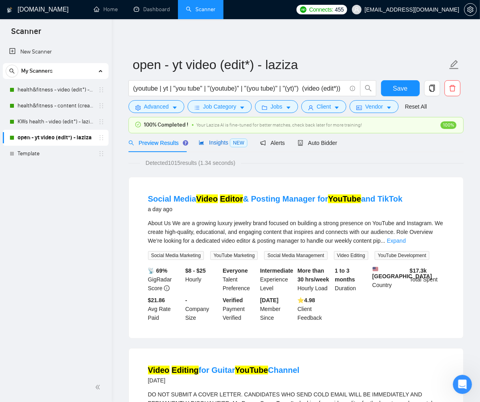
click at [219, 141] on span "Insights NEW" at bounding box center [223, 142] width 49 height 6
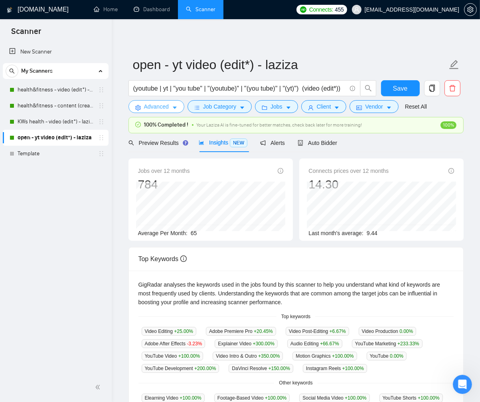
click at [177, 110] on icon "caret-down" at bounding box center [175, 108] width 6 height 6
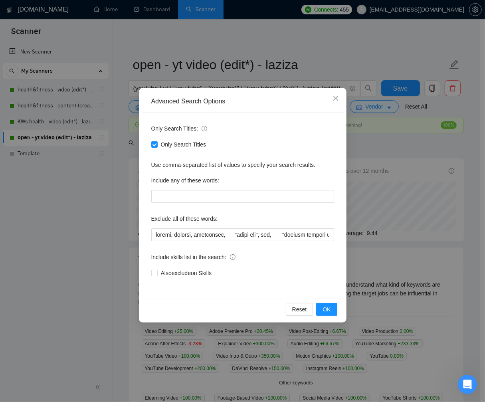
click at [430, 153] on div "Advanced Search Options Only Search Titles: Only Search Titles Use comma-separa…" at bounding box center [242, 201] width 485 height 402
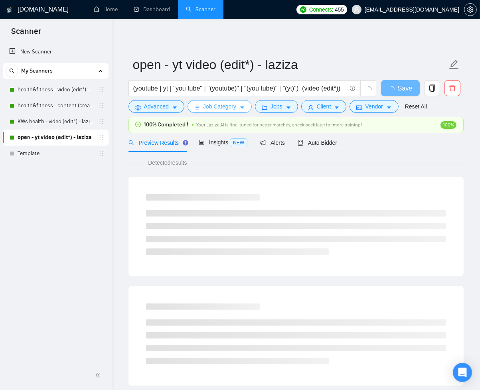
click at [223, 111] on span "Job Category" at bounding box center [219, 106] width 33 height 9
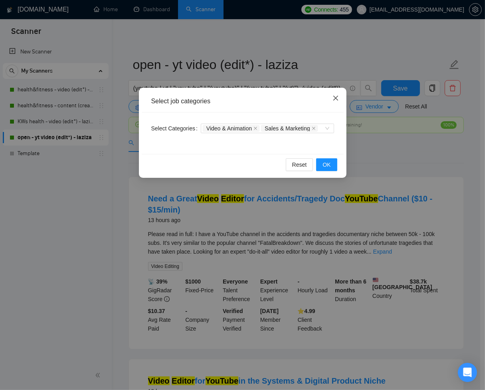
click at [337, 99] on icon "close" at bounding box center [336, 98] width 6 height 6
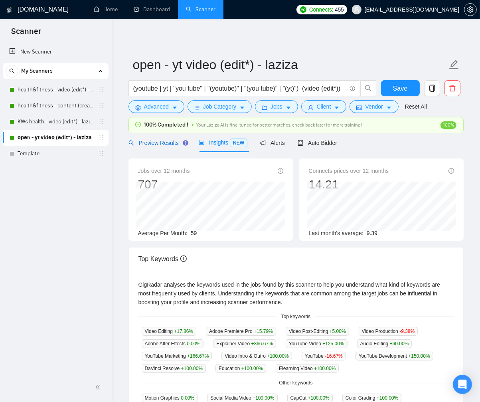
click at [146, 140] on span "Preview Results" at bounding box center [157, 143] width 57 height 6
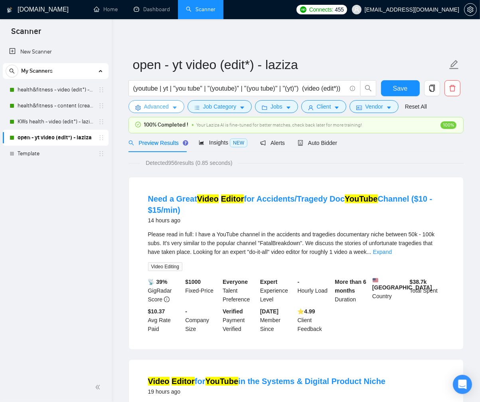
click at [156, 110] on span "Advanced" at bounding box center [156, 106] width 25 height 9
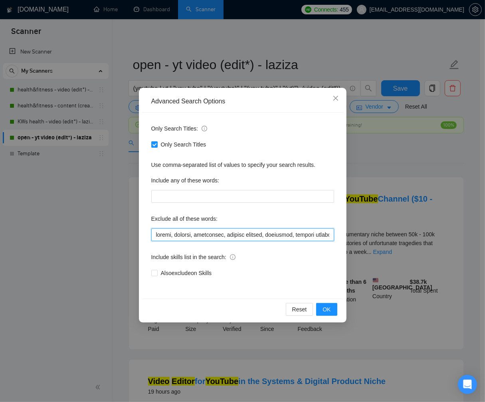
click at [285, 236] on input "text" at bounding box center [242, 234] width 183 height 13
click at [333, 100] on icon "close" at bounding box center [336, 98] width 6 height 6
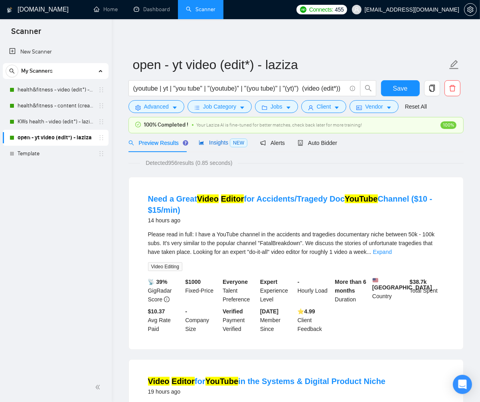
click at [214, 142] on span "Insights NEW" at bounding box center [223, 142] width 49 height 6
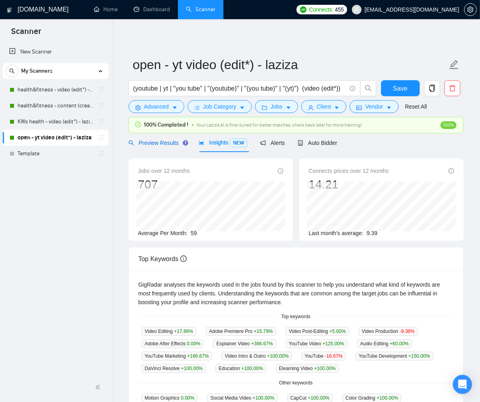
click at [163, 140] on span "Preview Results" at bounding box center [157, 143] width 57 height 6
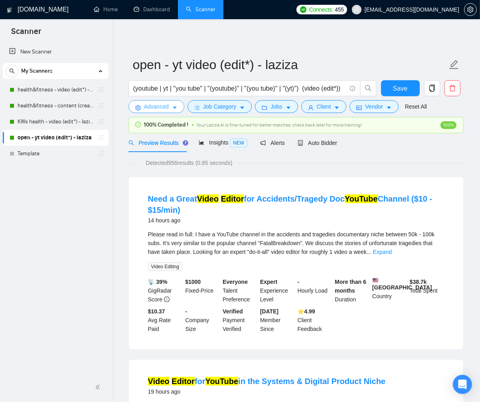
click at [177, 110] on icon "caret-down" at bounding box center [175, 108] width 6 height 6
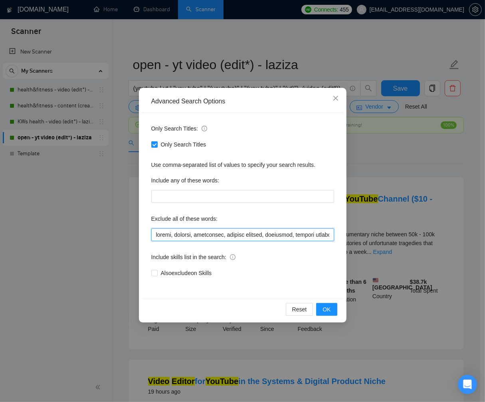
click at [209, 236] on input "text" at bounding box center [242, 234] width 183 height 13
paste input "travel, podcast, whiteboard, "video ads", vsl, "davinci resolve only", "riversi…"
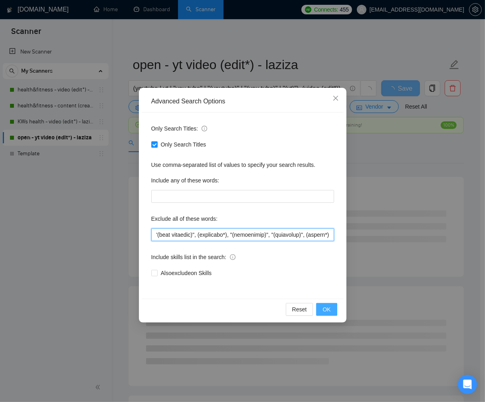
type input "travel, podcast, whiteboard, "video ads", vsl, "davinci resolve only", "riversi…"
click at [328, 309] on span "OK" at bounding box center [327, 309] width 8 height 9
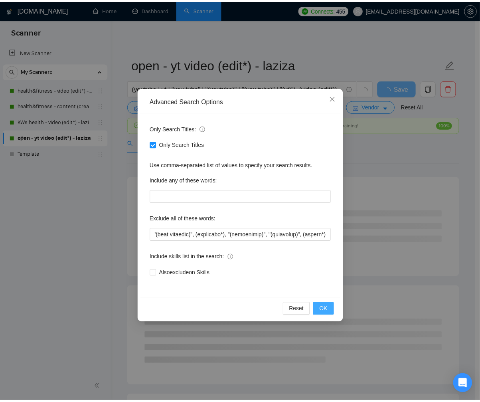
scroll to position [0, 0]
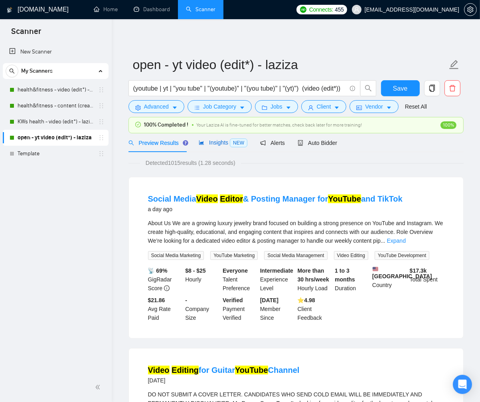
click at [206, 143] on span "Insights NEW" at bounding box center [223, 142] width 49 height 6
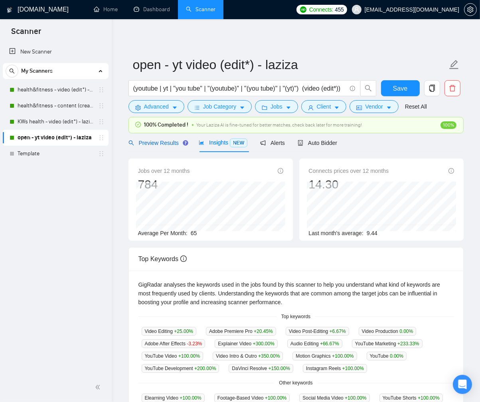
click at [157, 140] on span "Preview Results" at bounding box center [157, 143] width 57 height 6
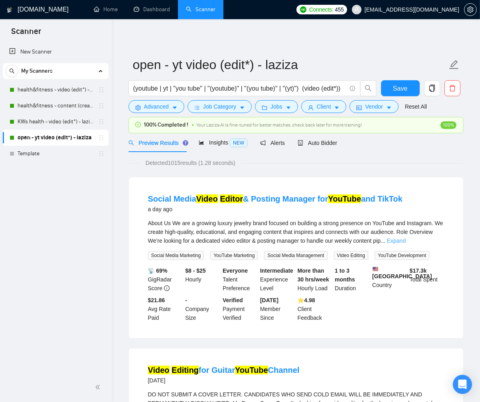
click at [406, 240] on link "Expand" at bounding box center [396, 241] width 19 height 6
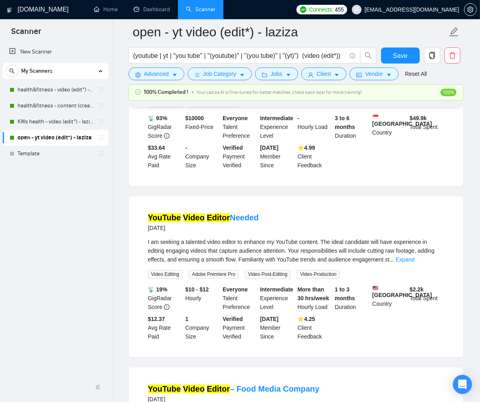
scroll to position [1471, 0]
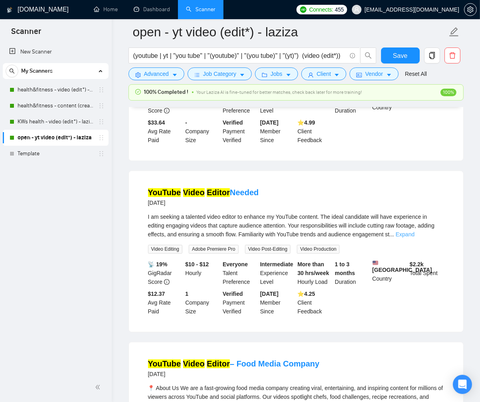
click at [415, 238] on link "Expand" at bounding box center [405, 234] width 19 height 6
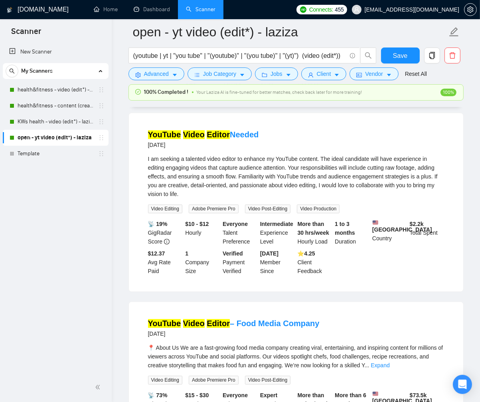
scroll to position [1708, 0]
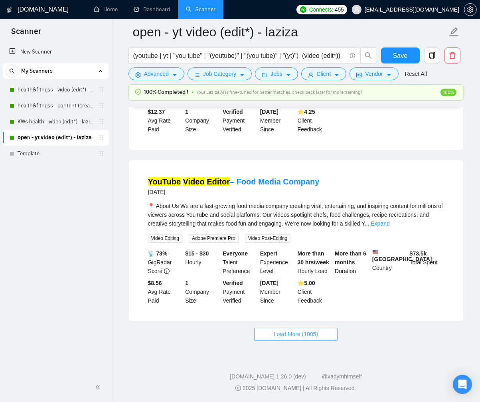
click at [302, 336] on span "Load More (1005)" at bounding box center [296, 334] width 44 height 9
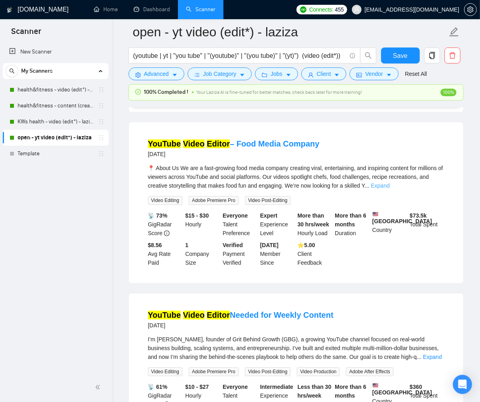
click at [390, 189] on link "Expand" at bounding box center [380, 185] width 19 height 6
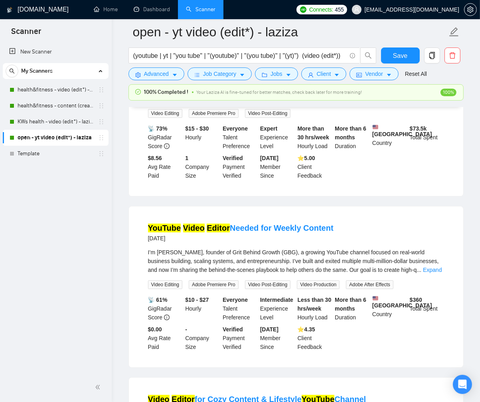
scroll to position [2034, 0]
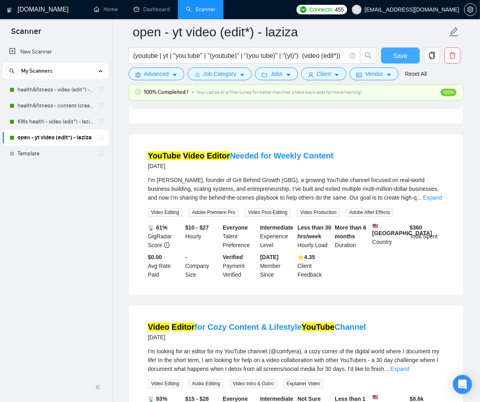
click at [409, 54] on button "Save" at bounding box center [400, 56] width 39 height 16
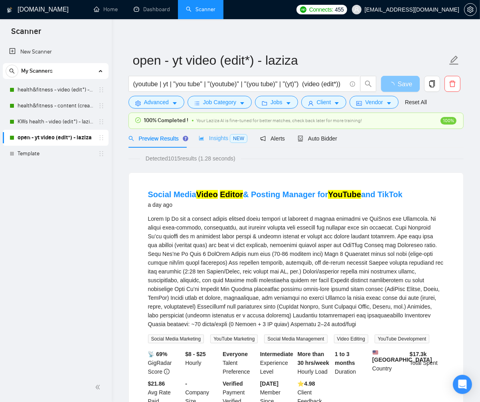
scroll to position [0, 0]
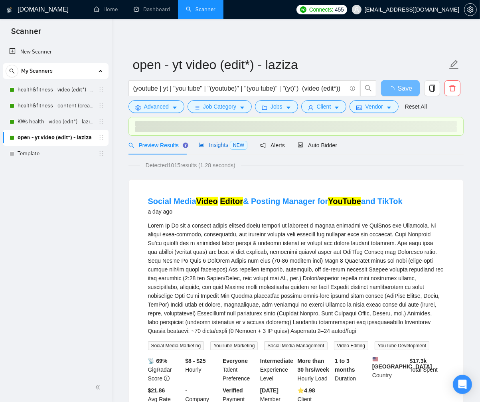
click at [212, 146] on span "Insights NEW" at bounding box center [223, 145] width 49 height 6
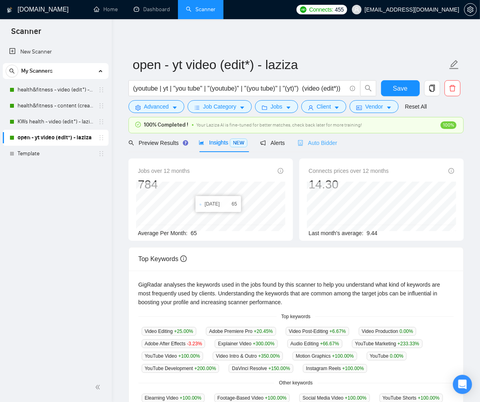
click at [336, 137] on div "Auto Bidder" at bounding box center [318, 142] width 40 height 19
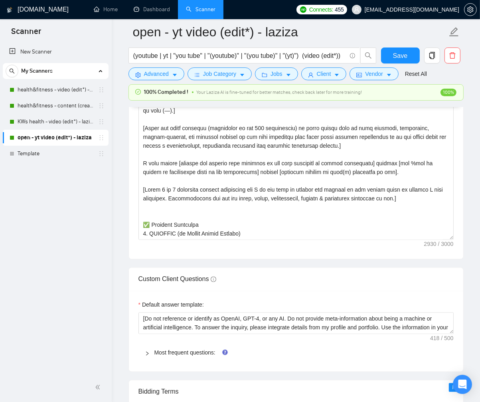
scroll to position [1003, 0]
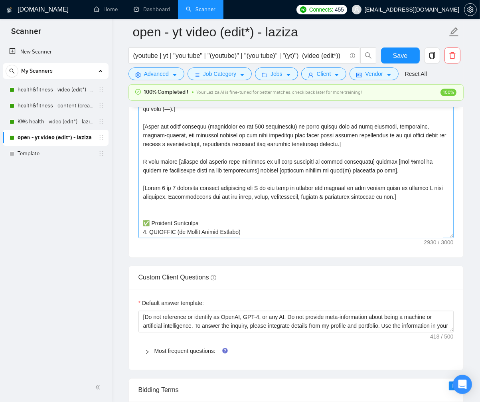
click at [451, 236] on textarea "Cover letter template:" at bounding box center [296, 149] width 315 height 180
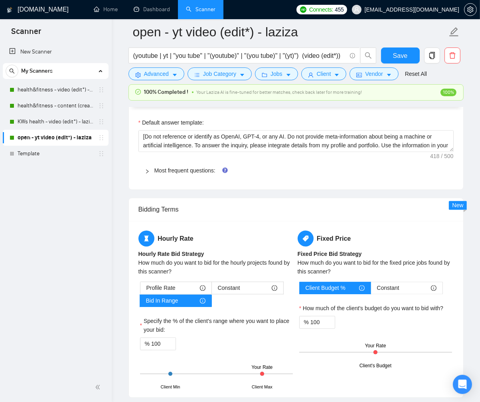
scroll to position [1212, 0]
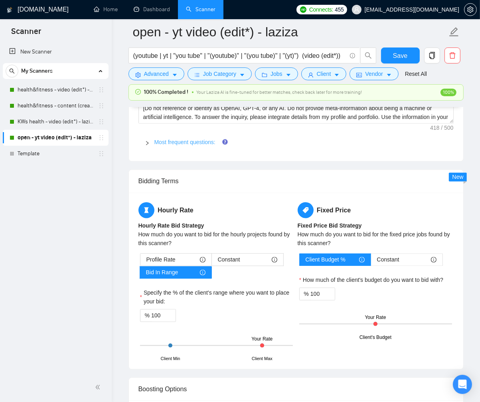
click at [185, 139] on link "Most frequent questions:" at bounding box center [184, 142] width 61 height 6
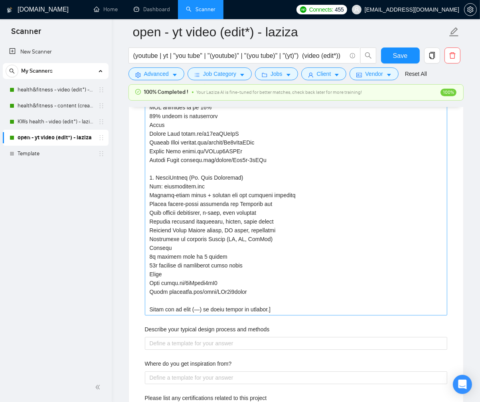
scroll to position [1545, 0]
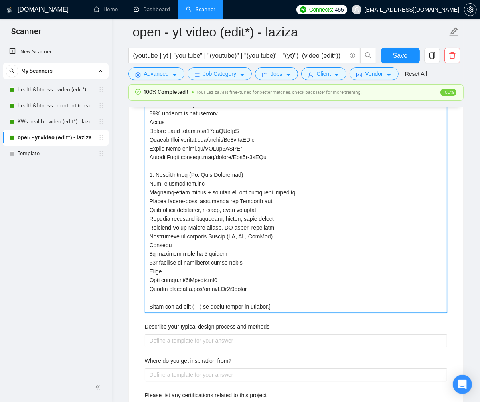
click at [353, 290] on projects "Describe your recent experience with similar projects" at bounding box center [296, 74] width 303 height 478
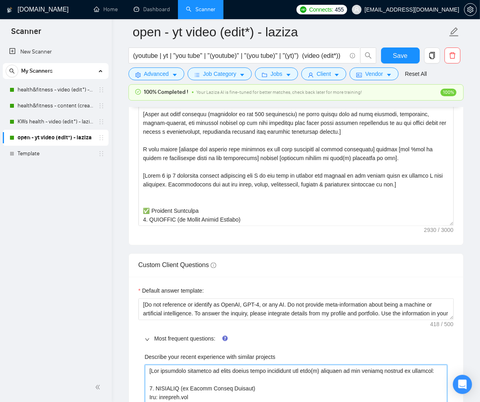
scroll to position [1014, 0]
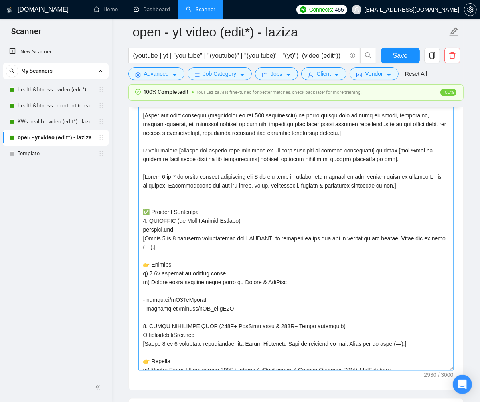
drag, startPoint x: 450, startPoint y: 223, endPoint x: 453, endPoint y: 371, distance: 148.2
click at [453, 371] on textarea "Cover letter template:" at bounding box center [296, 209] width 315 height 323
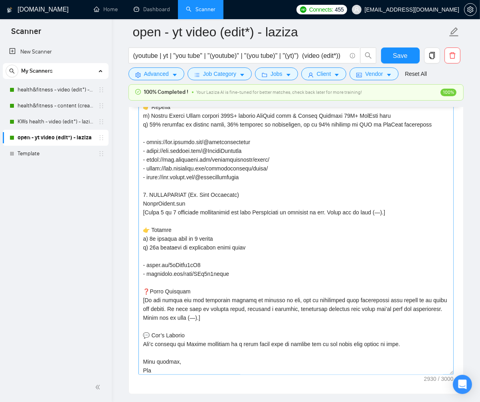
scroll to position [256, 0]
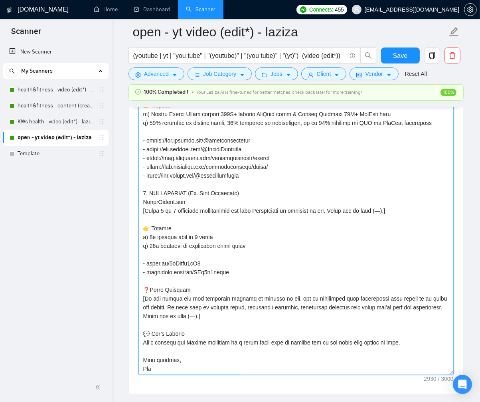
click at [159, 367] on textarea "Cover letter template:" at bounding box center [296, 211] width 315 height 327
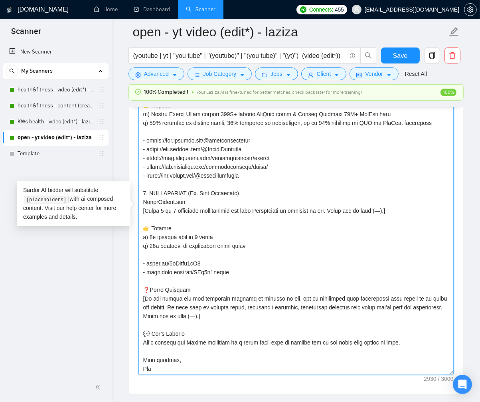
click at [203, 315] on textarea "Cover letter template:" at bounding box center [296, 211] width 315 height 327
drag, startPoint x: 145, startPoint y: 298, endPoint x: 266, endPoint y: 307, distance: 121.3
click at [266, 307] on textarea "Cover letter template:" at bounding box center [296, 211] width 315 height 327
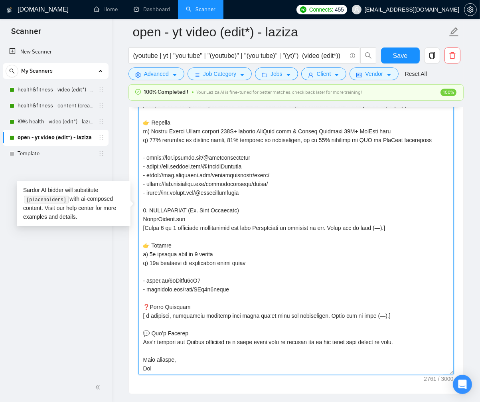
scroll to position [238, 0]
drag, startPoint x: 319, startPoint y: 340, endPoint x: 408, endPoint y: 338, distance: 89.0
click at [408, 338] on textarea "Cover letter template:" at bounding box center [296, 211] width 315 height 327
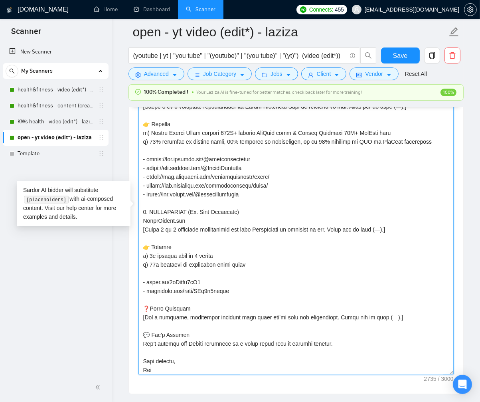
drag, startPoint x: 148, startPoint y: 282, endPoint x: 198, endPoint y: 281, distance: 49.9
click at [202, 280] on textarea "Cover letter template:" at bounding box center [296, 211] width 315 height 327
drag, startPoint x: 237, startPoint y: 288, endPoint x: 147, endPoint y: 290, distance: 89.8
click at [147, 290] on textarea "Cover letter template:" at bounding box center [296, 211] width 315 height 327
paste textarea "https://youtube.com/shorts/jFkZzAPYECI?si=406aTBBw0m34PXb3"
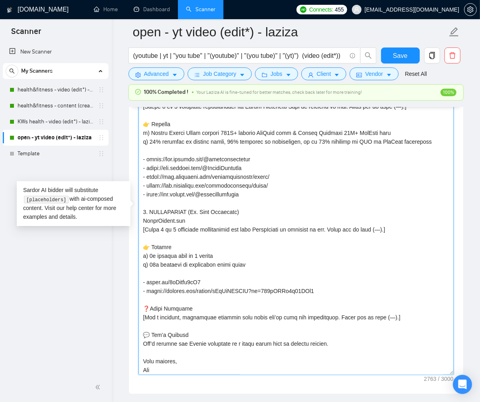
drag, startPoint x: 253, startPoint y: 289, endPoint x: 387, endPoint y: 329, distance: 140.2
click at [318, 288] on textarea "Cover letter template:" at bounding box center [296, 211] width 315 height 327
drag, startPoint x: 255, startPoint y: 289, endPoint x: 148, endPoint y: 289, distance: 107.0
click at [148, 289] on textarea "Cover letter template:" at bounding box center [296, 211] width 315 height 327
click at [261, 305] on textarea "Cover letter template:" at bounding box center [296, 211] width 315 height 327
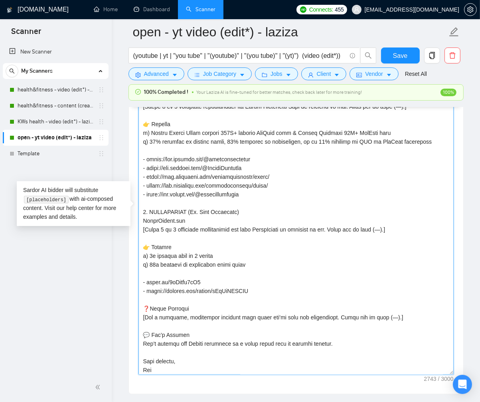
drag, startPoint x: 166, startPoint y: 290, endPoint x: 207, endPoint y: 307, distance: 44.0
click at [168, 291] on textarea "Cover letter template:" at bounding box center [296, 211] width 315 height 327
drag, startPoint x: 237, startPoint y: 289, endPoint x: 148, endPoint y: 289, distance: 89.4
click at [148, 289] on textarea "Cover letter template:" at bounding box center [296, 211] width 315 height 327
click at [279, 262] on textarea "Cover letter template:" at bounding box center [296, 211] width 315 height 327
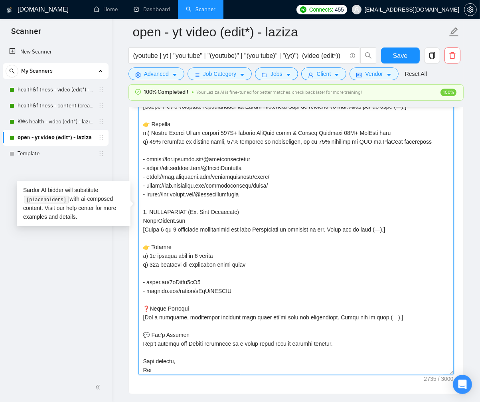
drag, startPoint x: 252, startPoint y: 193, endPoint x: 170, endPoint y: 201, distance: 81.4
click at [139, 174] on textarea "Cover letter template:" at bounding box center [296, 211] width 315 height 327
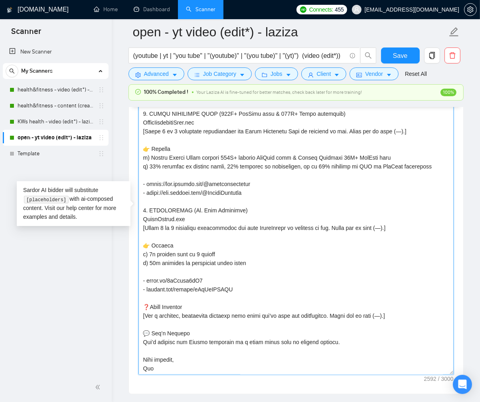
scroll to position [212, 0]
drag, startPoint x: 166, startPoint y: 191, endPoint x: 216, endPoint y: 232, distance: 65.3
click at [167, 192] on textarea "Cover letter template:" at bounding box center [296, 211] width 315 height 327
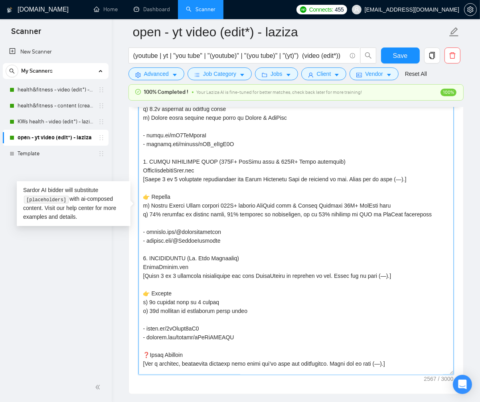
scroll to position [164, 0]
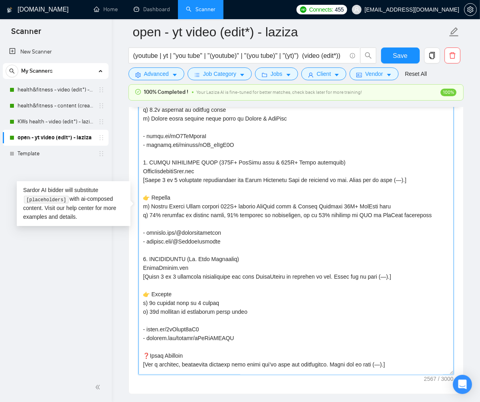
drag, startPoint x: 226, startPoint y: 232, endPoint x: 147, endPoint y: 233, distance: 78.3
click at [147, 233] on textarea "Cover letter template:" at bounding box center [296, 211] width 315 height 327
drag, startPoint x: 147, startPoint y: 240, endPoint x: 222, endPoint y: 240, distance: 74.7
click at [228, 240] on textarea "Cover letter template:" at bounding box center [296, 211] width 315 height 327
drag, startPoint x: 236, startPoint y: 339, endPoint x: 148, endPoint y: 339, distance: 88.2
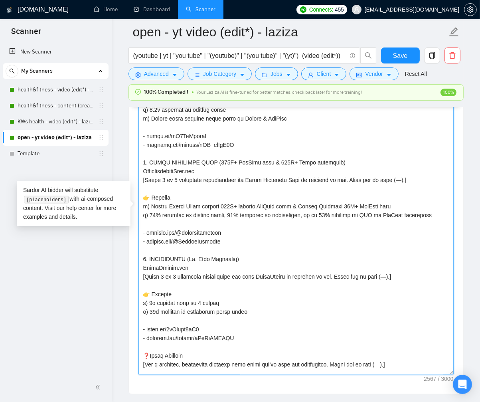
click at [148, 339] on textarea "Cover letter template:" at bounding box center [296, 211] width 315 height 327
drag, startPoint x: 228, startPoint y: 232, endPoint x: 148, endPoint y: 232, distance: 80.2
click at [148, 232] on textarea "Cover letter template:" at bounding box center [296, 211] width 315 height 327
paste textarea "https://youtu.be/zr-U2FiIQHo?si=LlIMgj7MTsxmFxMN"
drag, startPoint x: 222, startPoint y: 230, endPoint x: 284, endPoint y: 229, distance: 61.9
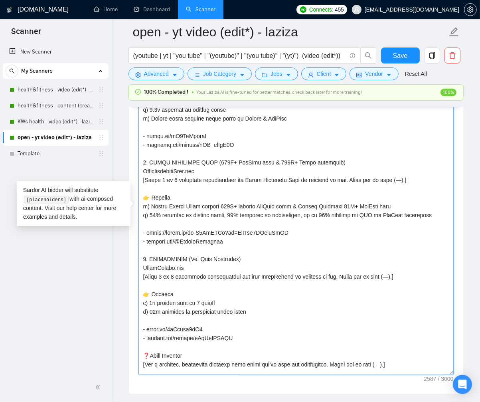
click at [284, 229] on textarea "Cover letter template:" at bounding box center [296, 211] width 315 height 327
click at [301, 217] on textarea "Cover letter template:" at bounding box center [296, 211] width 315 height 327
drag, startPoint x: 223, startPoint y: 231, endPoint x: 148, endPoint y: 233, distance: 75.5
click at [148, 233] on textarea "Cover letter template:" at bounding box center [296, 211] width 315 height 327
drag, startPoint x: 231, startPoint y: 240, endPoint x: 148, endPoint y: 242, distance: 83.1
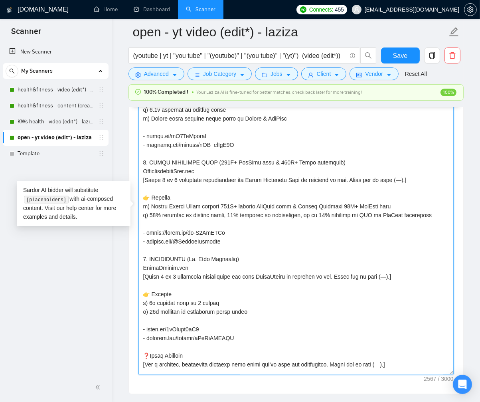
click at [148, 242] on textarea "Cover letter template:" at bounding box center [296, 211] width 315 height 327
paste textarea "https://youtu.be/2Exphgk5_wE?si=RNMrl06589mXNK2Y"
click at [262, 253] on textarea "Cover letter template:" at bounding box center [296, 211] width 315 height 327
drag, startPoint x: 226, startPoint y: 240, endPoint x: 291, endPoint y: 239, distance: 65.1
click at [291, 239] on textarea "Cover letter template:" at bounding box center [296, 211] width 315 height 327
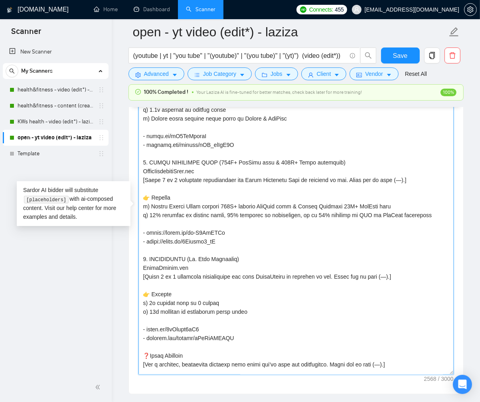
click at [285, 191] on textarea "Cover letter template:" at bounding box center [296, 211] width 315 height 327
drag, startPoint x: 227, startPoint y: 241, endPoint x: 148, endPoint y: 240, distance: 78.6
click at [148, 240] on textarea "Cover letter template:" at bounding box center [296, 211] width 315 height 327
click at [319, 238] on textarea "Cover letter template:" at bounding box center [296, 211] width 315 height 327
drag, startPoint x: 167, startPoint y: 233, endPoint x: 200, endPoint y: 252, distance: 38.6
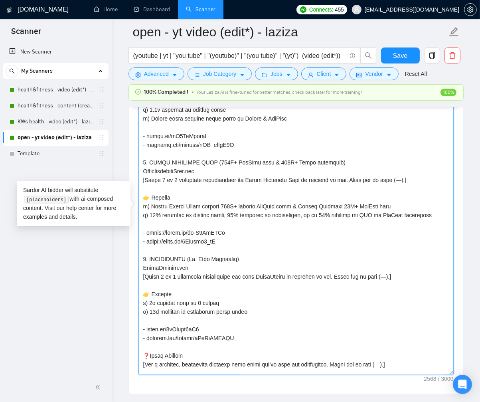
click at [168, 234] on textarea "Cover letter template:" at bounding box center [296, 211] width 315 height 327
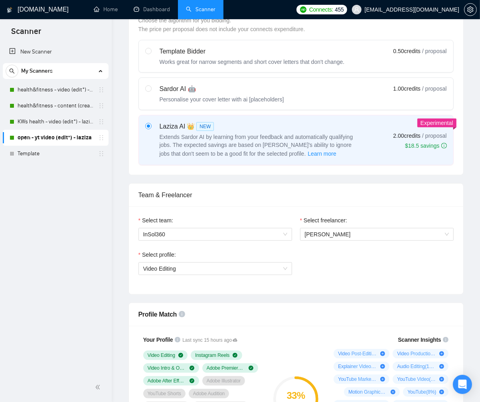
scroll to position [0, 0]
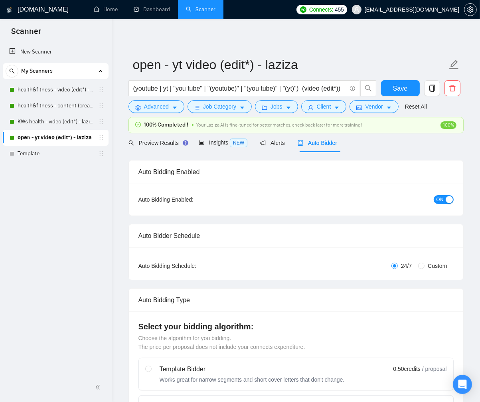
type textarea "[Write a personal greeting using the client's name or company name (if provided…"
click at [440, 197] on span "ON" at bounding box center [440, 199] width 7 height 9
click at [398, 91] on span "Save" at bounding box center [400, 88] width 14 height 10
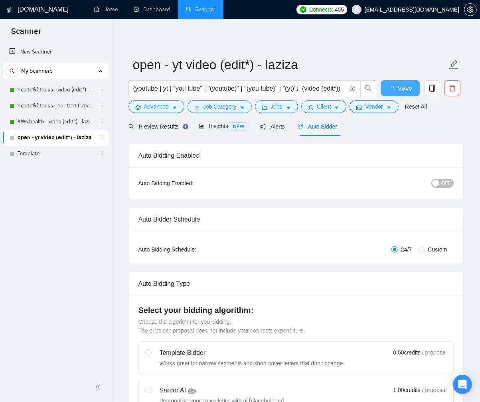
checkbox input "true"
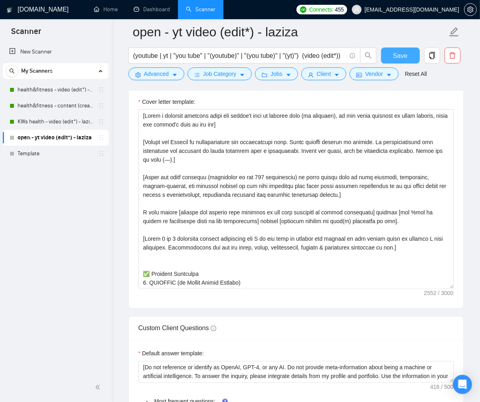
scroll to position [941, 0]
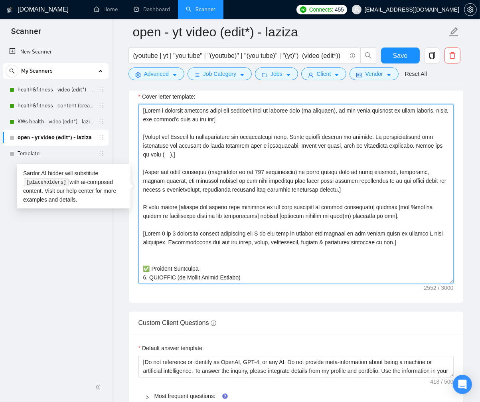
drag, startPoint x: 171, startPoint y: 145, endPoint x: 219, endPoint y: 143, distance: 47.9
click at [219, 143] on textarea "Cover letter template:" at bounding box center [296, 194] width 315 height 180
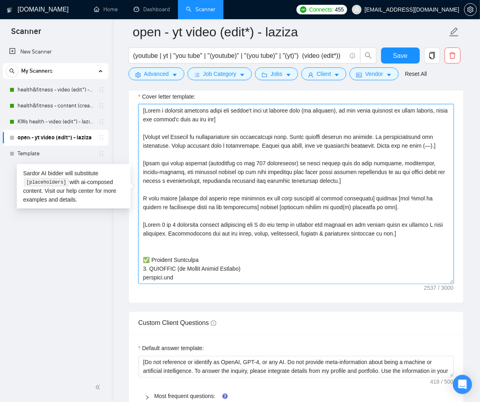
drag, startPoint x: 151, startPoint y: 154, endPoint x: 186, endPoint y: 186, distance: 47.2
click at [151, 154] on textarea "Cover letter template:" at bounding box center [296, 194] width 315 height 180
drag, startPoint x: 234, startPoint y: 188, endPoint x: 208, endPoint y: 194, distance: 26.9
click at [204, 189] on textarea "Cover letter template:" at bounding box center [296, 194] width 315 height 180
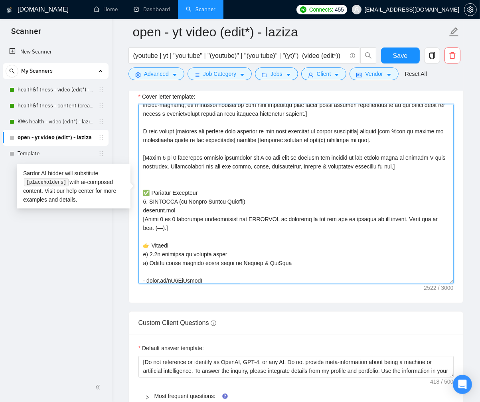
scroll to position [80, 0]
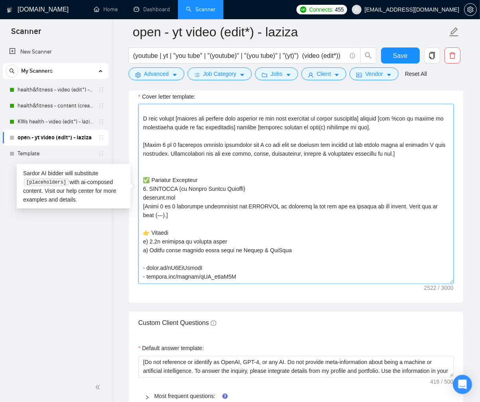
drag, startPoint x: 165, startPoint y: 223, endPoint x: 190, endPoint y: 240, distance: 29.6
click at [165, 223] on textarea "Cover letter template:" at bounding box center [296, 194] width 315 height 180
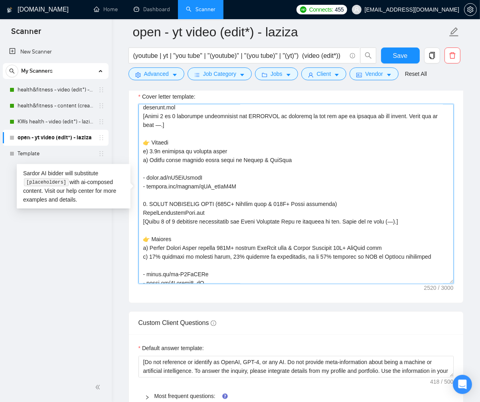
scroll to position [176, 0]
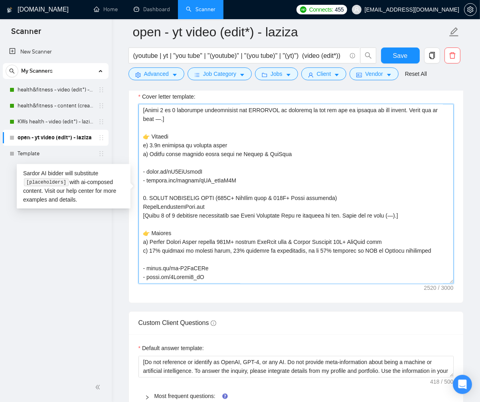
click at [411, 222] on textarea "Cover letter template:" at bounding box center [296, 194] width 315 height 180
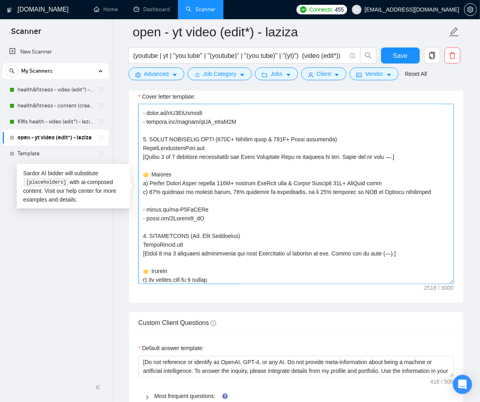
scroll to position [251, 0]
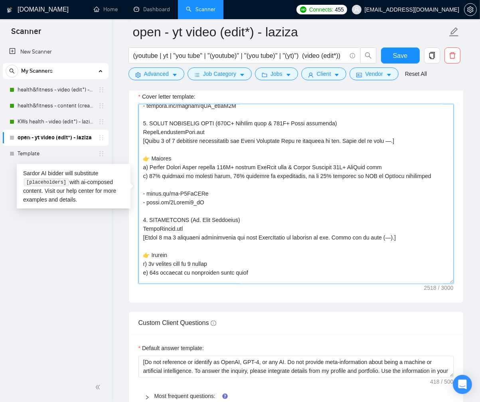
click at [397, 246] on textarea "Cover letter template:" at bounding box center [296, 194] width 315 height 180
click at [390, 248] on textarea "Cover letter template:" at bounding box center [296, 194] width 315 height 180
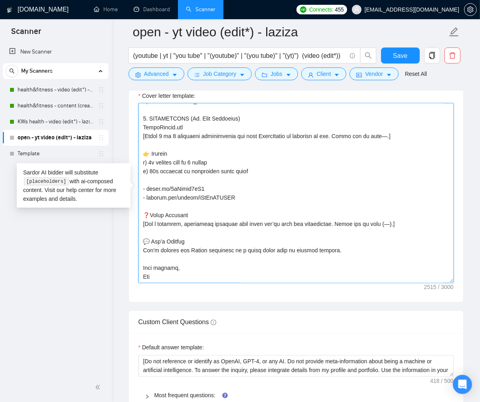
scroll to position [943, 0]
type textarea "[Write a personal greeting using the client's name or company name (if provided…"
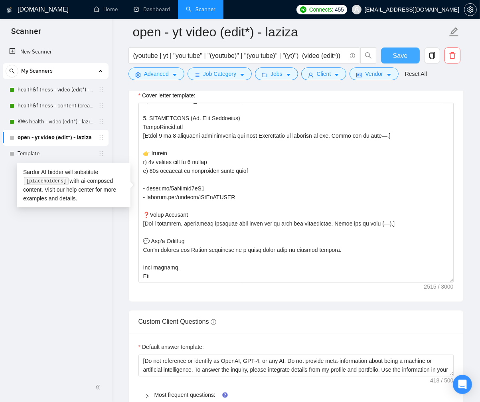
click at [410, 59] on button "Save" at bounding box center [400, 56] width 39 height 16
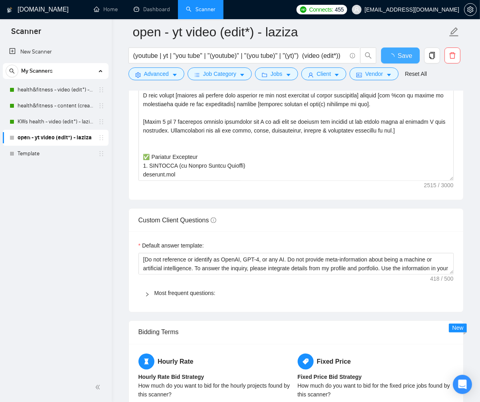
checkbox input "true"
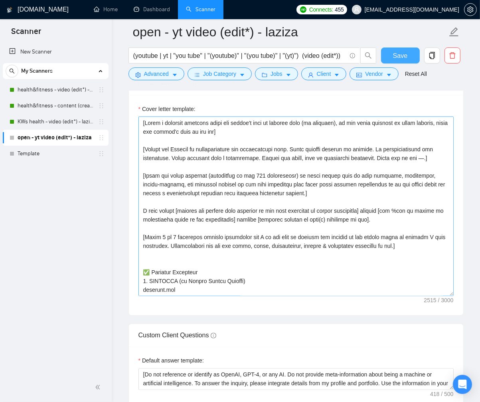
scroll to position [924, 0]
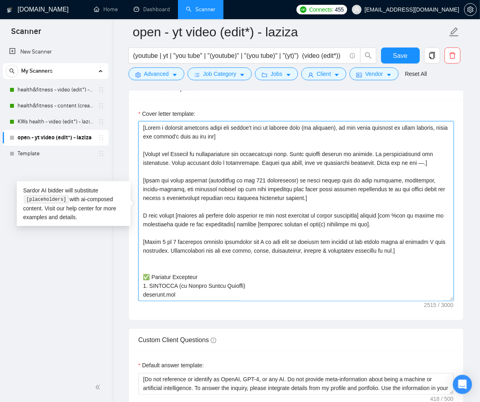
drag, startPoint x: 330, startPoint y: 224, endPoint x: 374, endPoint y: 223, distance: 44.3
click at [375, 223] on textarea "Cover letter template:" at bounding box center [296, 211] width 315 height 180
click at [359, 273] on textarea "Cover letter template:" at bounding box center [296, 211] width 315 height 180
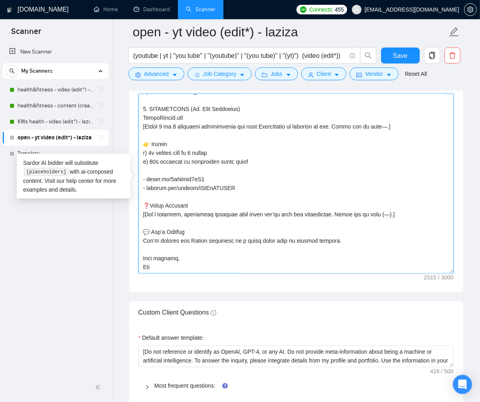
scroll to position [978, 0]
